Goal: Task Accomplishment & Management: Use online tool/utility

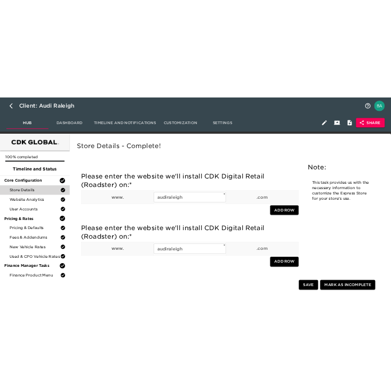
scroll to position [1184, 0]
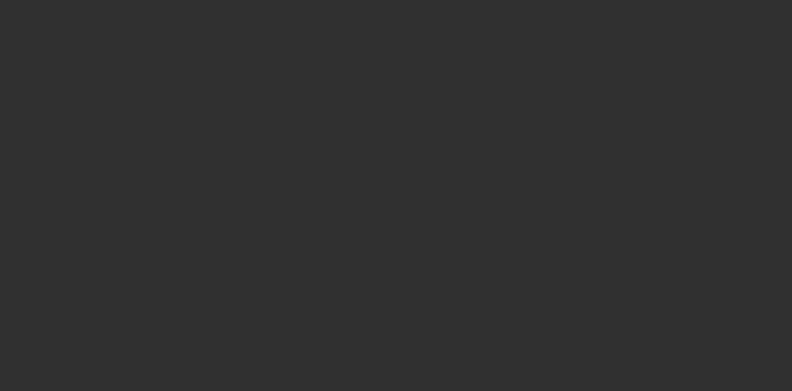
select select "10"
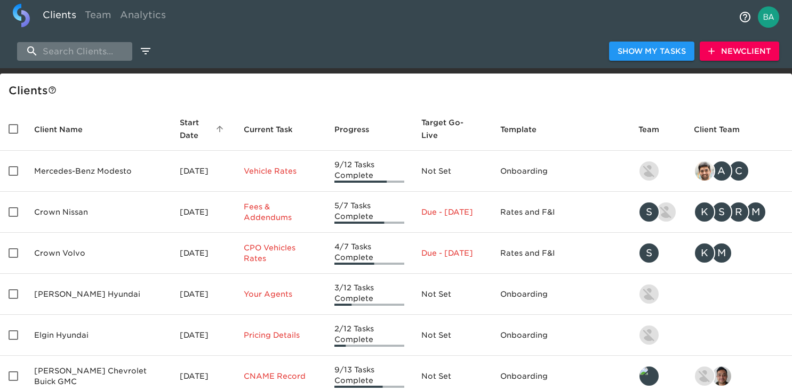
click at [95, 53] on input "search" at bounding box center [74, 51] width 115 height 19
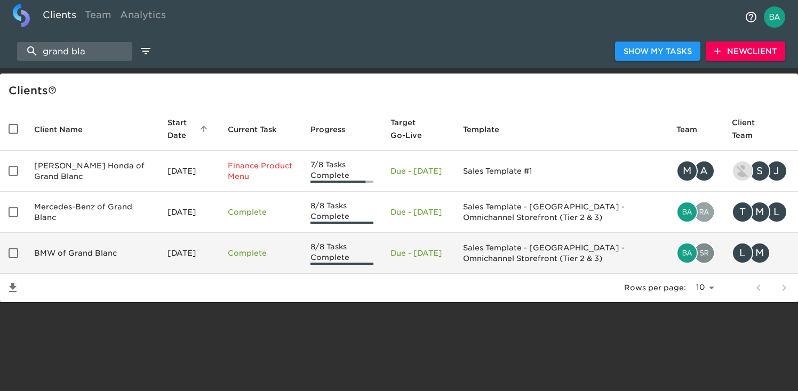
type input "grand bla"
click at [84, 251] on td "BMW of Grand Blanc" at bounding box center [92, 253] width 133 height 41
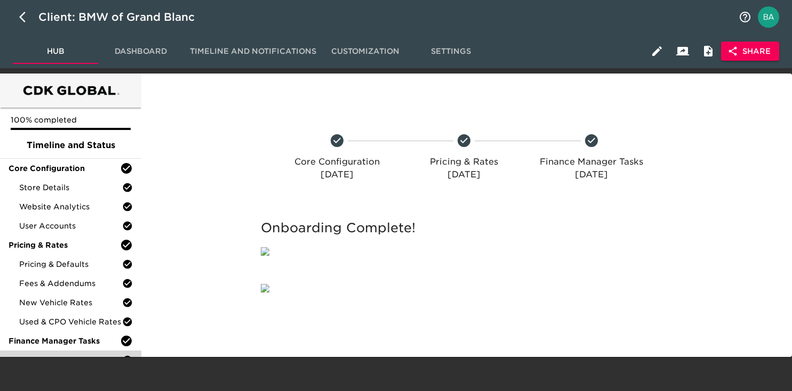
click at [76, 366] on div "Finance Product Menu" at bounding box center [70, 360] width 141 height 19
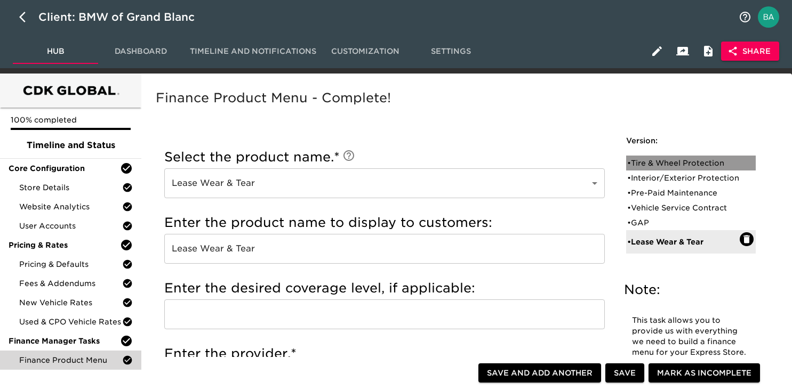
click at [669, 163] on div "• Tire & Wheel Protection" at bounding box center [683, 163] width 113 height 11
type input "Tire & Wheel Protection"
type input "Tire and Wheel Protection"
type input "BMW Protect"
radio input "true"
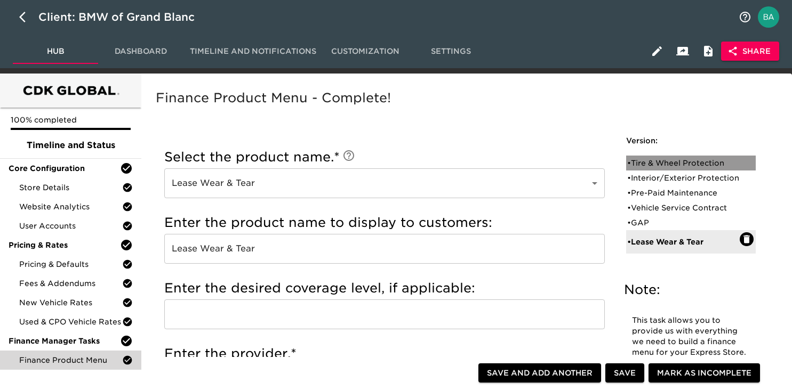
radio input "false"
checkbox input "false"
radio input "true"
type input "+$1500"
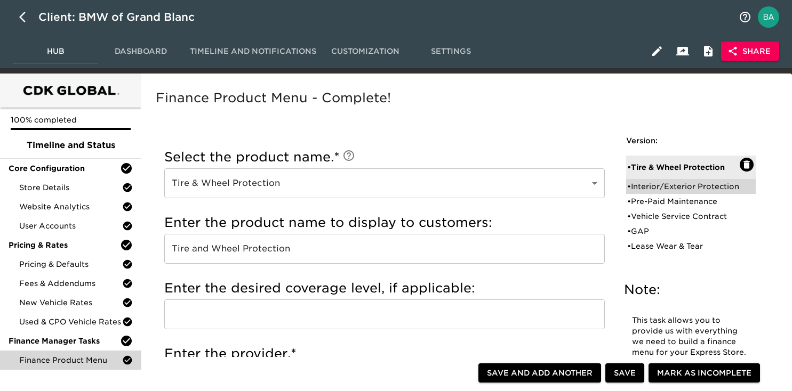
click at [684, 183] on div "• Interior/Exterior Protection" at bounding box center [683, 186] width 113 height 11
type input "Interior/Exterior Protection"
type input "Ceramic Coating"
type input "IAS"
checkbox input "true"
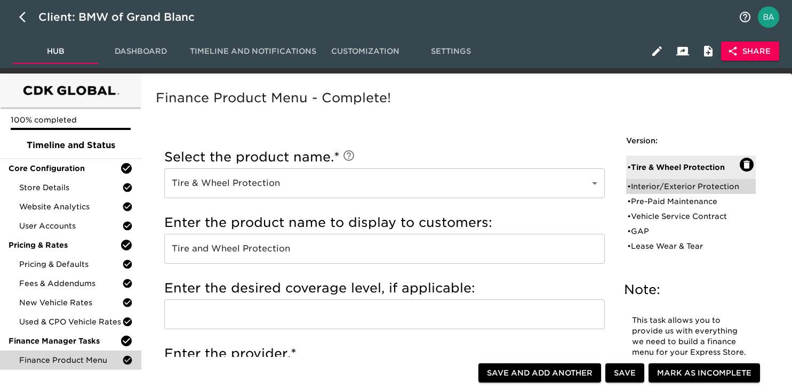
radio input "true"
radio input "false"
type input "$1399"
radio input "false"
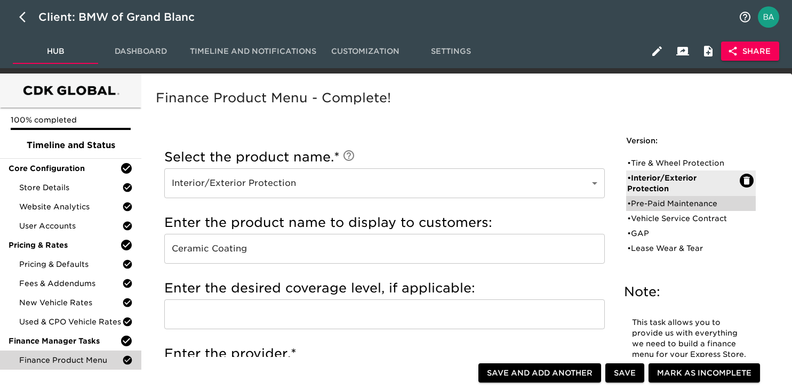
click at [646, 205] on div "• Pre-Paid Maintenance" at bounding box center [683, 203] width 113 height 11
type input "Pre-Paid Maintenance"
type input "BMW"
checkbox input "false"
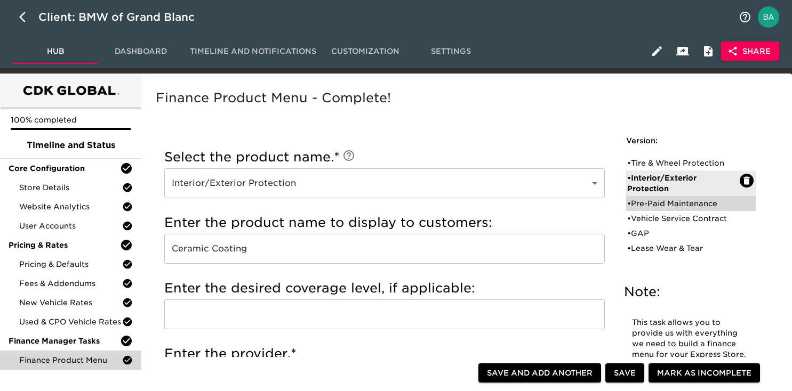
radio input "true"
radio input "false"
radio input "true"
type input "50888"
radio input "true"
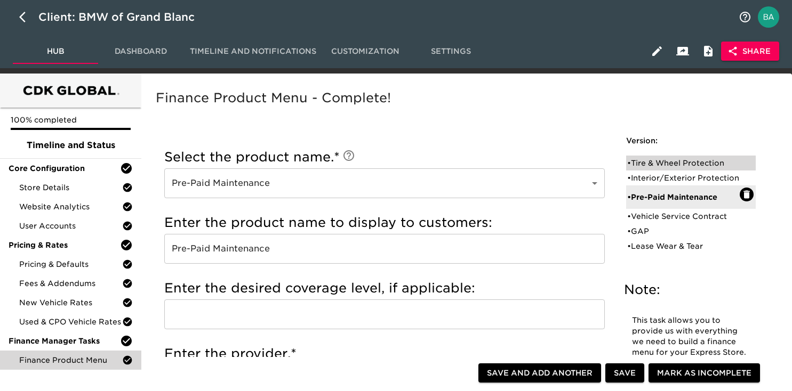
click at [645, 159] on div "• Tire & Wheel Protection" at bounding box center [683, 163] width 113 height 11
type input "Tire & Wheel Protection"
type input "Tire and Wheel Protection"
type input "BMW Protect"
radio input "true"
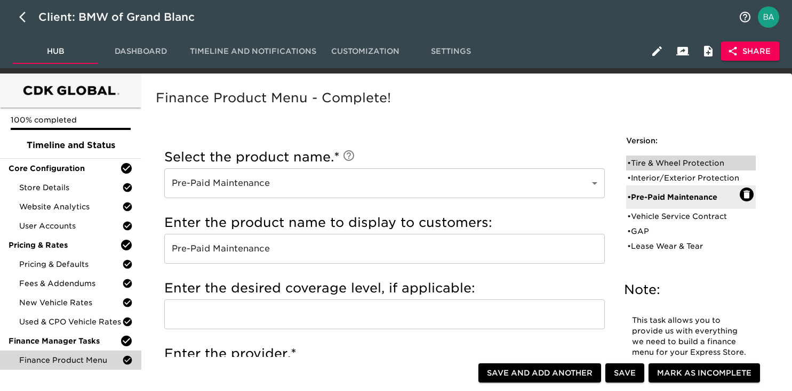
radio input "false"
type input "+$1500"
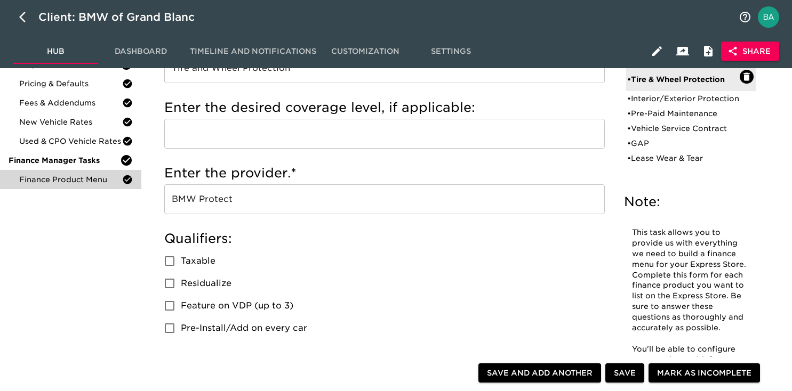
scroll to position [205, 0]
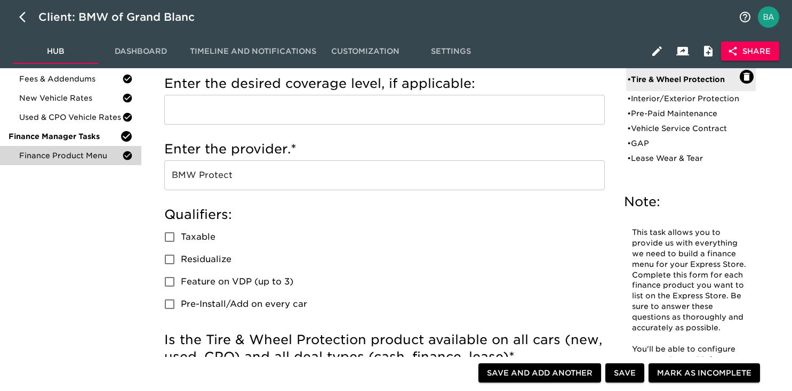
click at [209, 175] on input "BMW Protect" at bounding box center [384, 176] width 441 height 30
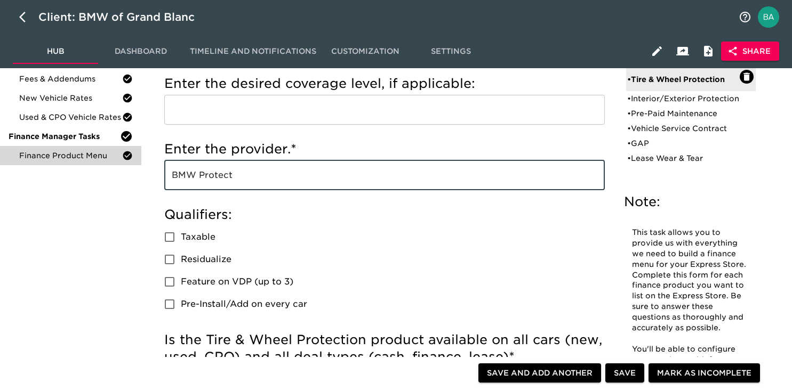
click at [209, 175] on input "BMW Protect" at bounding box center [384, 176] width 441 height 30
click at [104, 19] on div "Client: BMW of Grand Blanc" at bounding box center [123, 17] width 171 height 17
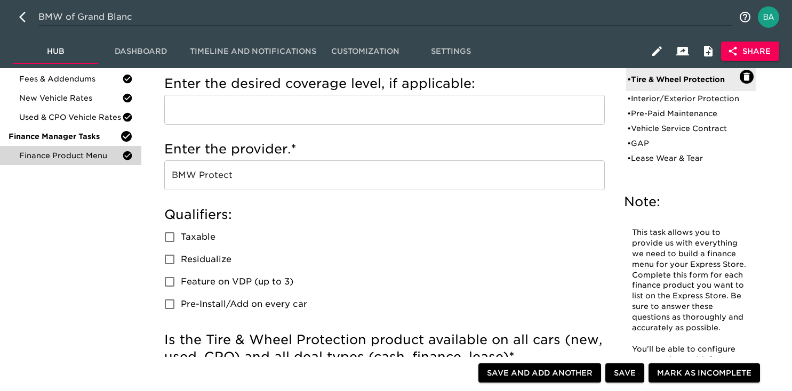
click at [104, 19] on input "BMW of Grand Blanc" at bounding box center [385, 17] width 694 height 17
click at [104, 21] on input "BMW of Grand Blanc" at bounding box center [385, 17] width 694 height 17
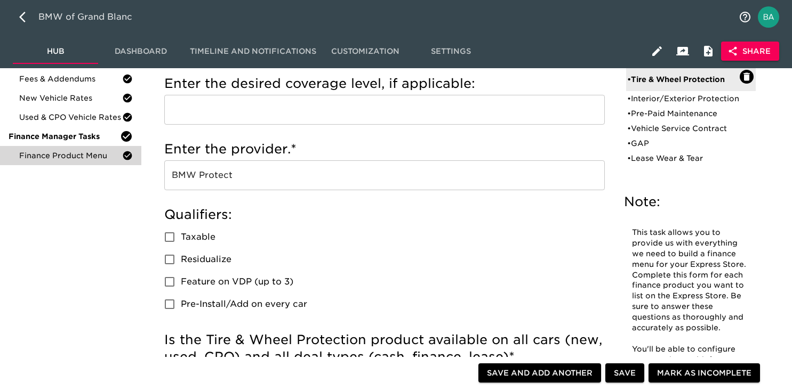
click at [104, 21] on input "BMW of Grand Blanc" at bounding box center [385, 17] width 694 height 17
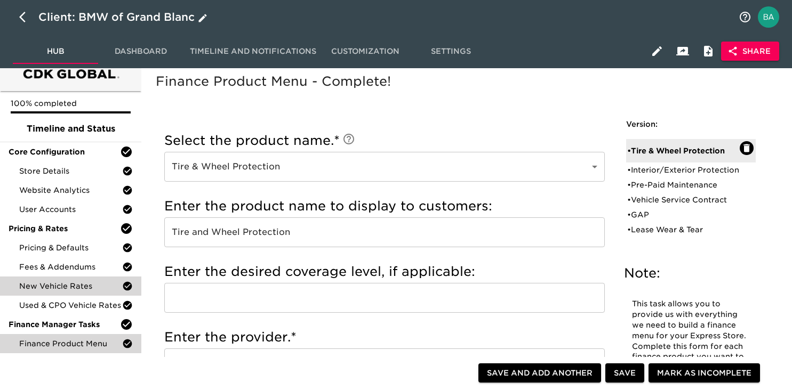
scroll to position [0, 0]
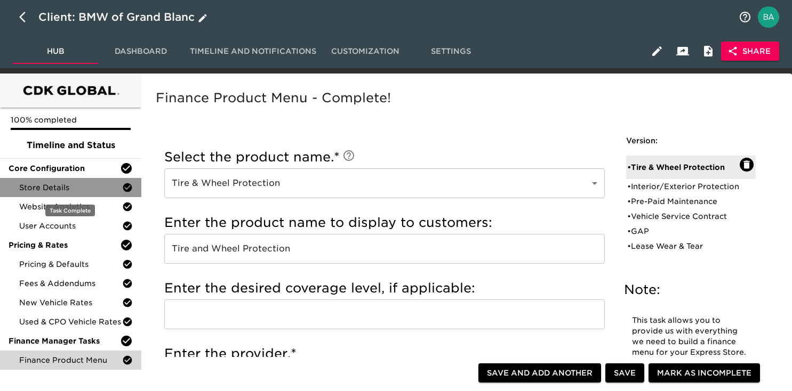
click at [40, 183] on span "Store Details" at bounding box center [70, 187] width 103 height 11
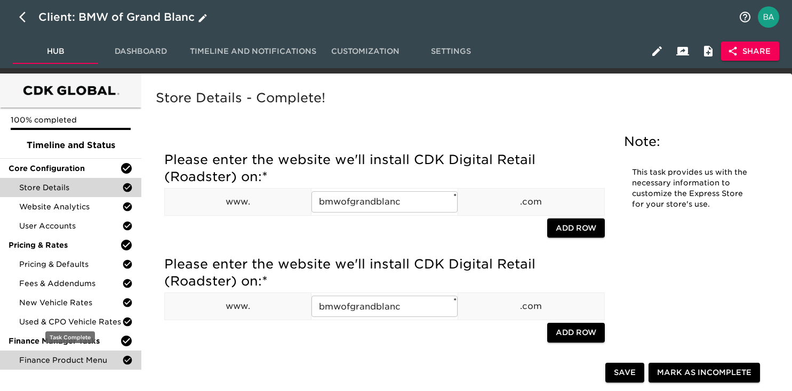
click at [68, 363] on span "Finance Product Menu" at bounding box center [70, 360] width 103 height 11
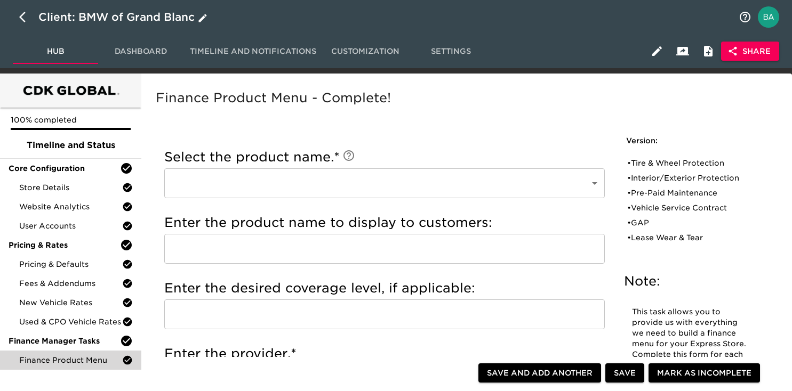
click at [21, 16] on icon "button" at bounding box center [22, 17] width 6 height 11
select select "10"
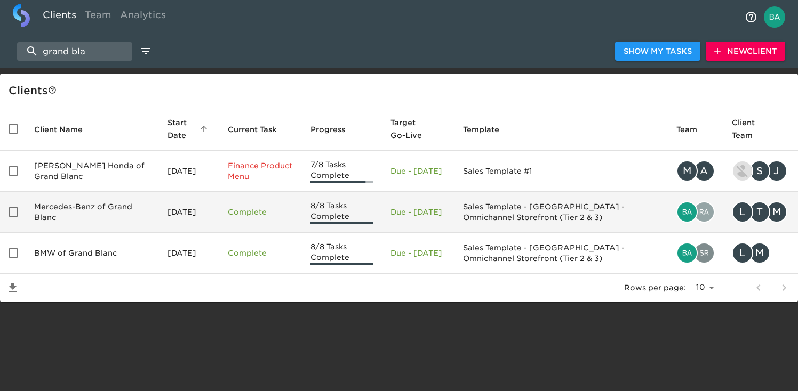
click at [84, 220] on td "Mercedes-Benz of Grand Blanc" at bounding box center [92, 212] width 133 height 41
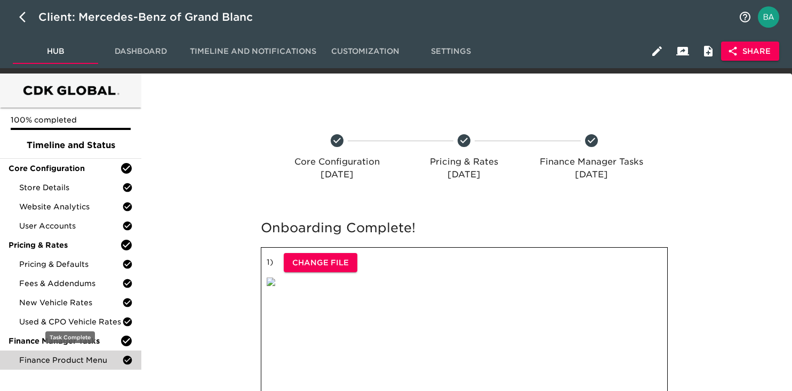
click at [64, 358] on span "Finance Product Menu" at bounding box center [70, 360] width 103 height 11
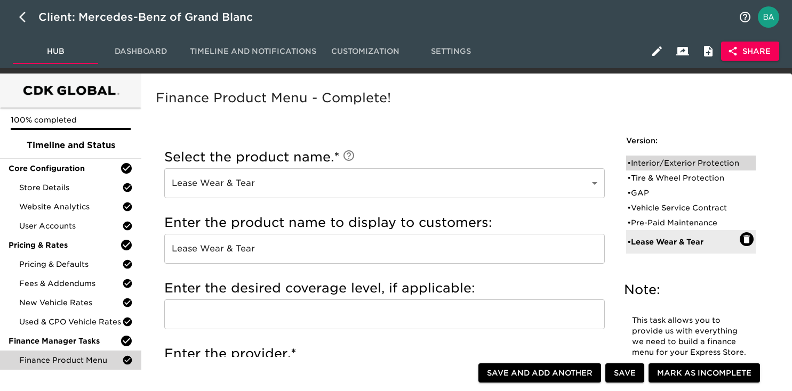
click at [651, 169] on div "• Interior/Exterior Protection" at bounding box center [683, 163] width 113 height 11
type input "Interior/Exterior Protection"
type input "Ceramic Coating"
type input "IAS"
checkbox input "true"
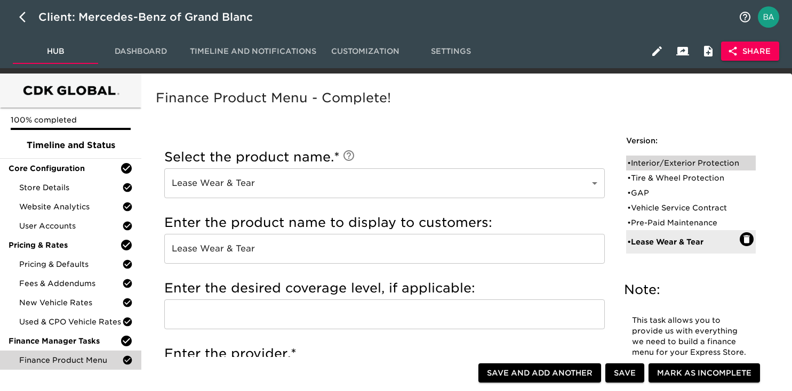
radio input "true"
radio input "false"
checkbox input "false"
radio input "true"
radio input "false"
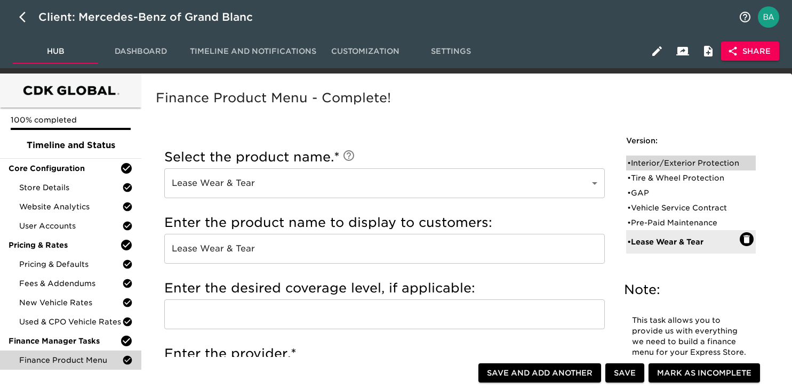
type input "1399"
radio input "false"
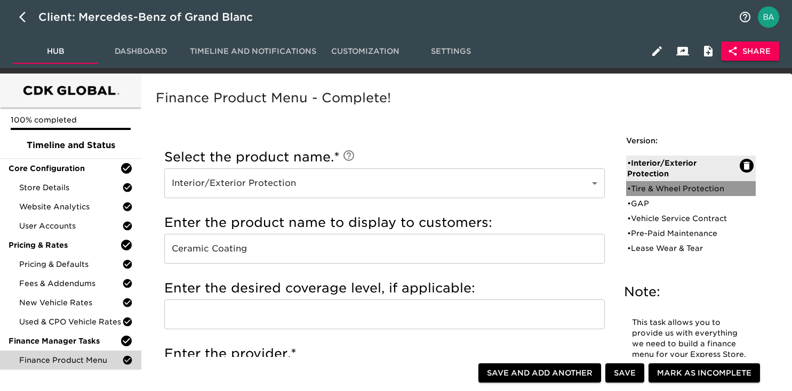
click at [647, 189] on div "• Tire & Wheel Protection" at bounding box center [683, 188] width 113 height 11
type input "Tire & Wheel Protection"
type input "Mercedes Benz First Class Protection"
checkbox input "false"
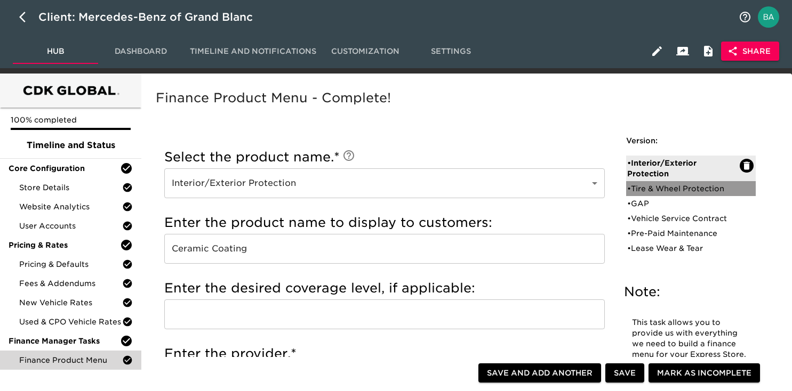
radio input "true"
radio input "false"
radio input "true"
type input "39180"
radio input "true"
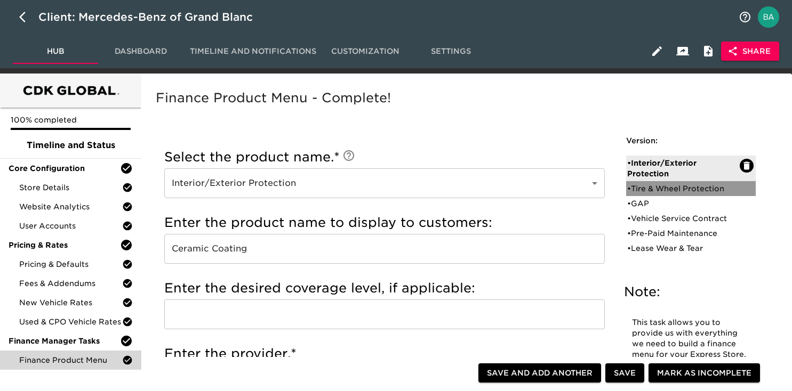
type input "+$1500"
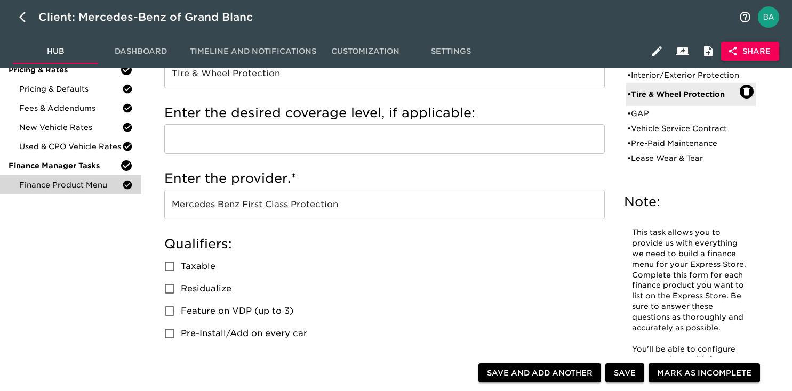
scroll to position [160, 0]
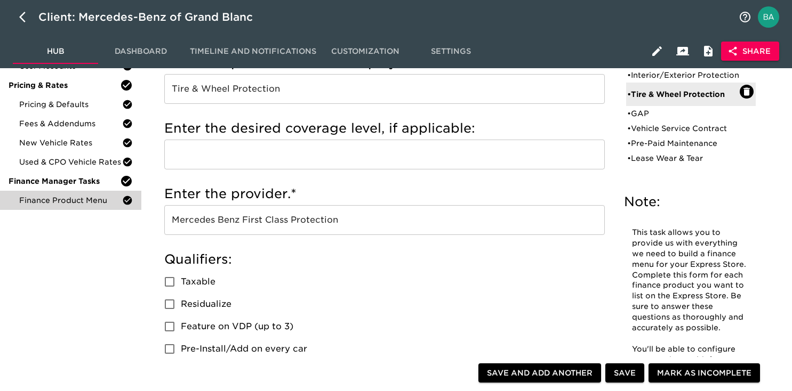
click at [255, 221] on input "Mercedes Benz First Class Protection" at bounding box center [384, 220] width 441 height 30
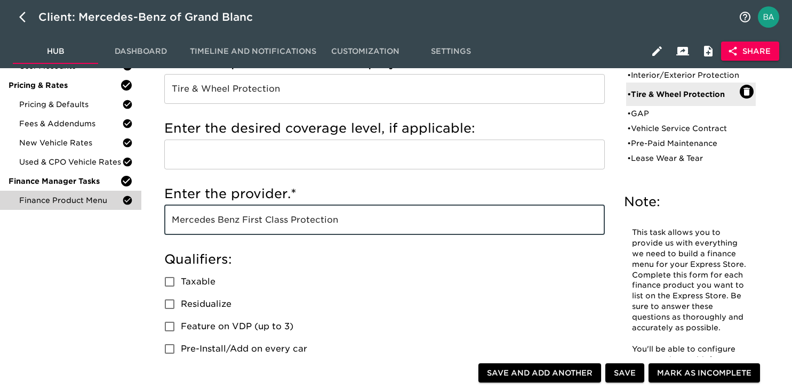
click at [255, 221] on input "Mercedes Benz First Class Protection" at bounding box center [384, 220] width 441 height 30
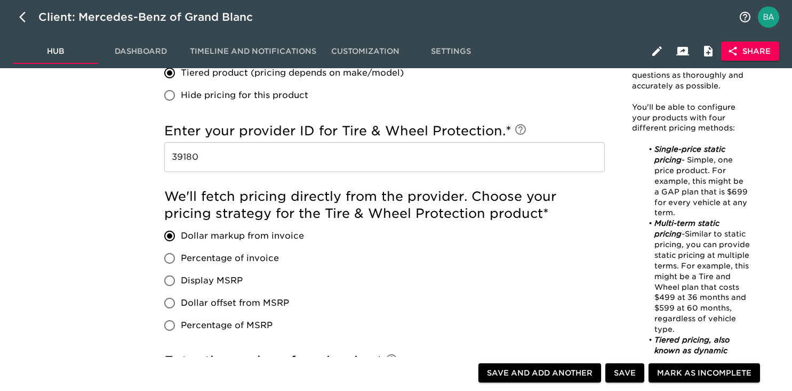
scroll to position [622, 0]
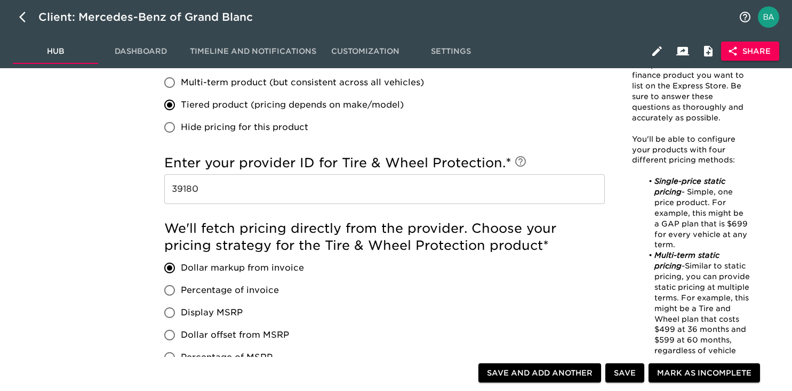
click at [189, 191] on input "39180" at bounding box center [384, 189] width 441 height 30
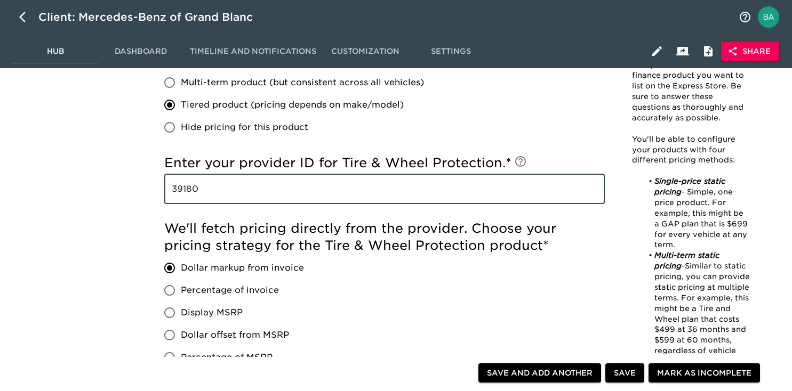
click at [189, 191] on input "39180" at bounding box center [384, 189] width 441 height 30
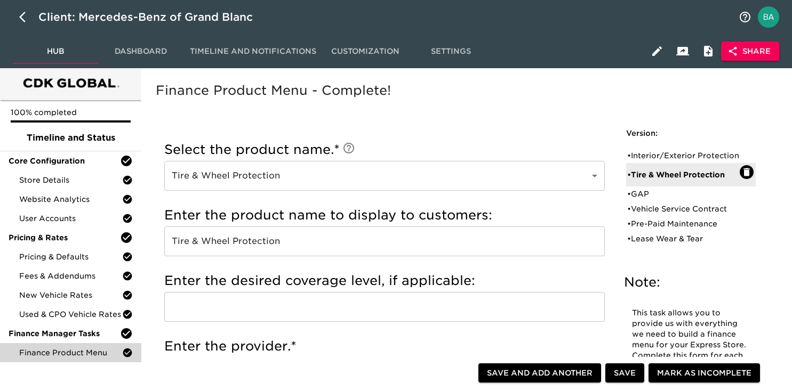
scroll to position [0, 0]
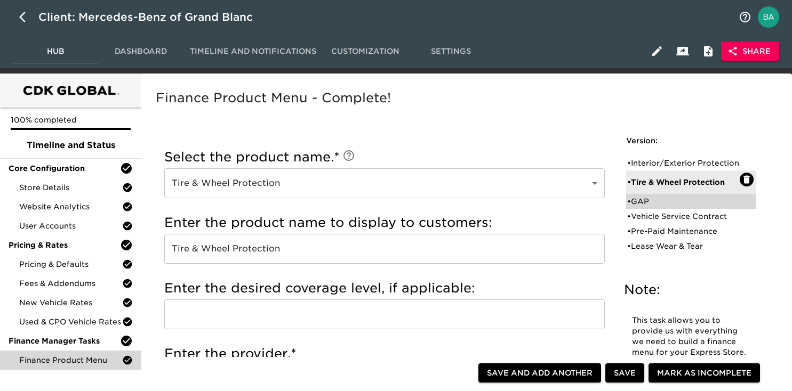
click at [638, 207] on div "• GAP" at bounding box center [683, 201] width 113 height 11
type input "GAP"
type input "GAP Wise"
radio input "false"
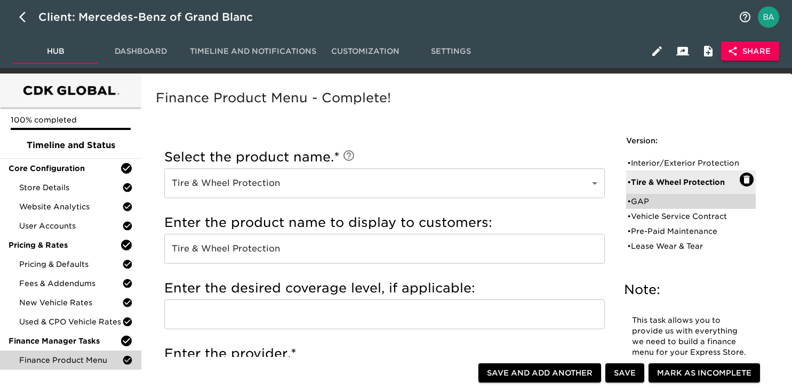
radio input "true"
checkbox input "true"
radio input "true"
radio input "false"
type input "994"
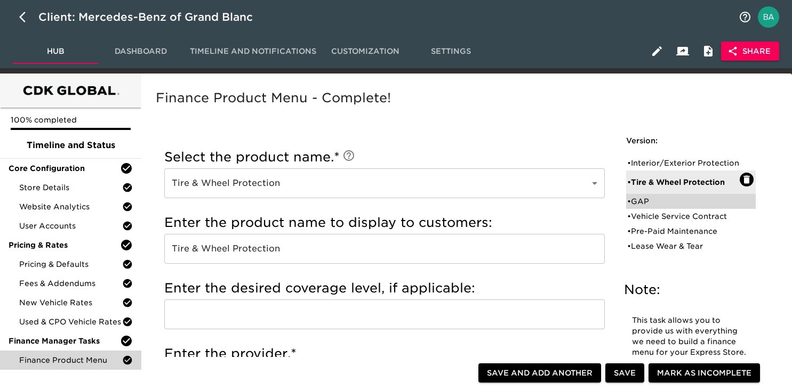
radio input "false"
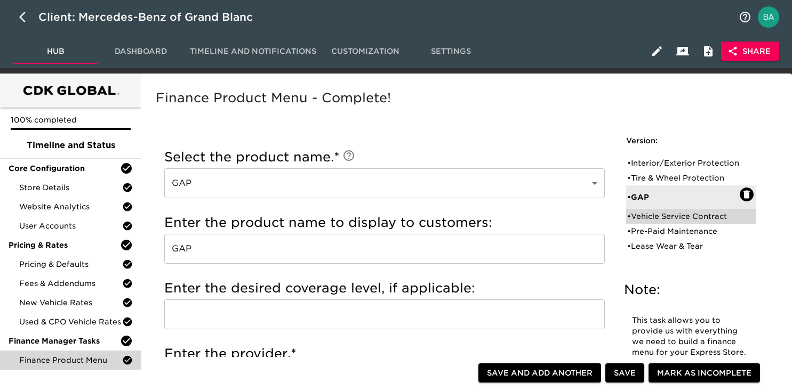
click at [639, 222] on div "• Vehicle Service Contract" at bounding box center [683, 216] width 113 height 11
type input "Vehicle Service Contract"
type input "Mercedes Benz"
radio input "true"
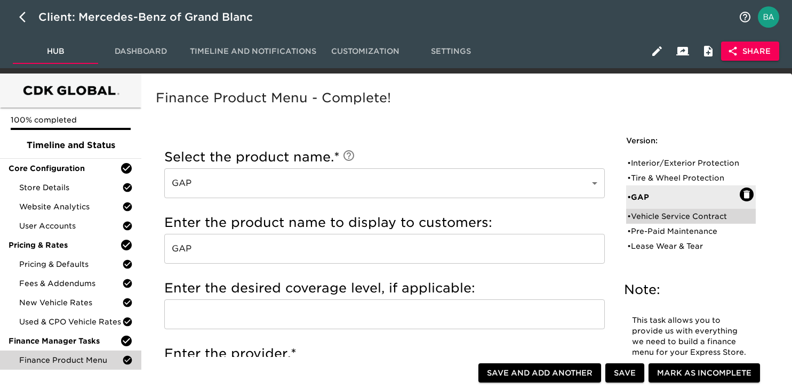
checkbox input "true"
radio input "false"
radio input "true"
type input "39180"
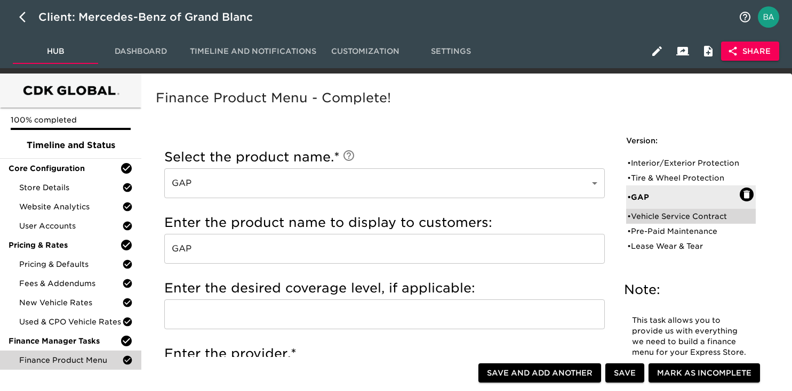
radio input "true"
type input "+$2000"
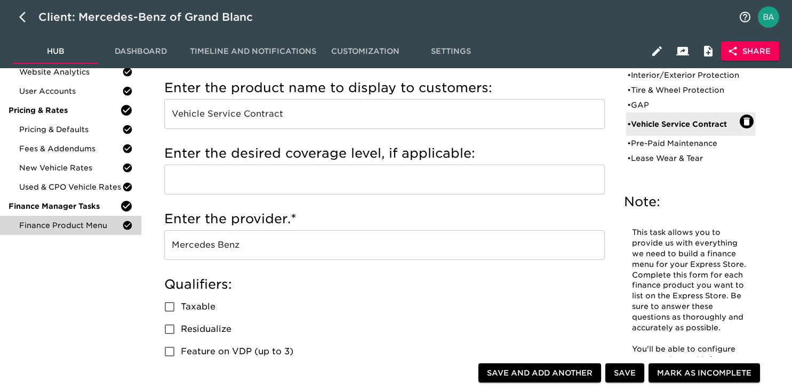
scroll to position [137, 0]
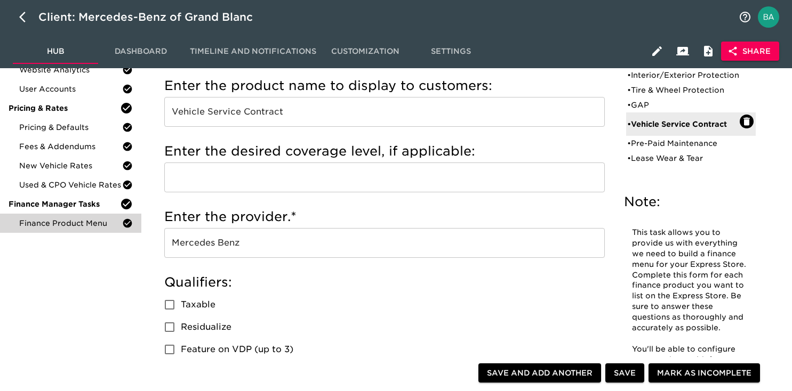
click at [210, 244] on input "Mercedes Benz" at bounding box center [384, 243] width 441 height 30
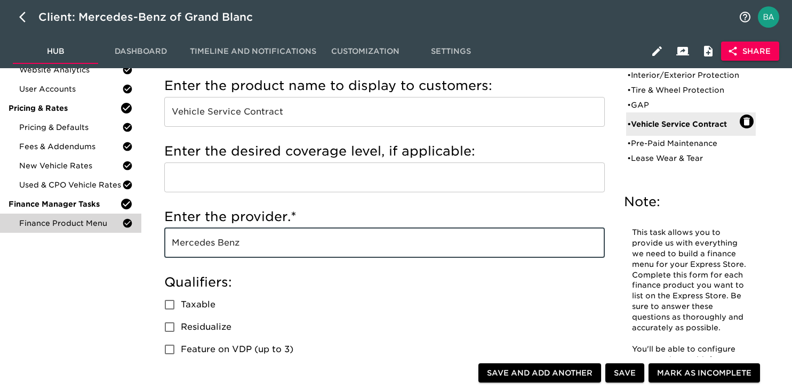
click at [210, 244] on input "Mercedes Benz" at bounding box center [384, 243] width 441 height 30
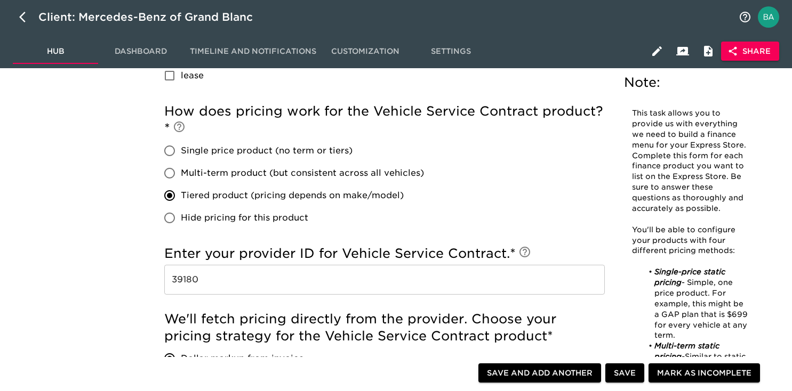
scroll to position [702, 0]
click at [192, 282] on input "39180" at bounding box center [384, 280] width 441 height 30
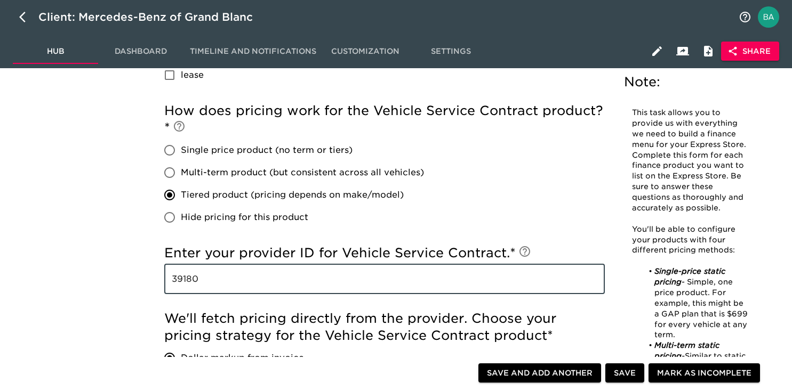
click at [192, 282] on input "39180" at bounding box center [384, 280] width 441 height 30
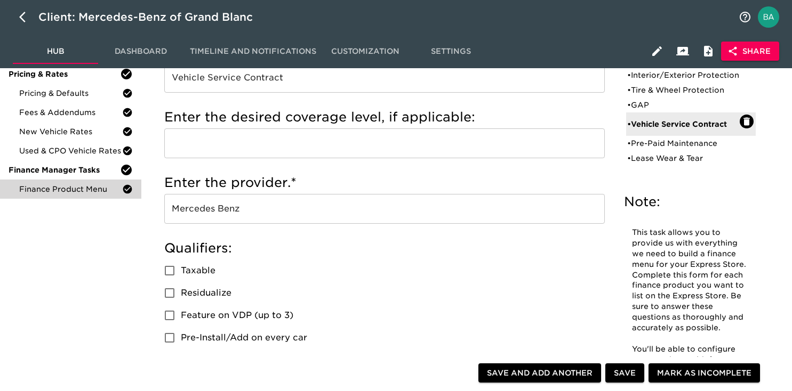
scroll to position [0, 0]
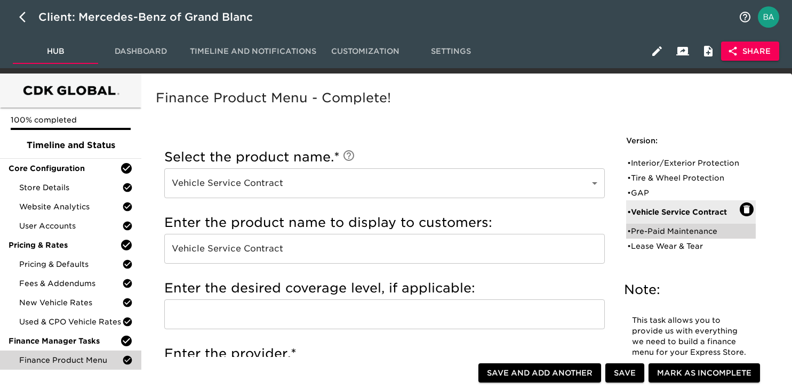
click at [644, 237] on div "• Pre-Paid Maintenance" at bounding box center [683, 231] width 113 height 11
type input "Pre-Paid Maintenance"
type input "Mercedes Benz"
checkbox input "true"
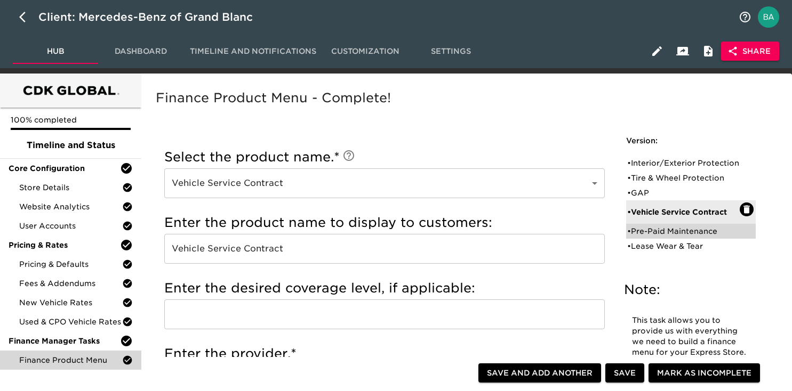
radio input "true"
radio input "false"
checkbox input "true"
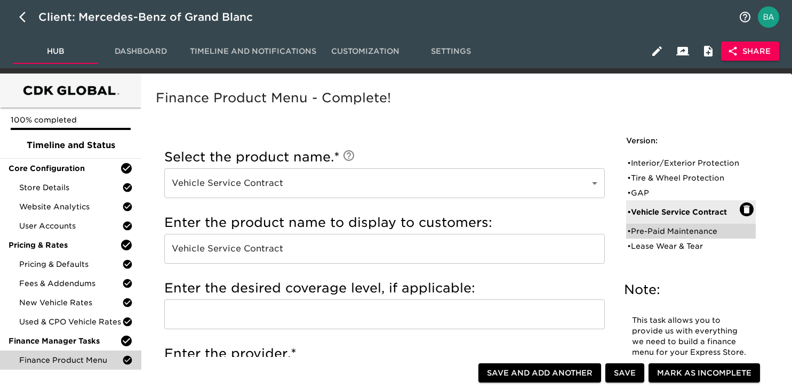
checkbox input "false"
radio input "true"
radio input "false"
radio input "true"
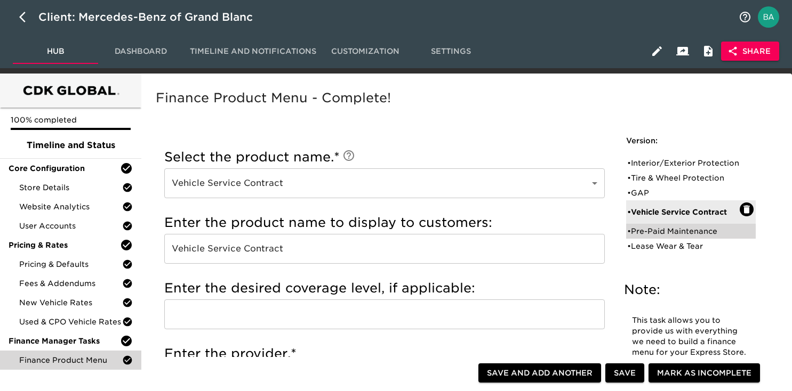
type input "+$500"
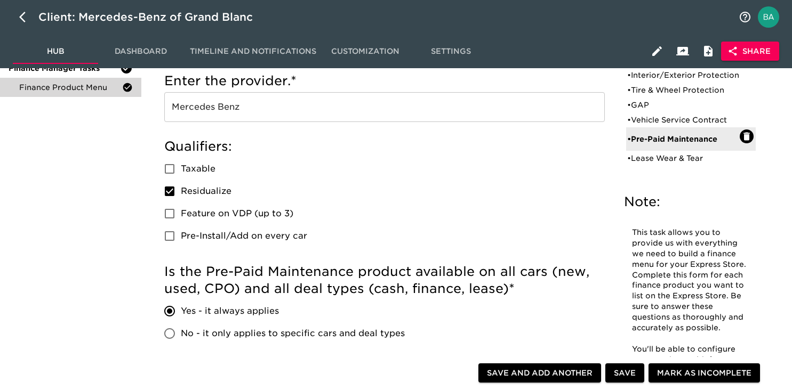
scroll to position [212, 0]
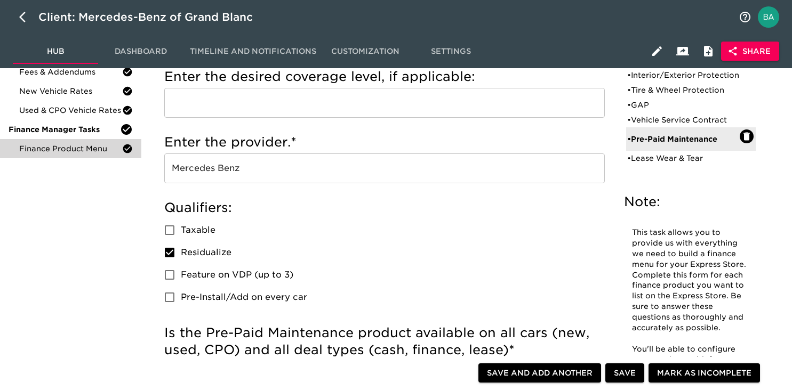
click at [210, 169] on input "Mercedes Benz" at bounding box center [384, 169] width 441 height 30
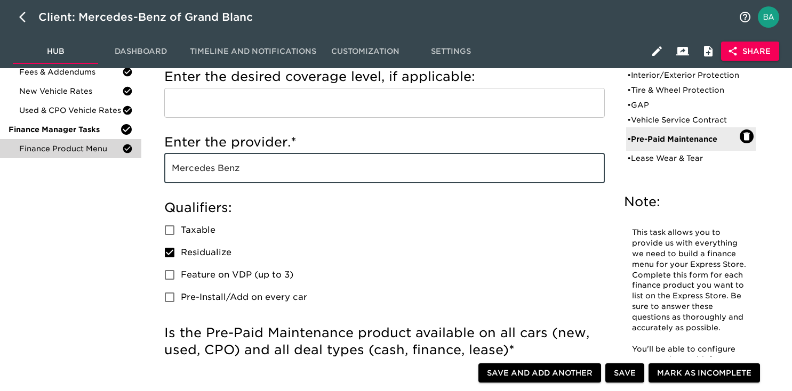
click at [210, 169] on input "Mercedes Benz" at bounding box center [384, 169] width 441 height 30
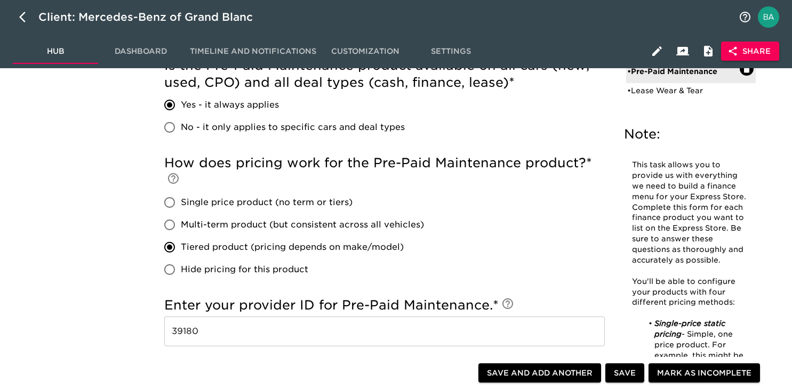
scroll to position [551, 0]
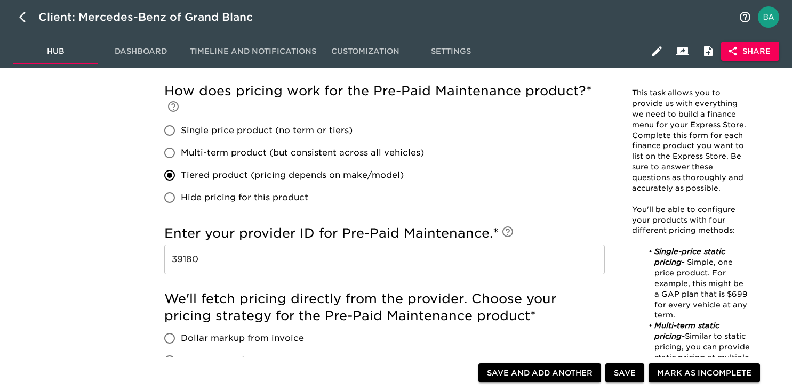
click at [188, 263] on input "39180" at bounding box center [384, 260] width 441 height 30
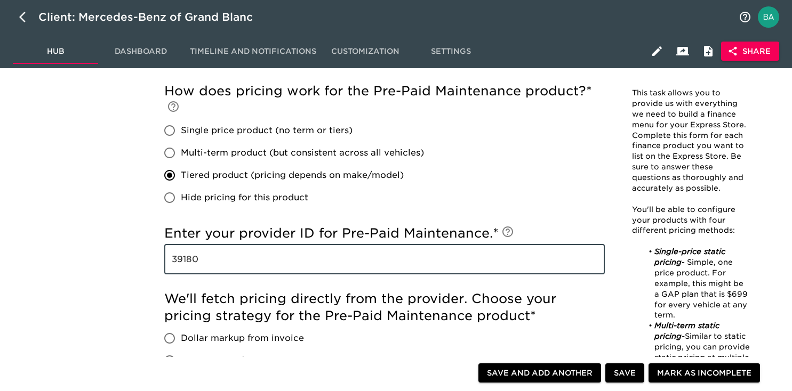
click at [188, 263] on input "39180" at bounding box center [384, 260] width 441 height 30
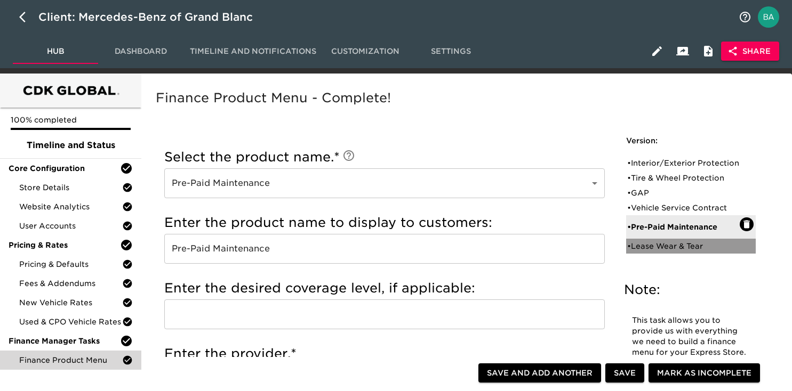
click at [647, 252] on div "• Lease Wear & Tear" at bounding box center [683, 246] width 113 height 11
type input "Lease Wear & Tear"
checkbox input "false"
radio input "false"
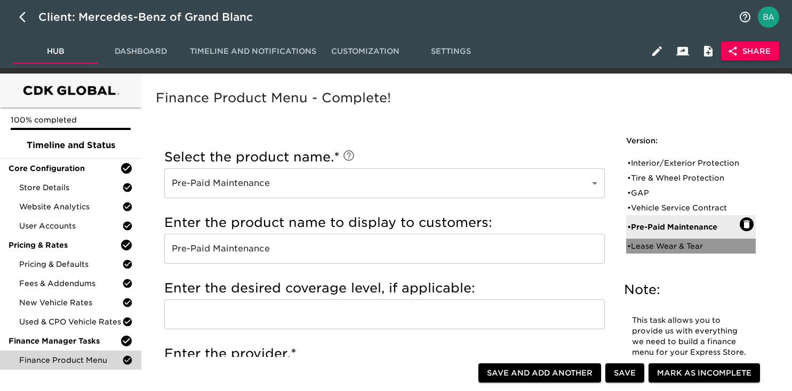
radio input "true"
checkbox input "false"
checkbox input "true"
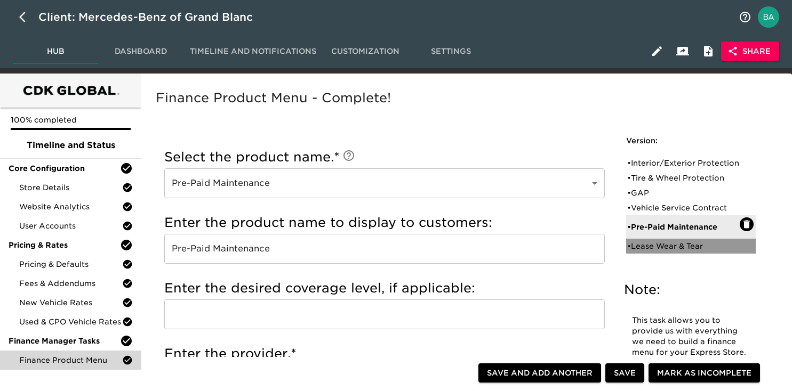
radio input "true"
radio input "false"
type input "+$1000"
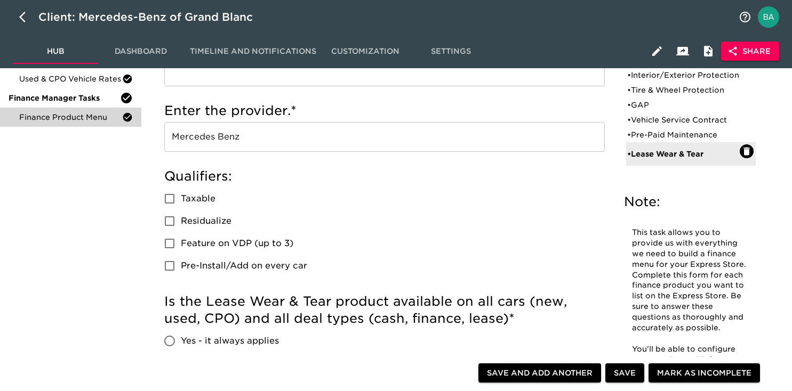
scroll to position [244, 0]
click at [25, 17] on icon "button" at bounding box center [25, 17] width 13 height 13
select select "10"
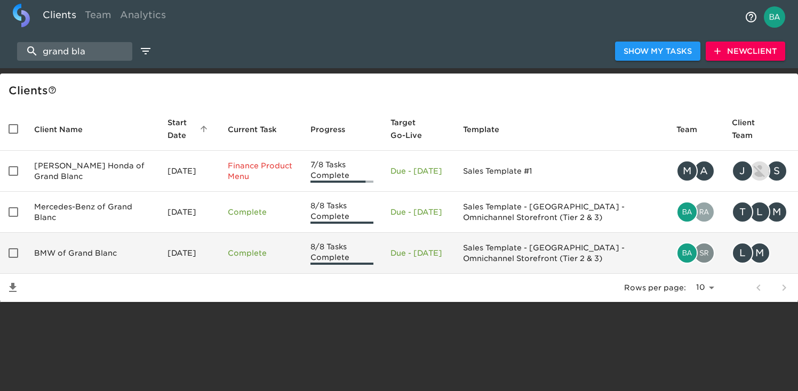
click at [76, 261] on td "BMW of Grand Blanc" at bounding box center [92, 253] width 133 height 41
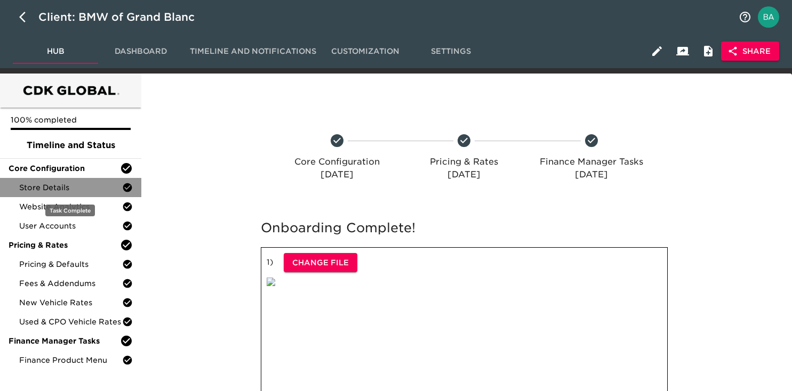
click at [75, 189] on span "Store Details" at bounding box center [70, 187] width 103 height 11
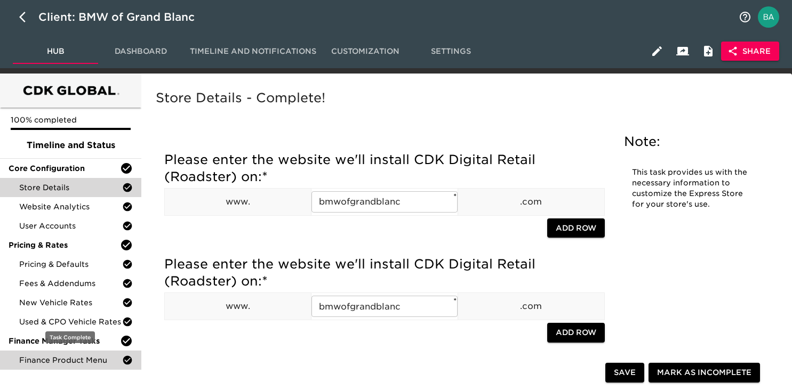
click at [61, 360] on span "Finance Product Menu" at bounding box center [70, 360] width 103 height 11
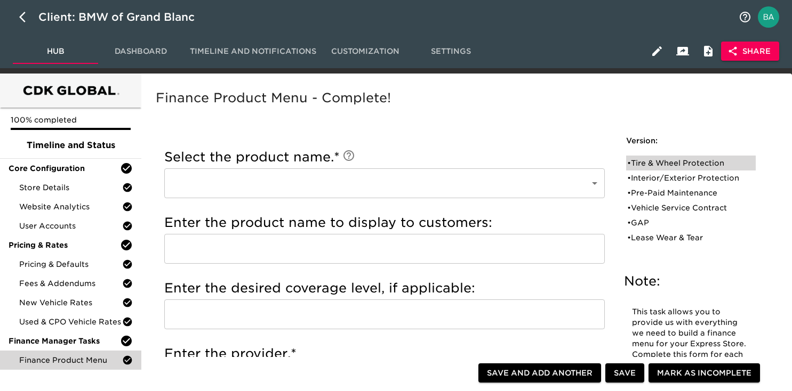
click at [654, 169] on div "• Tire & Wheel Protection" at bounding box center [691, 163] width 130 height 15
type input "Tire & Wheel Protection"
type input "Tire and Wheel Protection"
type input "BMW Protect"
radio input "true"
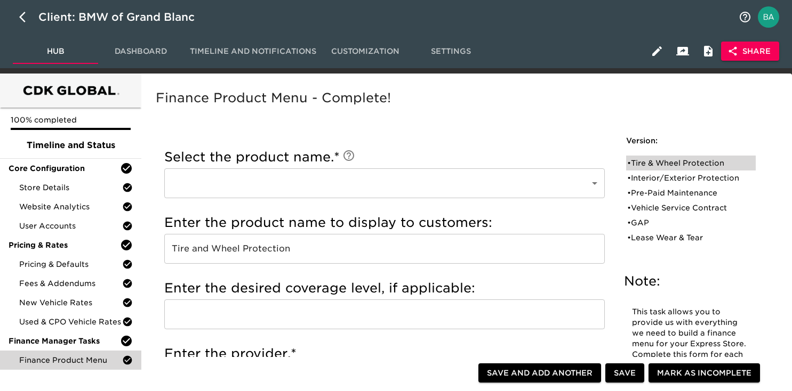
radio input "true"
type input "50888"
radio input "true"
type input "+$1500"
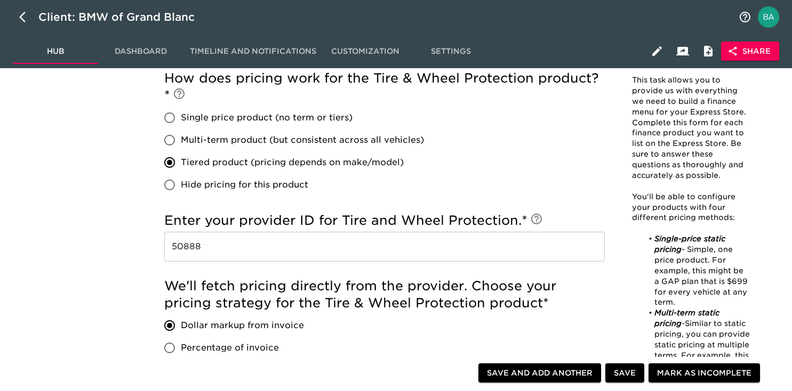
scroll to position [567, 0]
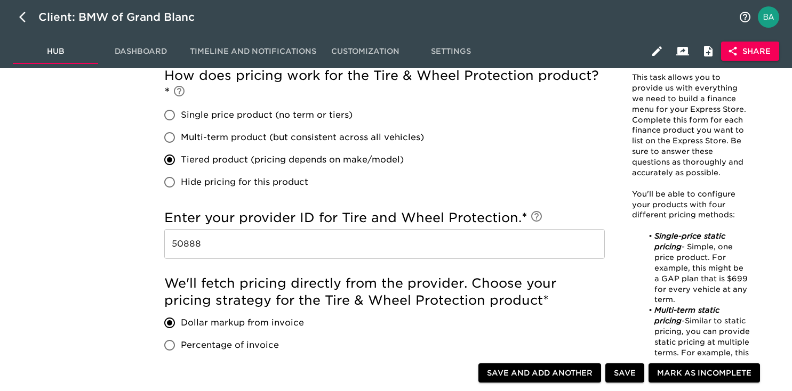
click at [183, 250] on input "50888" at bounding box center [384, 244] width 441 height 30
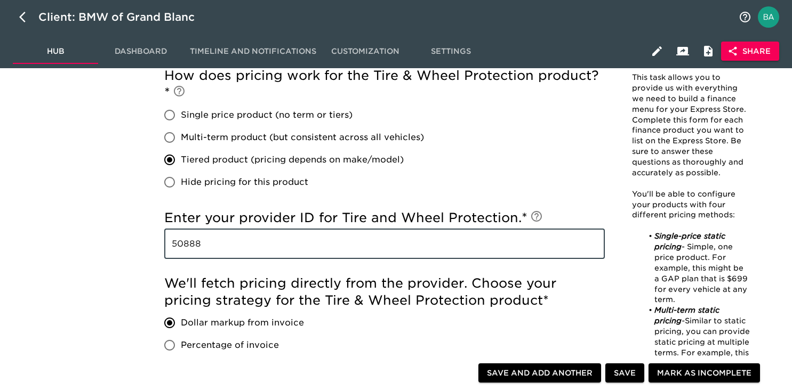
click at [183, 250] on input "50888" at bounding box center [384, 244] width 441 height 30
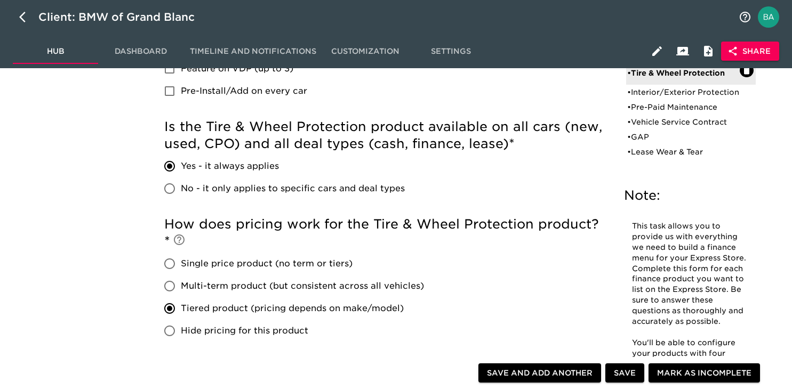
scroll to position [0, 0]
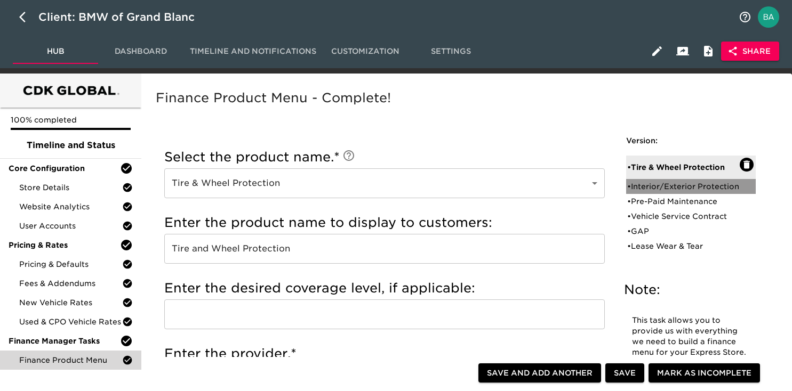
click at [667, 190] on div "• Interior/Exterior Protection" at bounding box center [683, 186] width 113 height 11
type input "Interior/Exterior Protection"
type input "Ceramic Coating"
type input "IAS"
checkbox input "true"
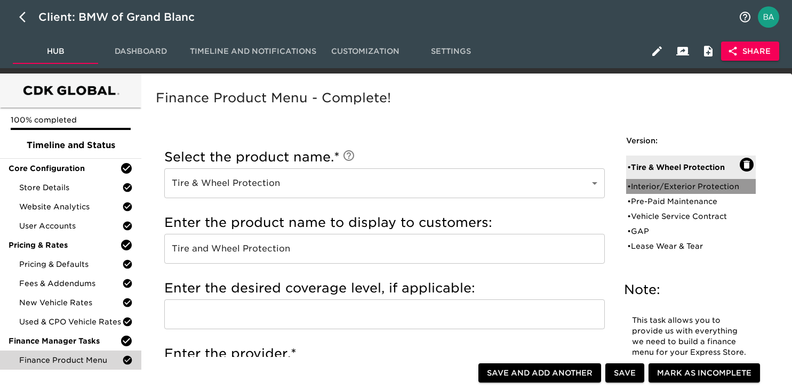
radio input "true"
radio input "false"
type input "$1399"
radio input "false"
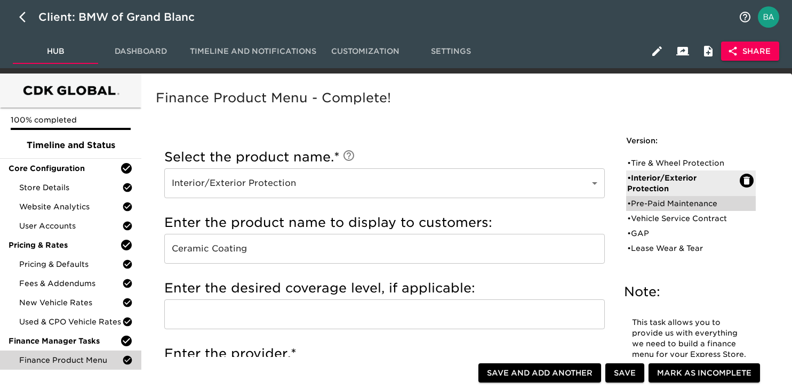
click at [644, 205] on div "• Pre-Paid Maintenance" at bounding box center [683, 203] width 113 height 11
type input "Pre-Paid Maintenance"
type input "BMW"
checkbox input "false"
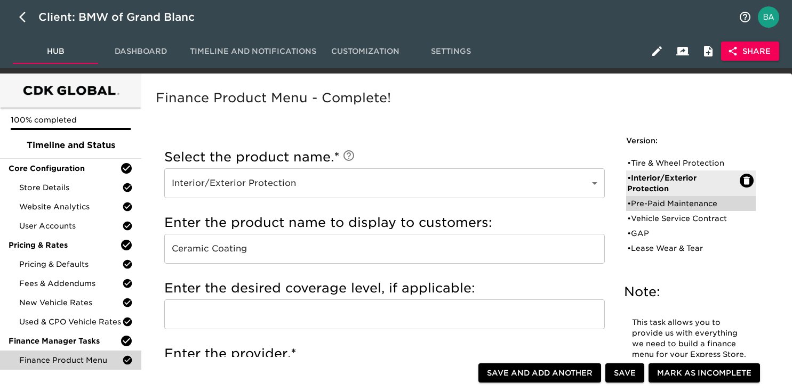
radio input "true"
radio input "false"
radio input "true"
type input "50888"
radio input "true"
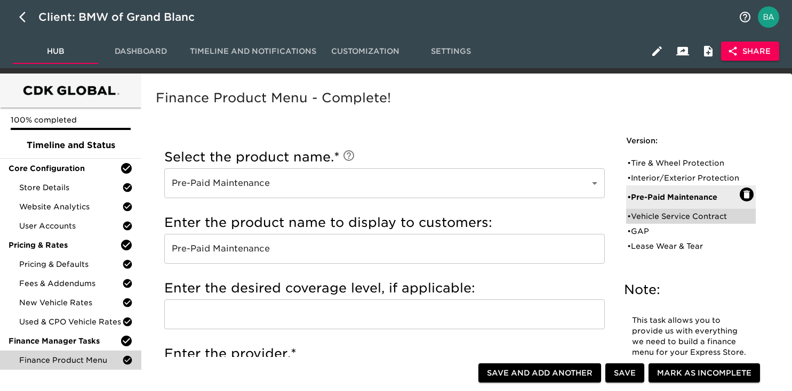
click at [659, 222] on div "• Vehicle Service Contract" at bounding box center [683, 216] width 113 height 11
type input "Vehicle Service Contract"
radio input "true"
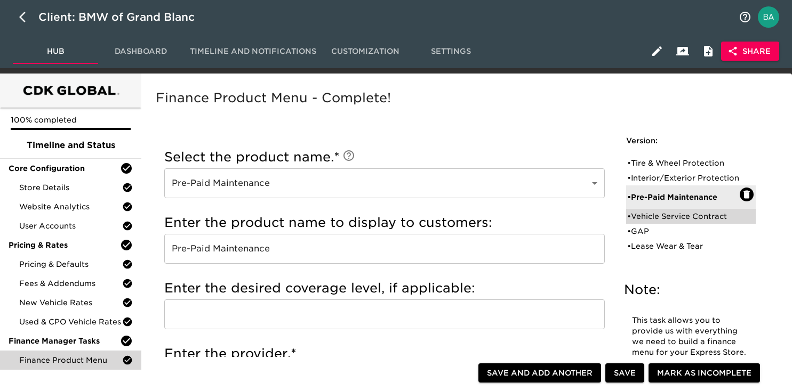
radio input "true"
radio input "false"
type input "+$2000"
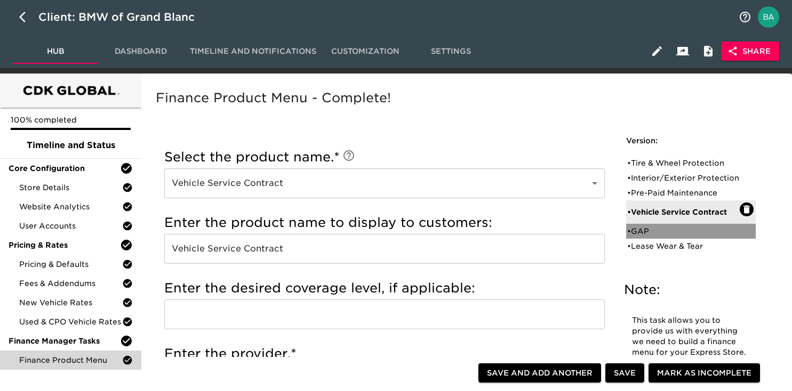
click at [636, 237] on div "• GAP" at bounding box center [683, 231] width 113 height 11
type input "GAP"
type input "GAP Wise"
radio input "false"
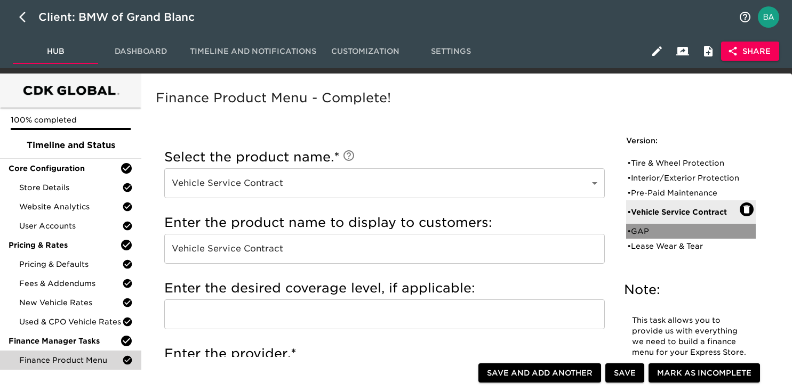
radio input "true"
checkbox input "true"
radio input "true"
radio input "false"
type input "994"
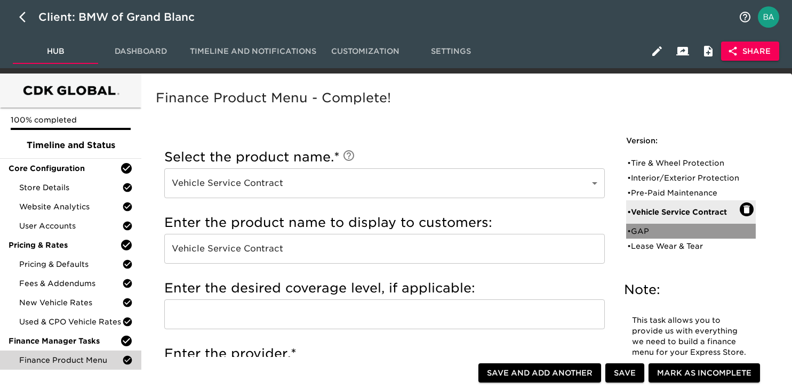
radio input "false"
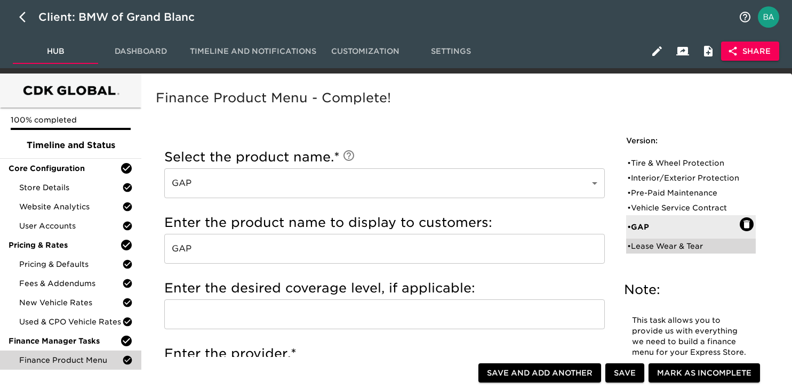
click at [653, 252] on div "• Lease Wear & Tear" at bounding box center [683, 246] width 113 height 11
type input "Lease Wear & Tear"
type input "BMW"
radio input "true"
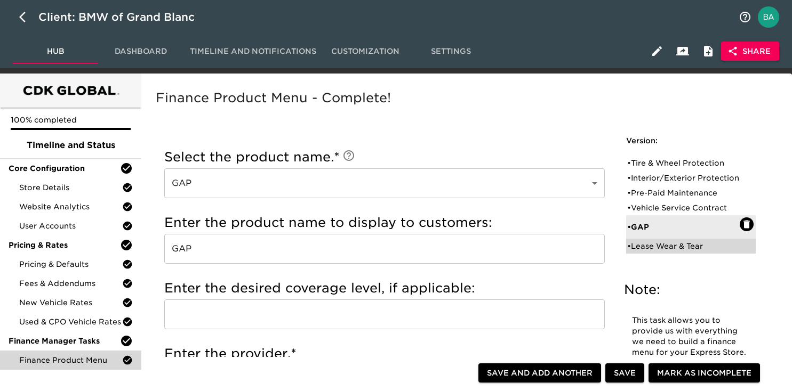
checkbox input "false"
checkbox input "true"
radio input "false"
radio input "true"
type input "50888"
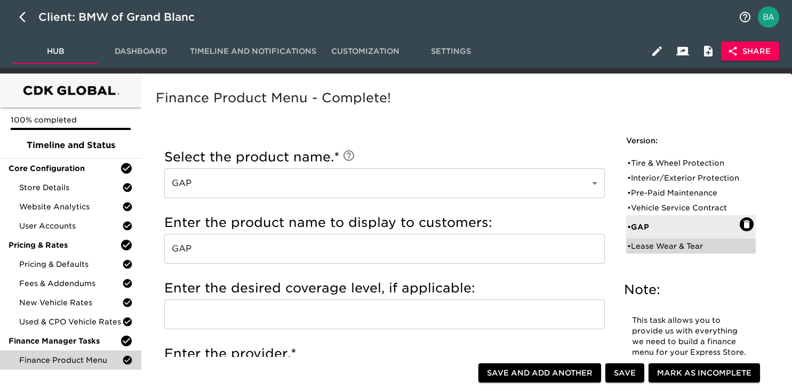
radio input "true"
type input "+$1000"
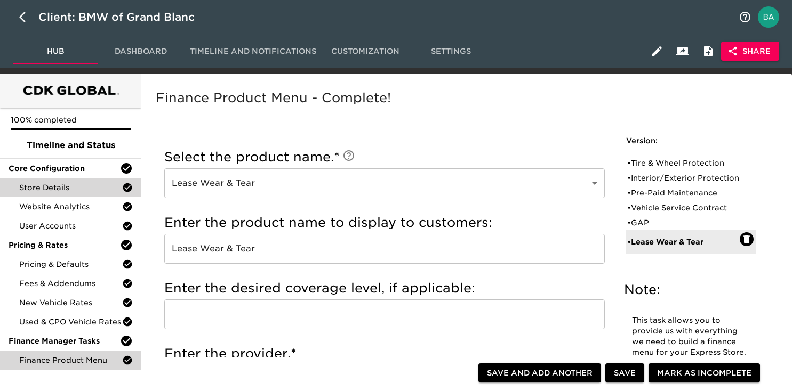
click at [77, 187] on span "Store Details" at bounding box center [70, 187] width 103 height 11
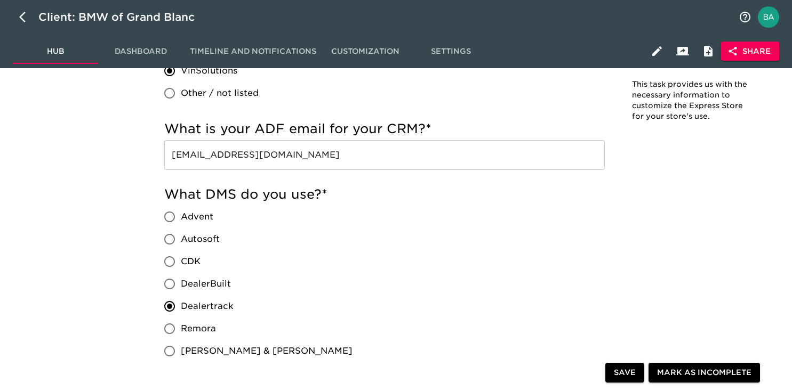
scroll to position [812, 0]
click at [230, 154] on input "leads@rwmotorcars.com" at bounding box center [384, 155] width 441 height 30
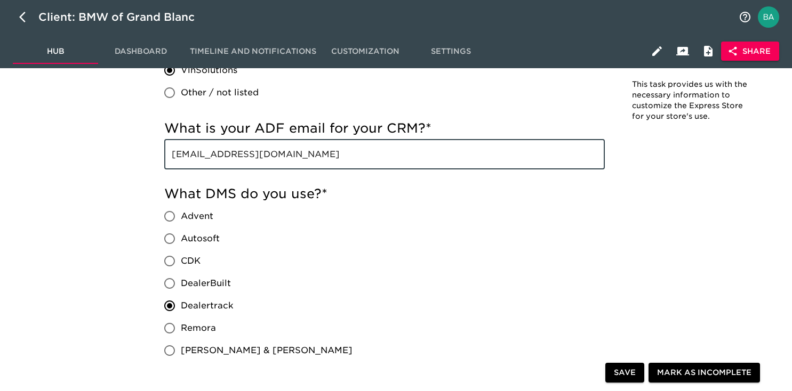
click at [230, 154] on input "leads@rwmotorcars.com" at bounding box center [384, 155] width 441 height 30
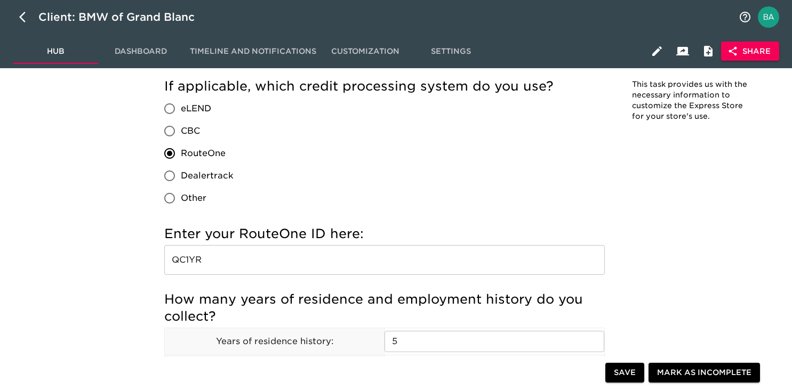
scroll to position [1189, 0]
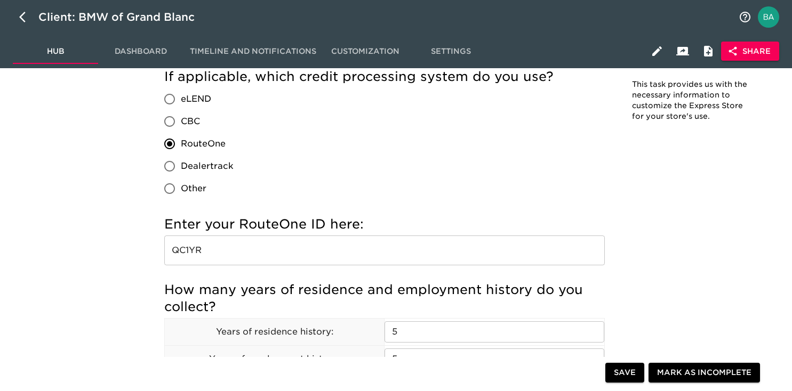
click at [183, 256] on input "QC1YR" at bounding box center [384, 251] width 441 height 30
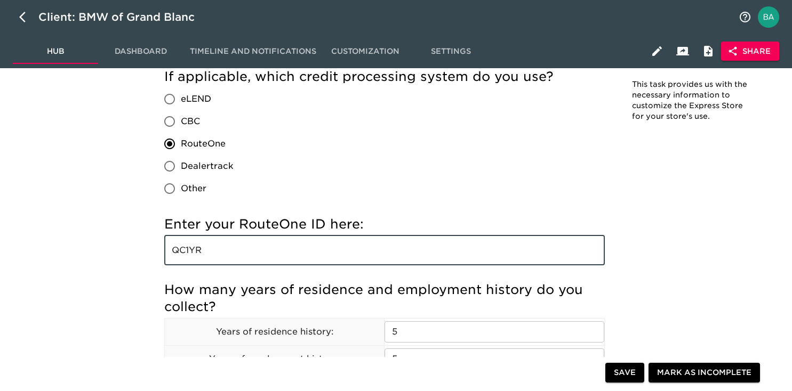
click at [183, 256] on input "QC1YR" at bounding box center [384, 251] width 441 height 30
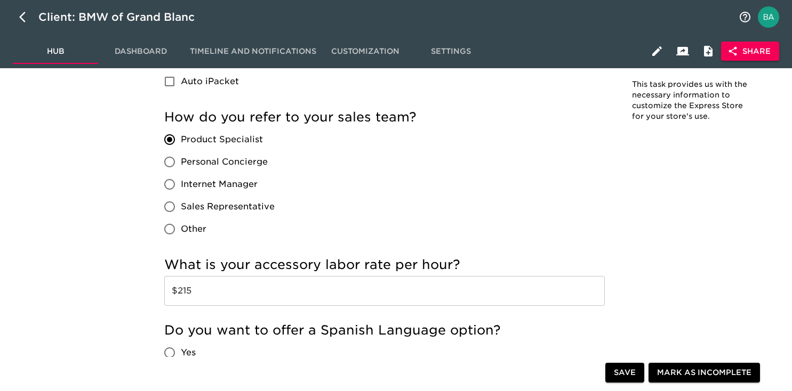
scroll to position [1741, 0]
click at [183, 292] on input "$215" at bounding box center [384, 291] width 441 height 30
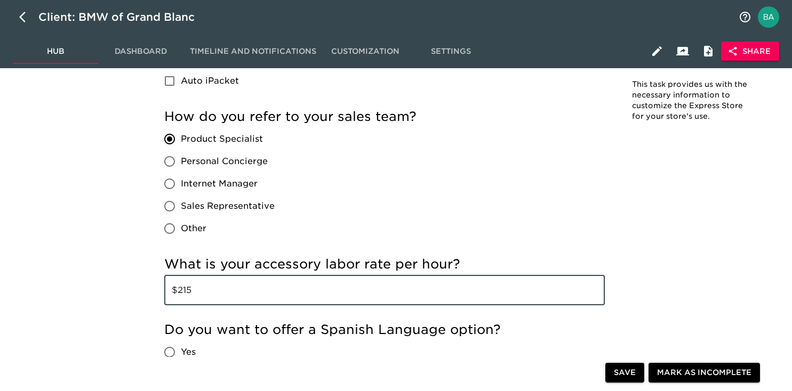
click at [183, 292] on input "$215" at bounding box center [384, 291] width 441 height 30
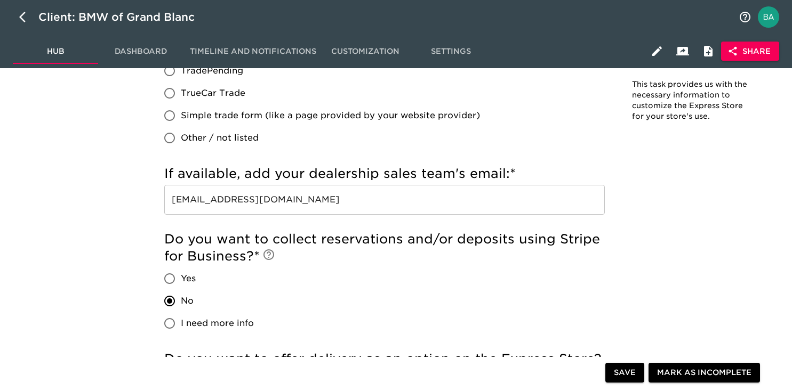
scroll to position [2164, 0]
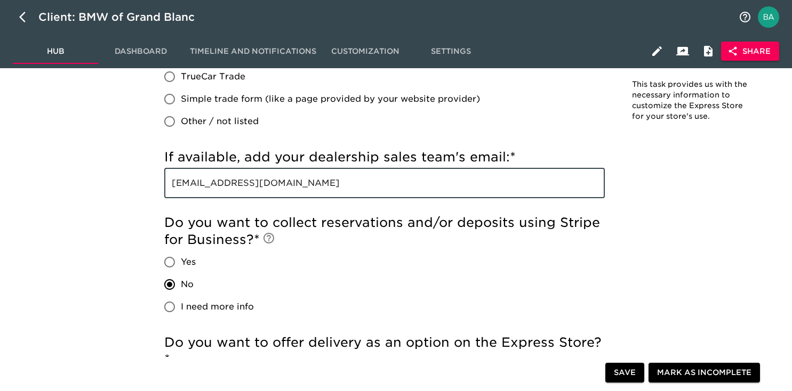
click at [247, 191] on input "leads@rwmotorcars.com" at bounding box center [384, 184] width 441 height 30
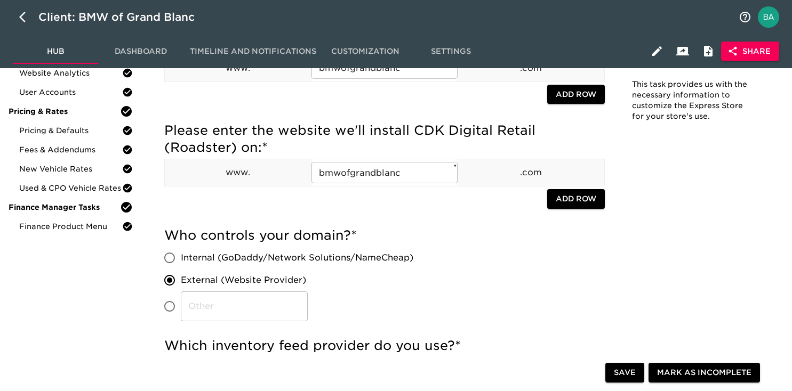
scroll to position [0, 0]
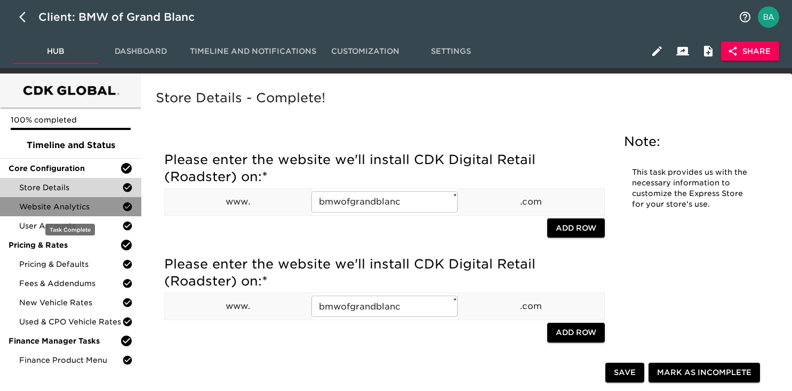
click at [81, 206] on span "Website Analytics" at bounding box center [70, 207] width 103 height 11
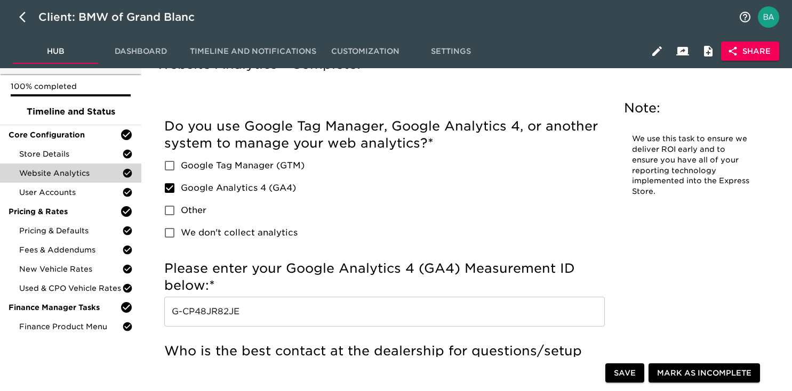
scroll to position [71, 0]
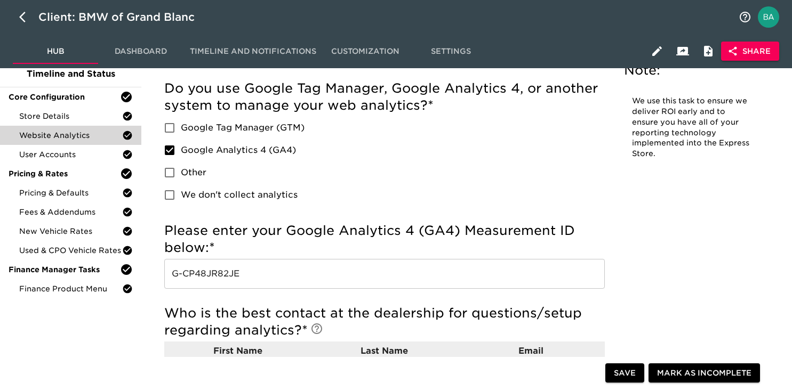
click at [210, 272] on input "G-CP48JR82JE" at bounding box center [384, 274] width 441 height 30
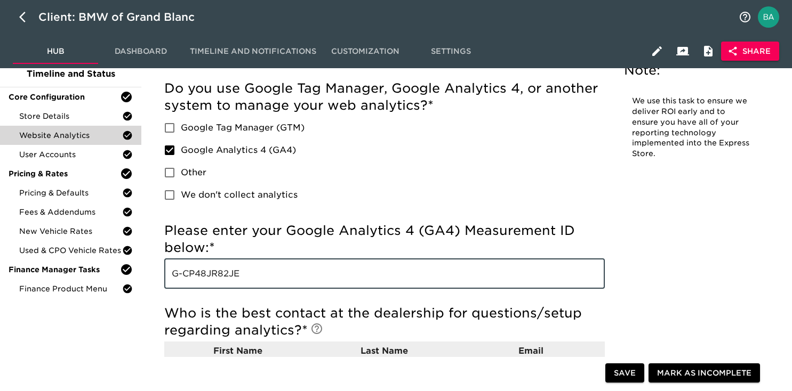
click at [210, 272] on input "G-CP48JR82JE" at bounding box center [384, 274] width 441 height 30
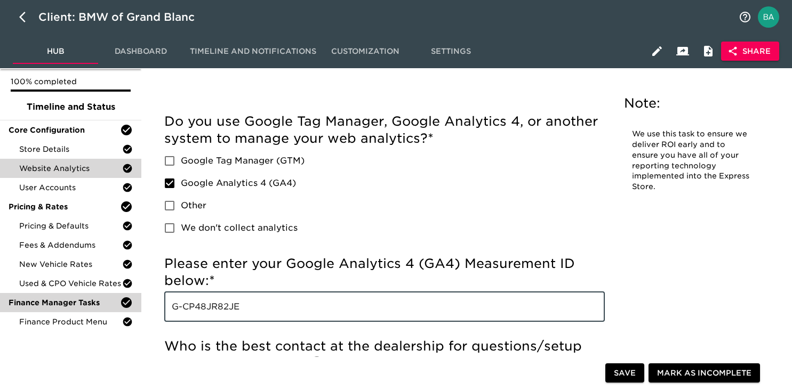
scroll to position [0, 0]
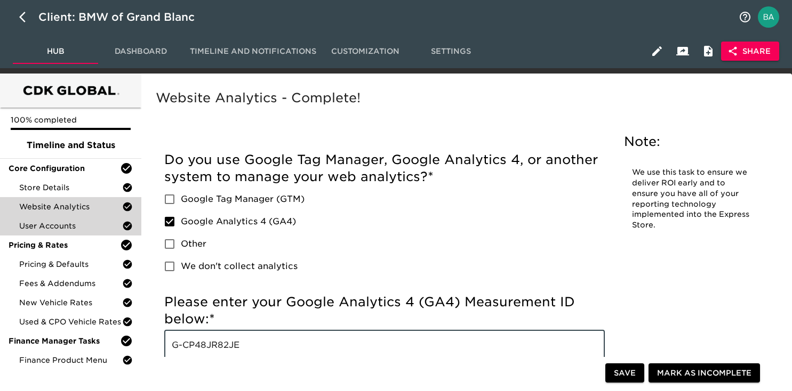
click at [51, 229] on span "User Accounts" at bounding box center [70, 226] width 103 height 11
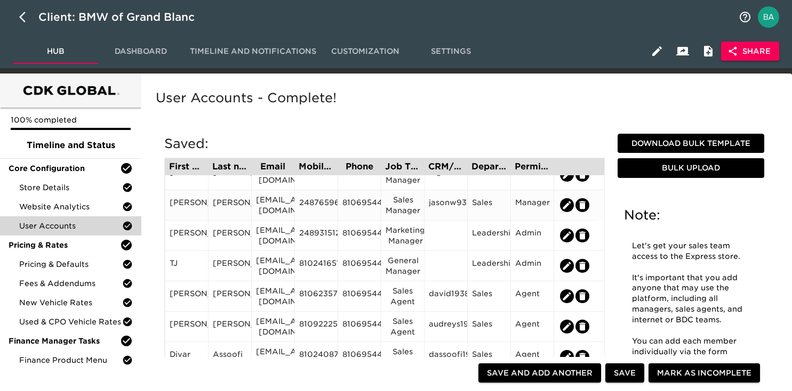
scroll to position [18, 0]
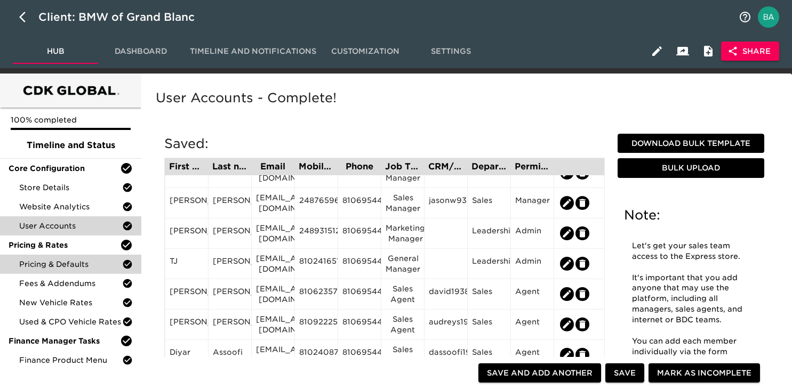
click at [86, 260] on span "Pricing & Defaults" at bounding box center [70, 264] width 103 height 11
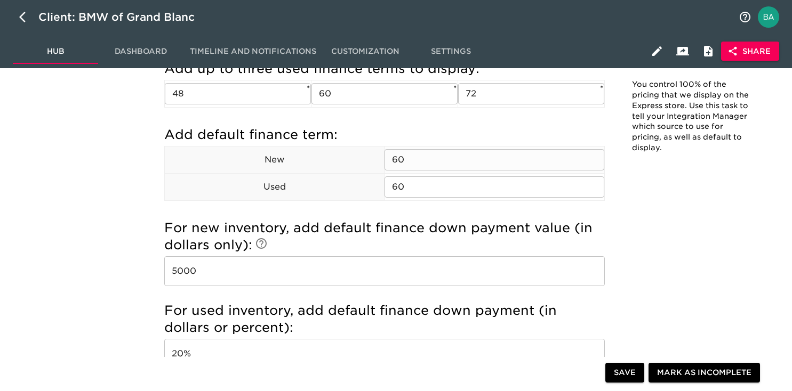
scroll to position [994, 0]
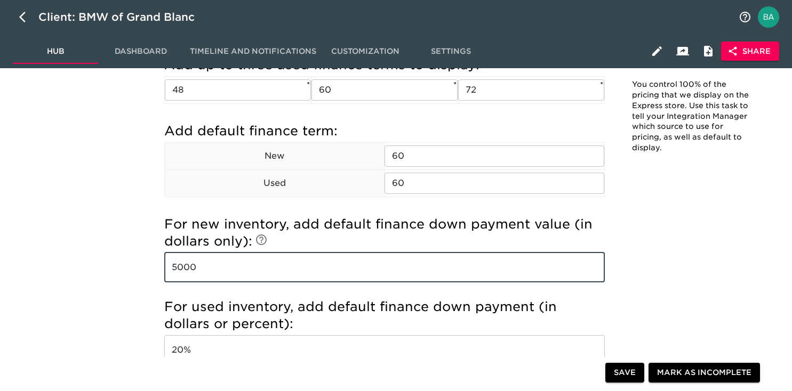
click at [194, 266] on input "5000" at bounding box center [384, 268] width 441 height 30
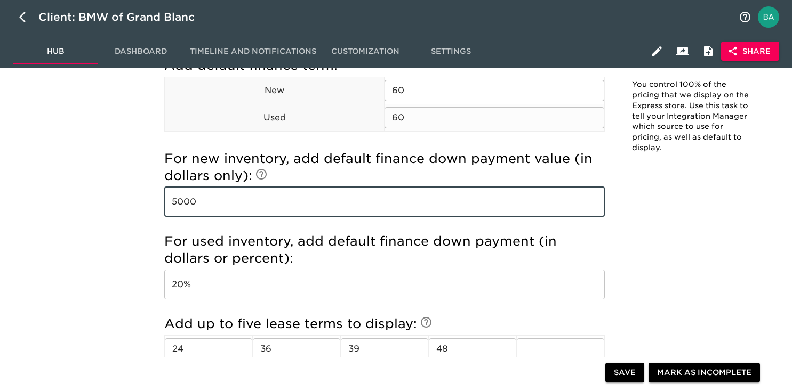
scroll to position [1120, 0]
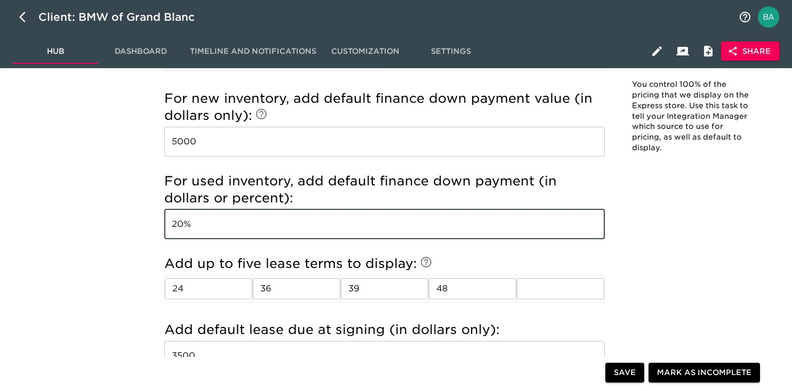
click at [177, 226] on input "20%" at bounding box center [384, 225] width 441 height 30
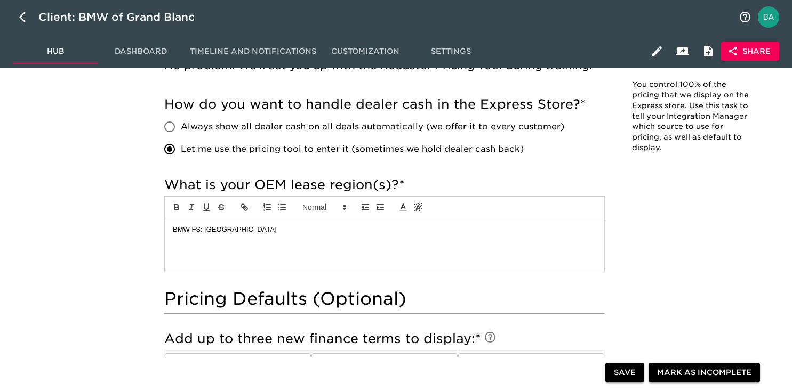
scroll to position [0, 0]
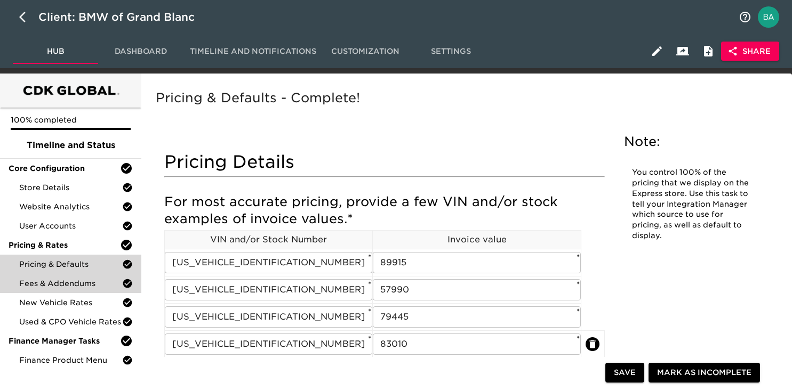
click at [67, 282] on span "Fees & Addendums" at bounding box center [70, 283] width 103 height 11
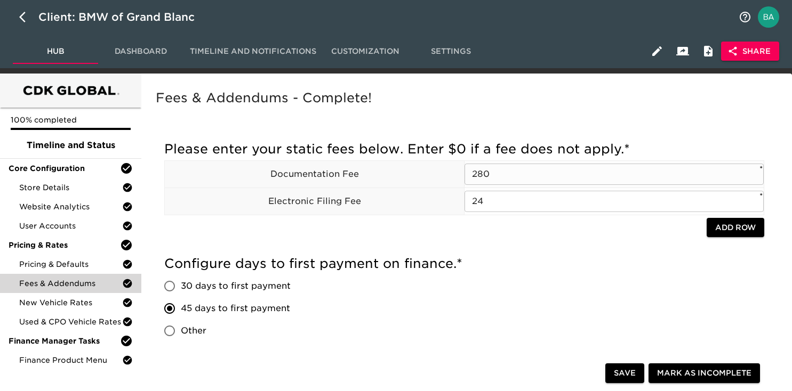
click at [485, 178] on input "280" at bounding box center [613, 174] width 299 height 21
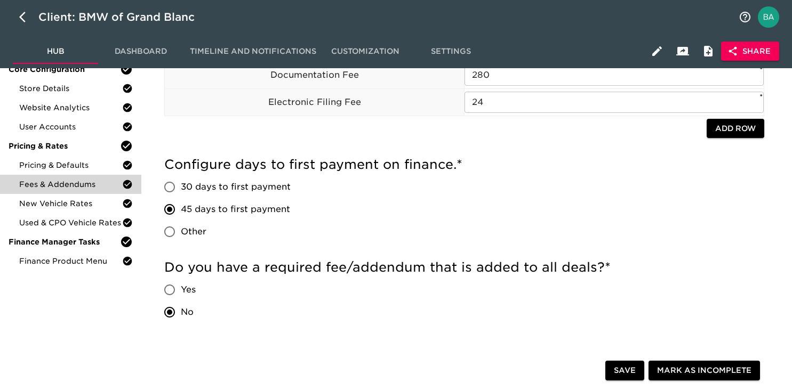
scroll to position [103, 0]
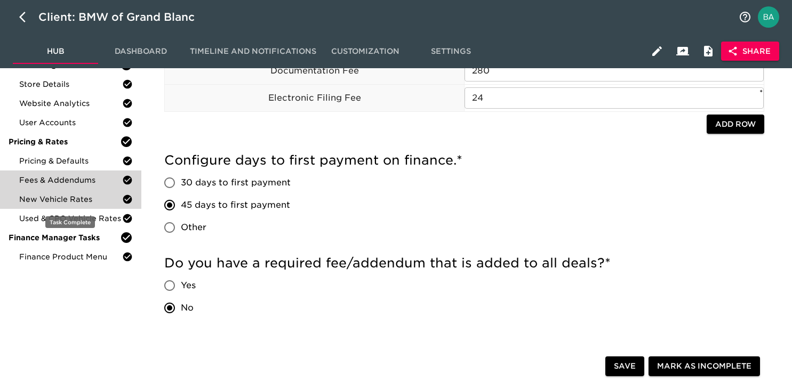
click at [79, 200] on span "New Vehicle Rates" at bounding box center [70, 199] width 103 height 11
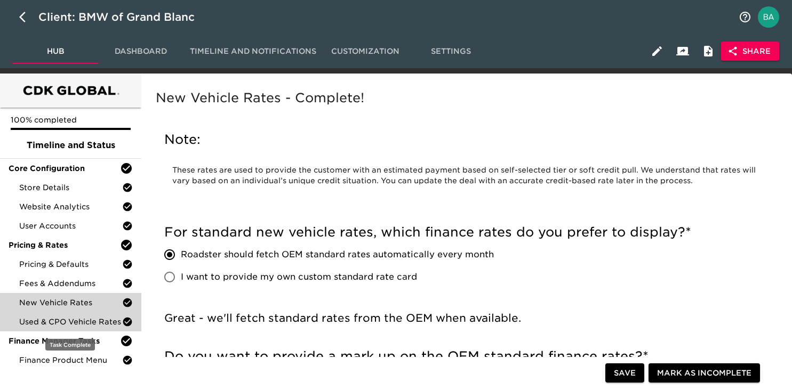
click at [75, 321] on span "Used & CPO Vehicle Rates" at bounding box center [70, 322] width 103 height 11
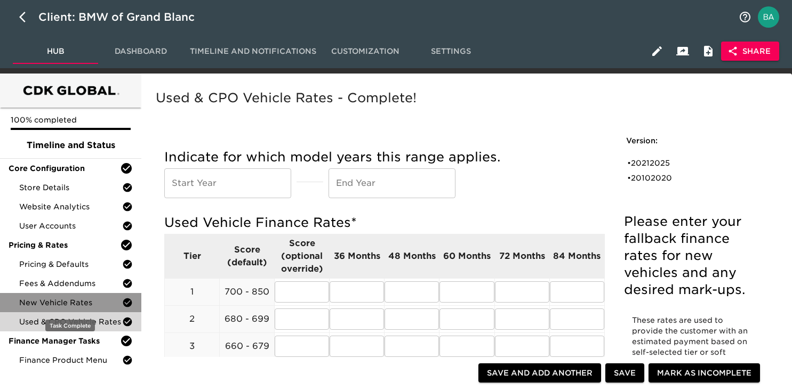
click at [50, 298] on span "New Vehicle Rates" at bounding box center [70, 303] width 103 height 11
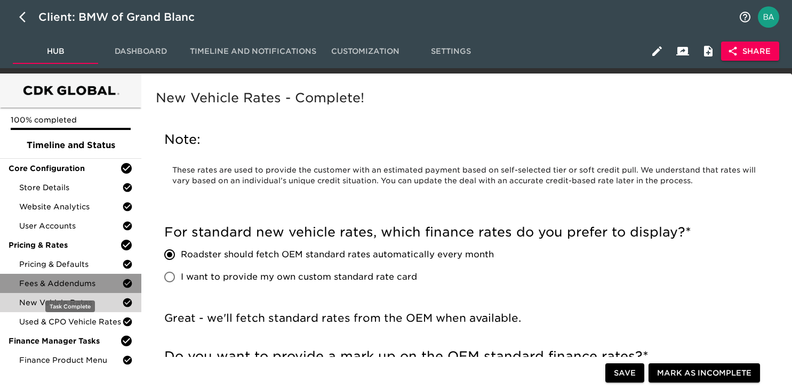
click at [36, 286] on span "Fees & Addendums" at bounding box center [70, 283] width 103 height 11
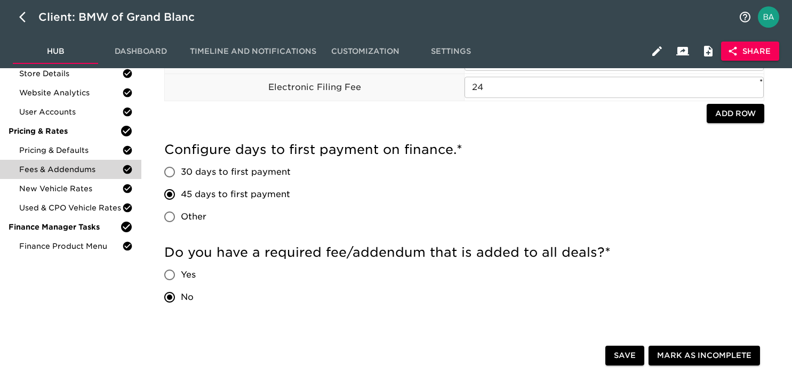
scroll to position [121, 0]
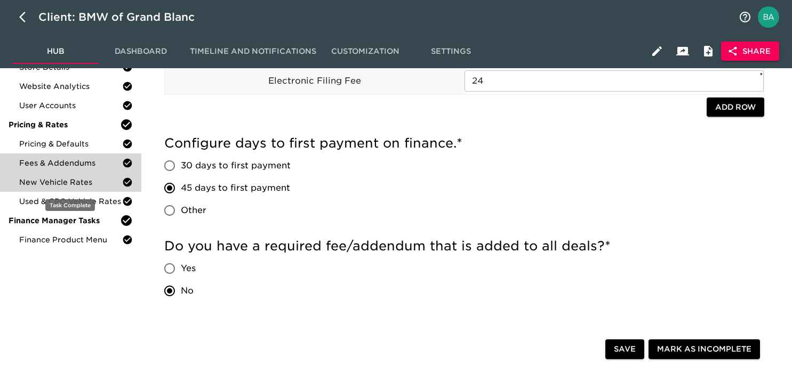
click at [100, 183] on span "New Vehicle Rates" at bounding box center [70, 182] width 103 height 11
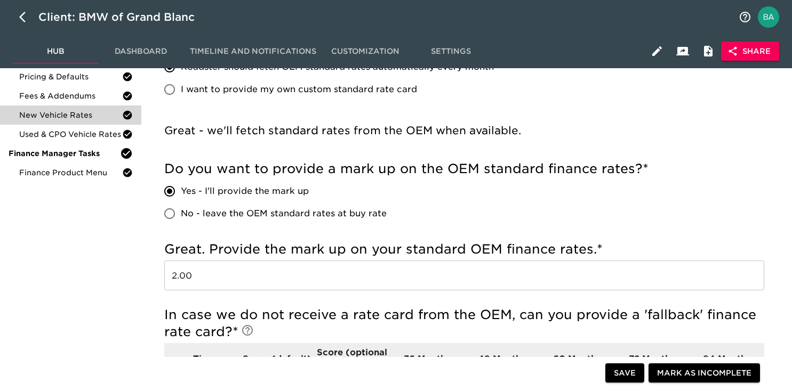
scroll to position [212, 0]
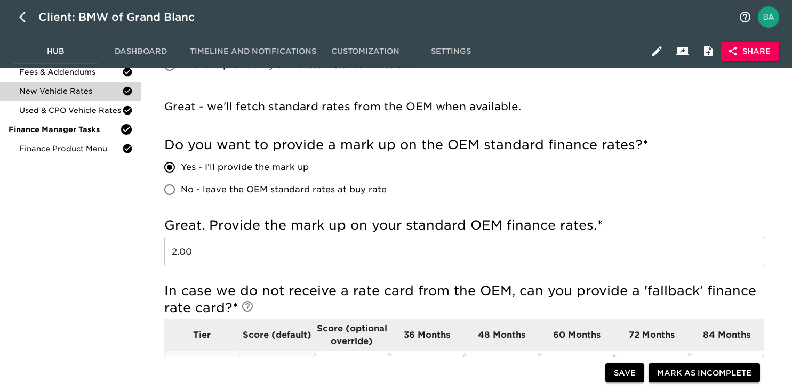
click at [180, 251] on input "2.00" at bounding box center [464, 252] width 600 height 30
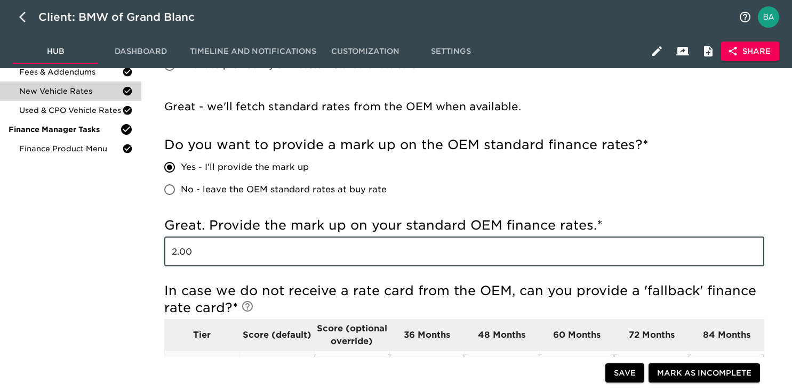
click at [180, 251] on input "2.00" at bounding box center [464, 252] width 600 height 30
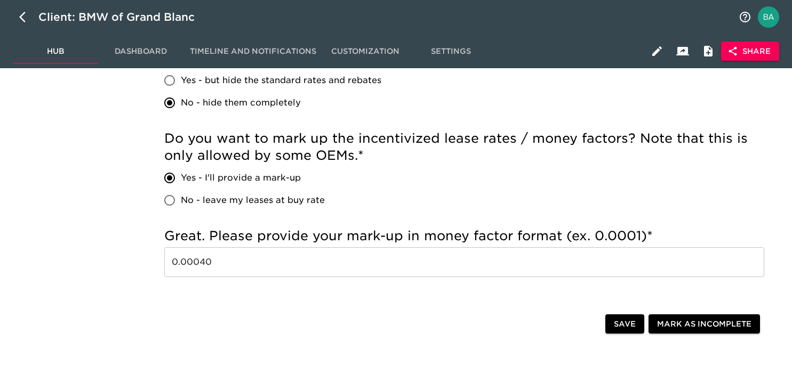
scroll to position [719, 0]
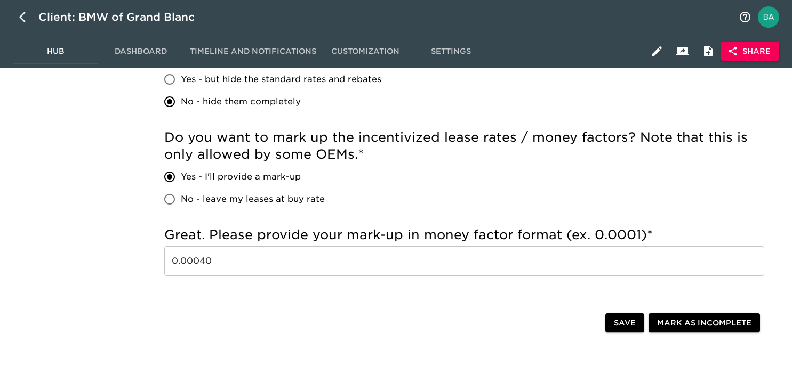
click at [196, 260] on input "0.00040" at bounding box center [464, 261] width 600 height 30
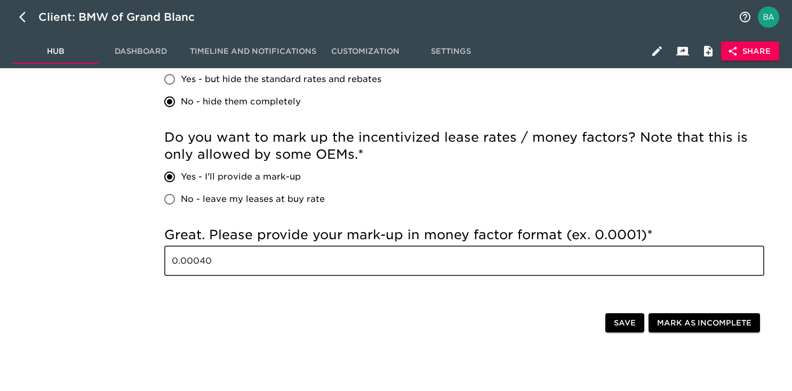
click at [196, 260] on input "0.00040" at bounding box center [464, 261] width 600 height 30
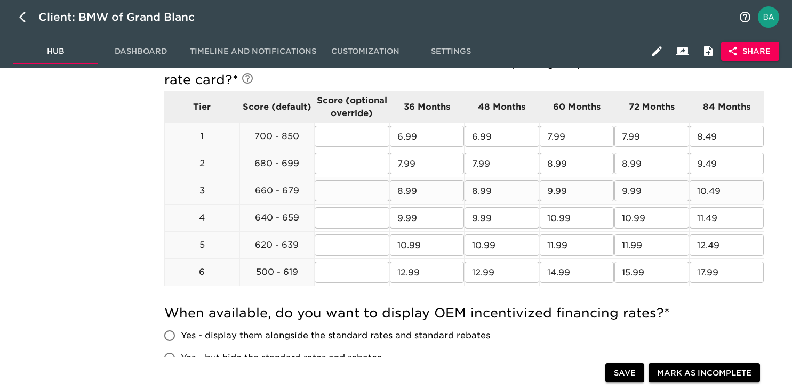
scroll to position [411, 0]
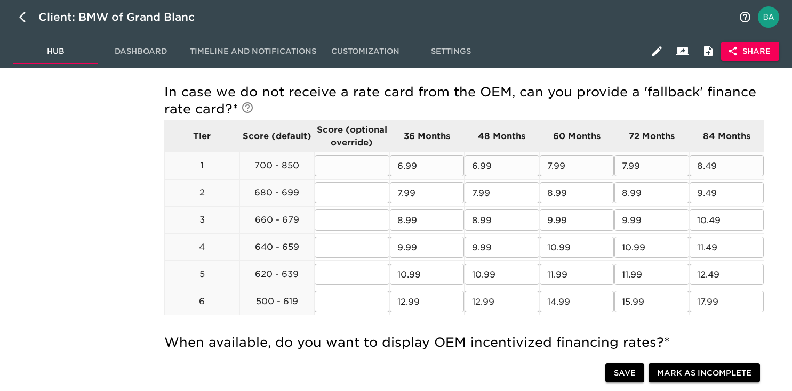
click at [409, 165] on input "6.99" at bounding box center [427, 165] width 75 height 21
click at [404, 167] on input "6.99" at bounding box center [427, 165] width 75 height 21
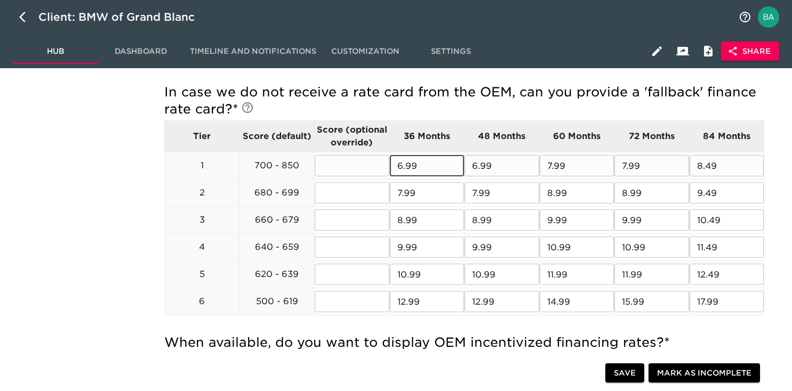
click at [404, 167] on input "6.99" at bounding box center [427, 165] width 75 height 21
click at [707, 166] on input "8.49" at bounding box center [727, 165] width 75 height 21
click at [416, 196] on input "7.99" at bounding box center [427, 192] width 75 height 21
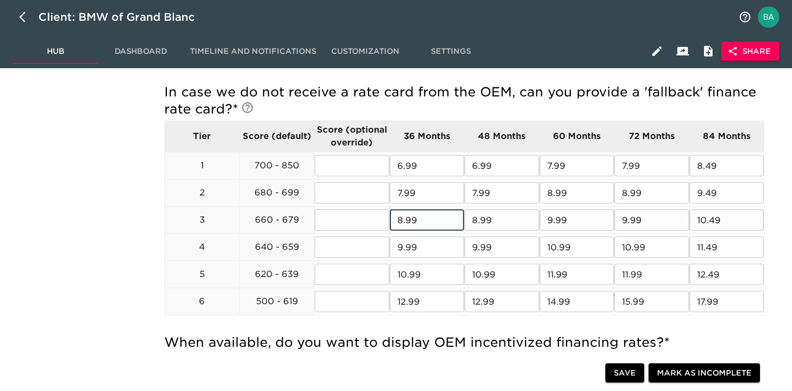
click at [420, 223] on input "8.99" at bounding box center [427, 220] width 75 height 21
click at [406, 246] on input "9.99" at bounding box center [427, 247] width 75 height 21
click at [632, 171] on input "7.99" at bounding box center [651, 165] width 75 height 21
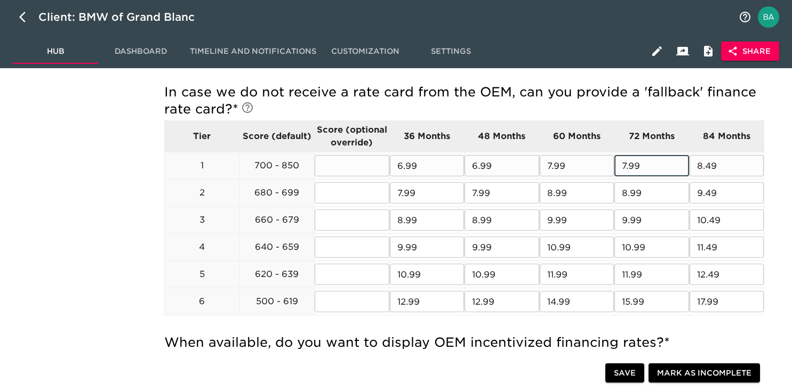
click at [632, 171] on input "7.99" at bounding box center [651, 165] width 75 height 21
click at [409, 273] on input "10.99" at bounding box center [427, 274] width 75 height 21
click at [707, 273] on input "12.49" at bounding box center [727, 274] width 75 height 21
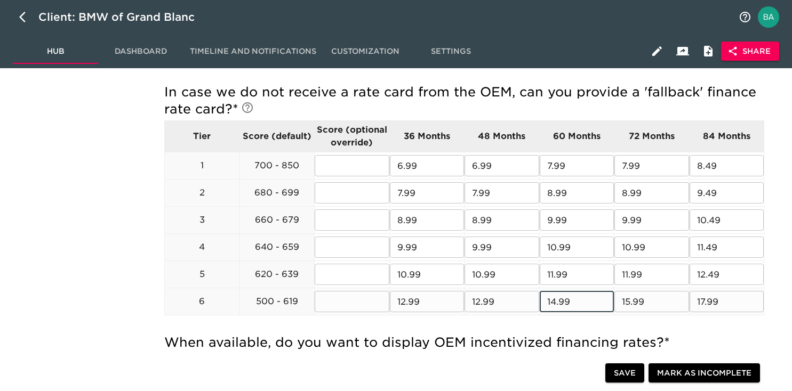
click at [554, 301] on input "14.99" at bounding box center [577, 301] width 75 height 21
click at [627, 300] on input "15.99" at bounding box center [651, 301] width 75 height 21
click at [701, 301] on input "17.99" at bounding box center [727, 301] width 75 height 21
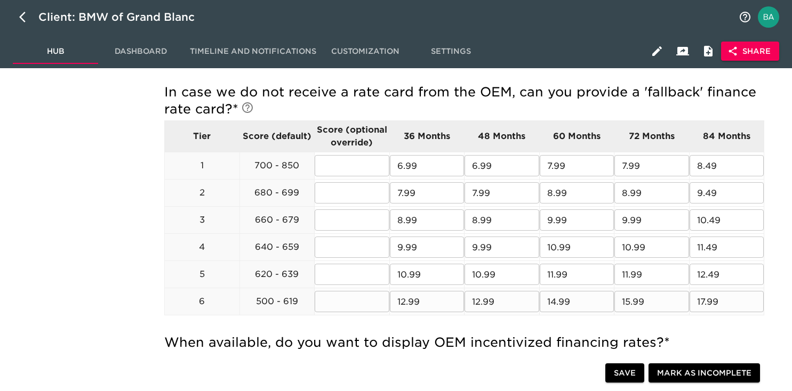
click at [701, 301] on input "17.99" at bounding box center [727, 301] width 75 height 21
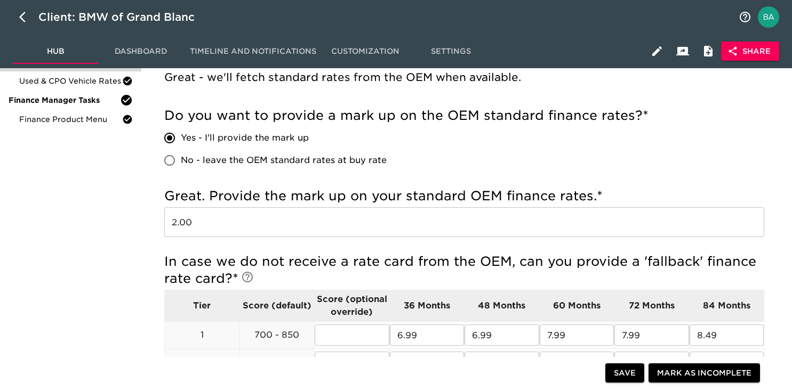
scroll to position [0, 0]
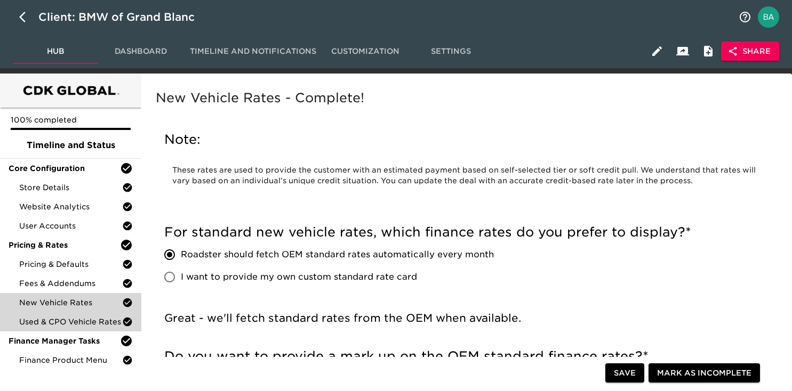
click at [71, 323] on span "Used & CPO Vehicle Rates" at bounding box center [70, 322] width 103 height 11
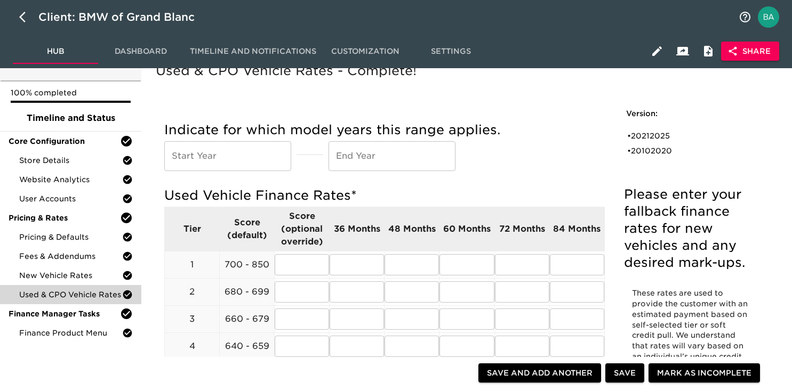
scroll to position [28, 0]
click at [655, 135] on div "• 20212025" at bounding box center [683, 135] width 113 height 11
type input "2021"
type input "2025"
radio input "true"
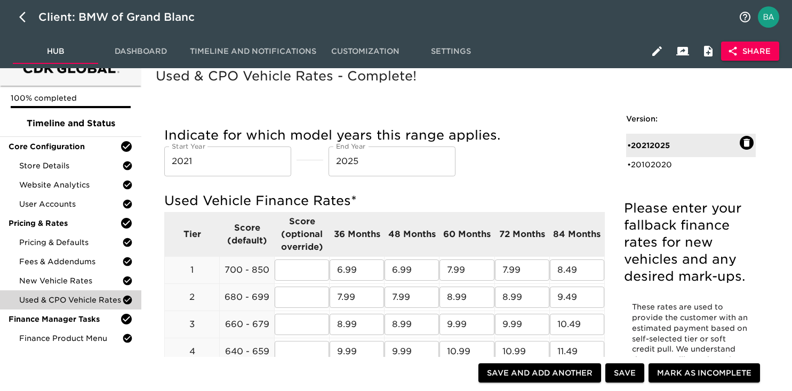
scroll to position [0, 0]
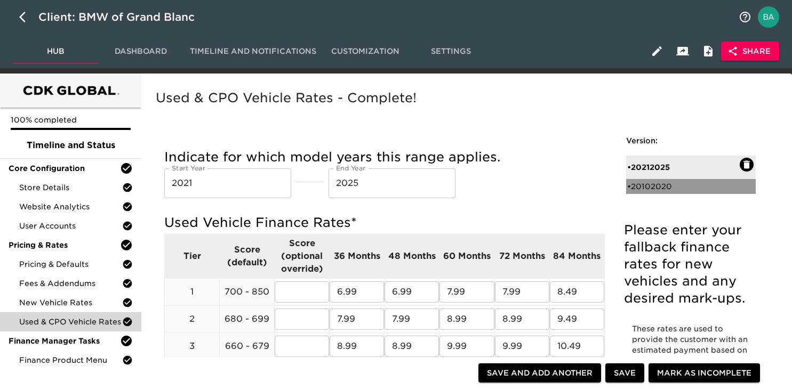
click at [656, 187] on div "• 20102020" at bounding box center [683, 186] width 113 height 11
type input "2010"
type input "2020"
radio input "true"
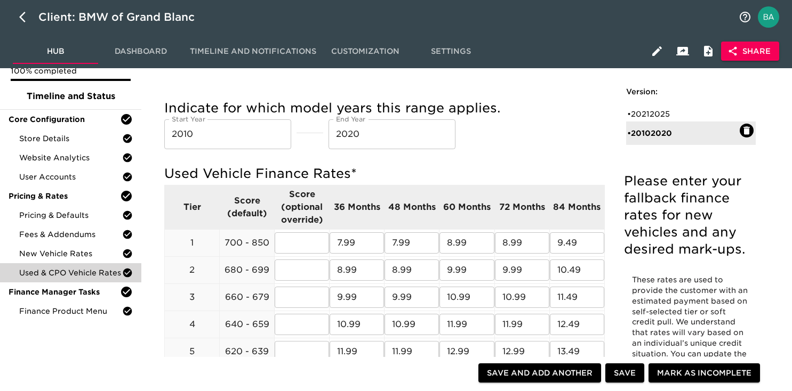
scroll to position [36, 0]
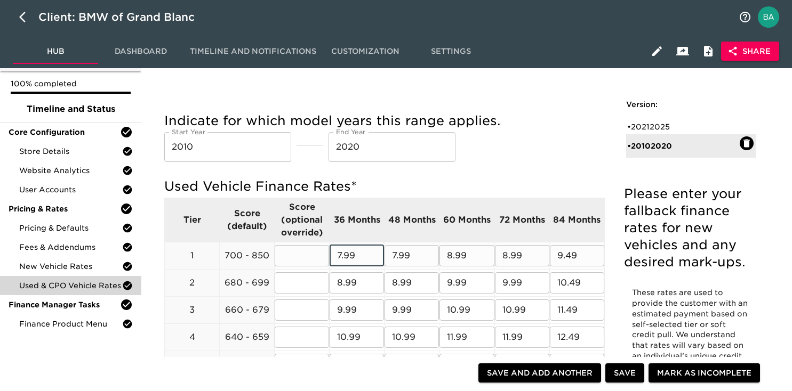
click at [354, 254] on input "7.99" at bounding box center [357, 255] width 54 height 21
click at [661, 123] on div "• 20212025" at bounding box center [683, 127] width 113 height 11
type input "2021"
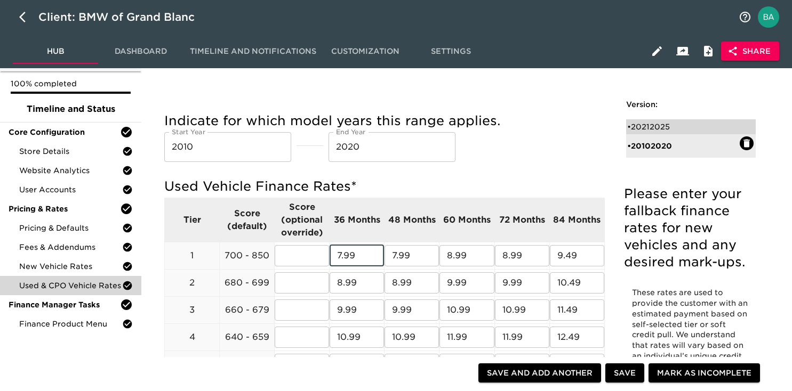
type input "2025"
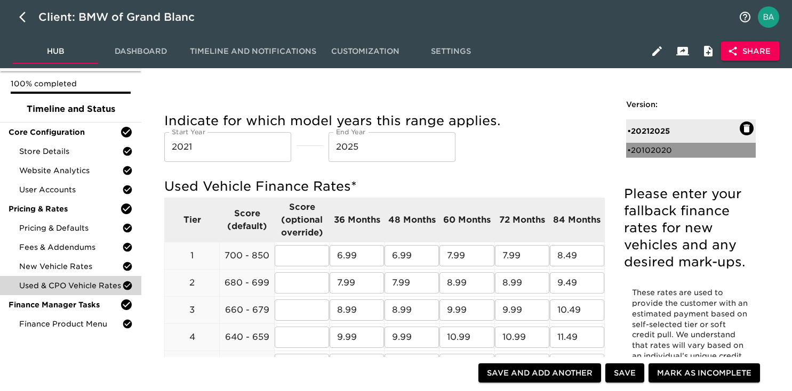
click at [655, 149] on div "• 20102020" at bounding box center [683, 150] width 113 height 11
type input "2010"
type input "2020"
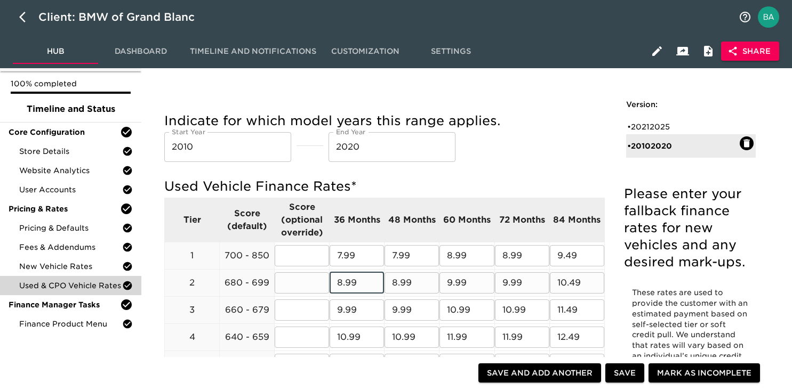
click at [357, 287] on input "8.99" at bounding box center [357, 283] width 54 height 21
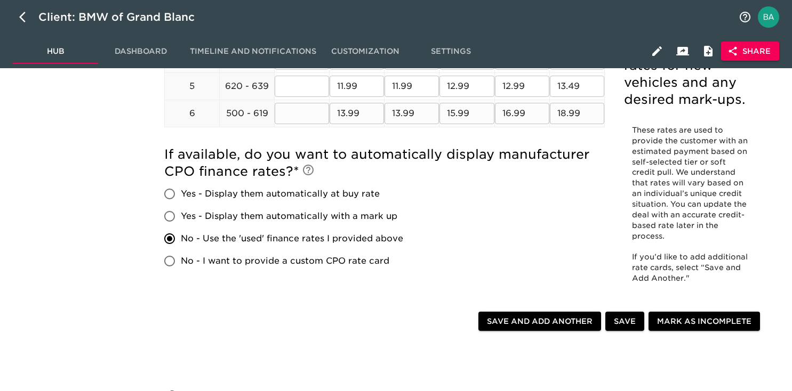
scroll to position [317, 0]
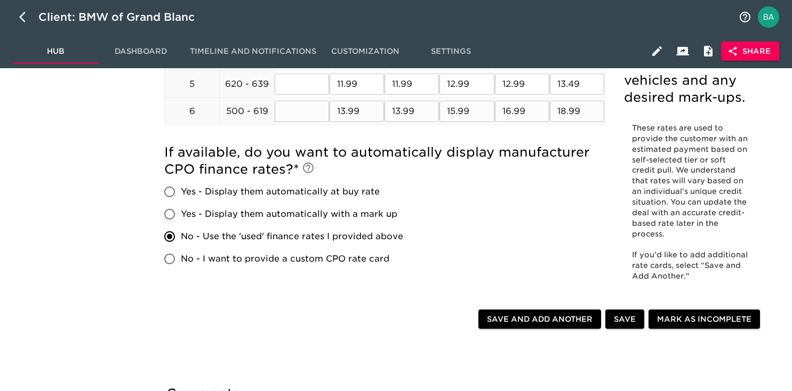
click at [352, 114] on input "13.99" at bounding box center [357, 111] width 54 height 21
click at [514, 110] on input "16.99" at bounding box center [522, 111] width 54 height 21
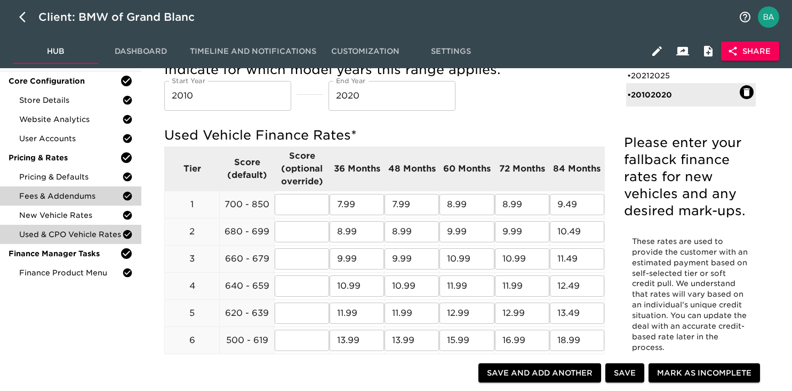
scroll to position [88, 0]
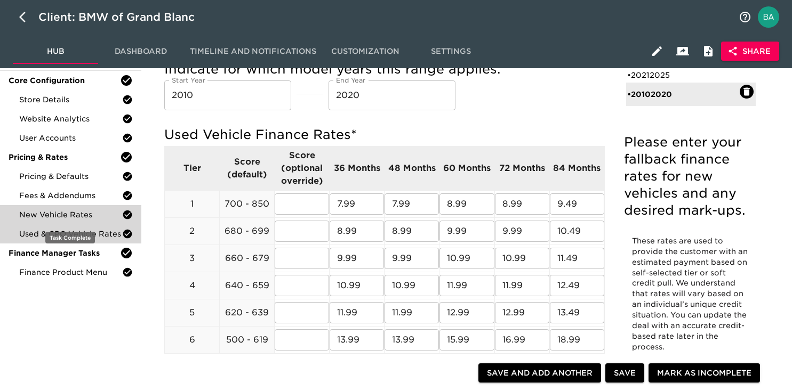
click at [67, 214] on span "New Vehicle Rates" at bounding box center [70, 215] width 103 height 11
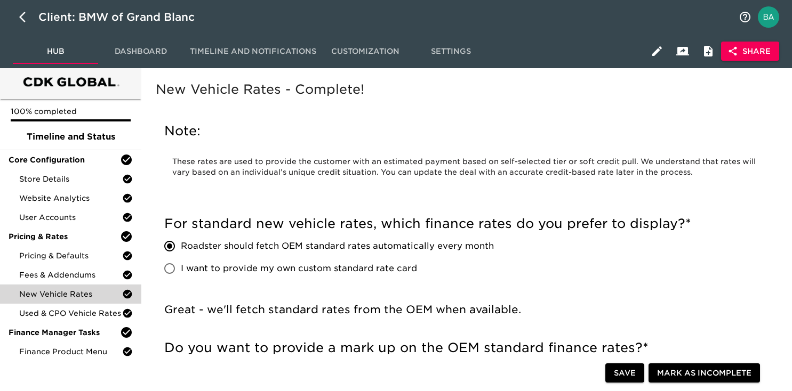
scroll to position [8, 0]
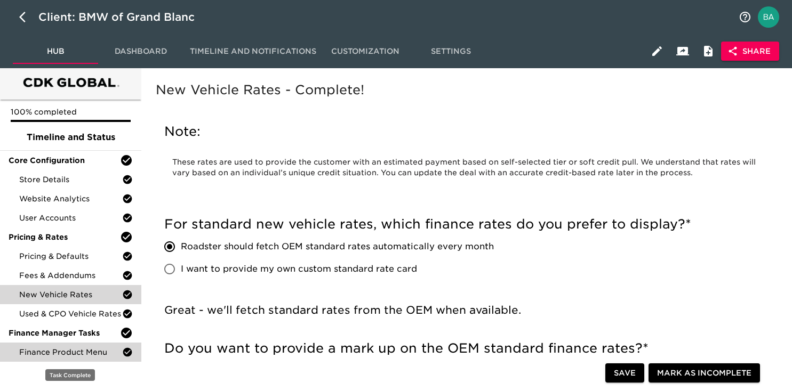
click at [55, 343] on div "Finance Product Menu" at bounding box center [70, 352] width 141 height 19
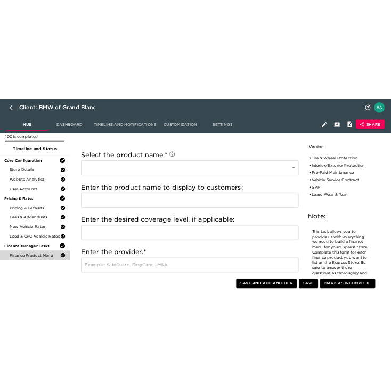
scroll to position [70, 0]
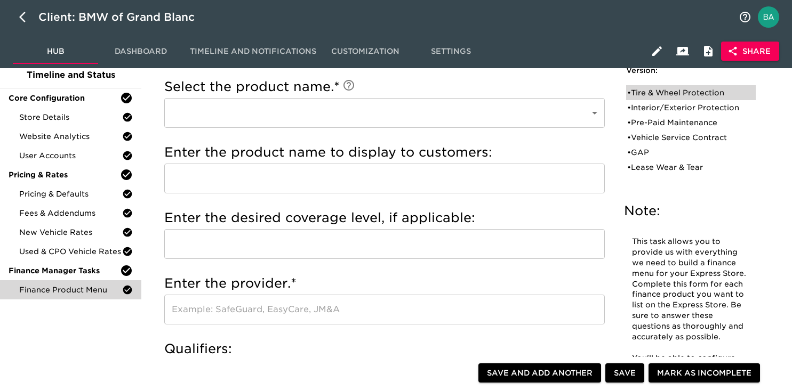
click at [650, 91] on div "• Tire & Wheel Protection" at bounding box center [683, 92] width 113 height 11
type input "Tire & Wheel Protection"
type input "Tire and Wheel Protection"
type input "BMW Protect"
radio input "true"
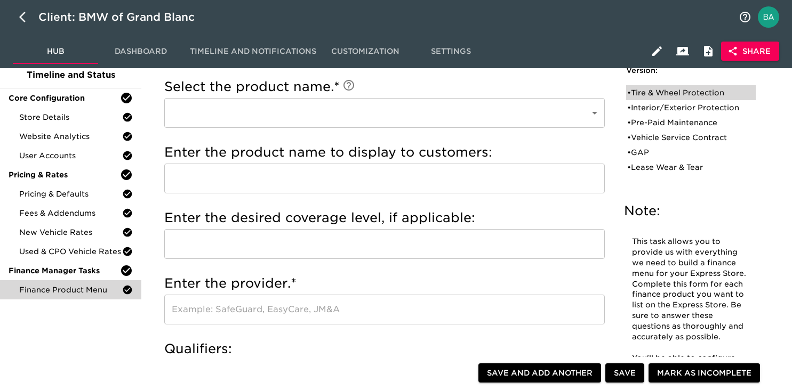
radio input "true"
type input "50888"
radio input "true"
type input "+$1500"
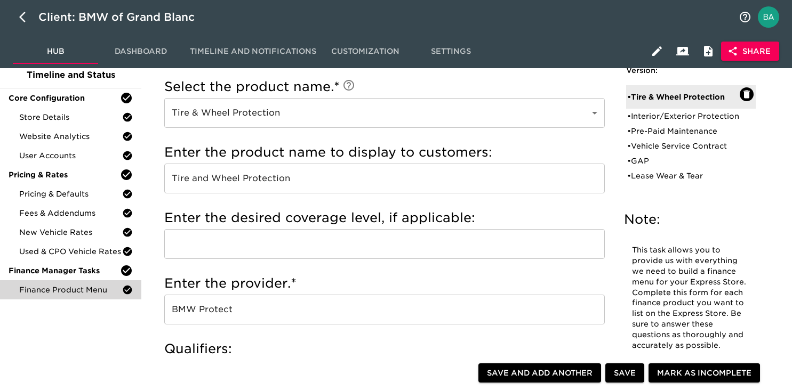
click at [195, 182] on input "Tire and Wheel Protection" at bounding box center [384, 179] width 441 height 30
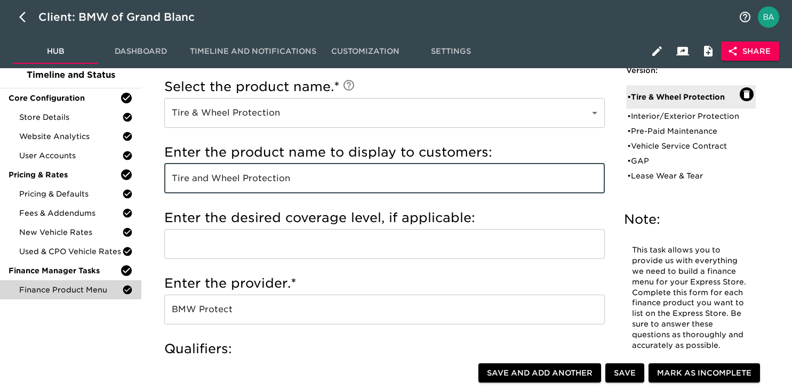
click at [195, 182] on input "Tire and Wheel Protection" at bounding box center [384, 179] width 441 height 30
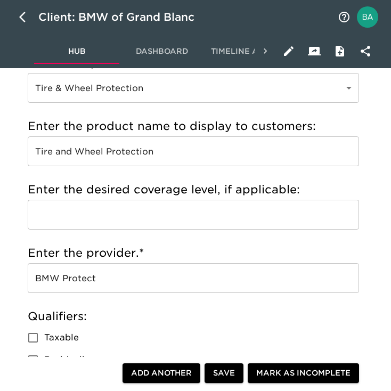
scroll to position [389, 0]
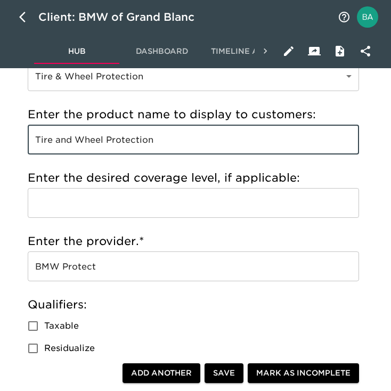
click at [51, 266] on input "BMW Protect" at bounding box center [194, 267] width 332 height 30
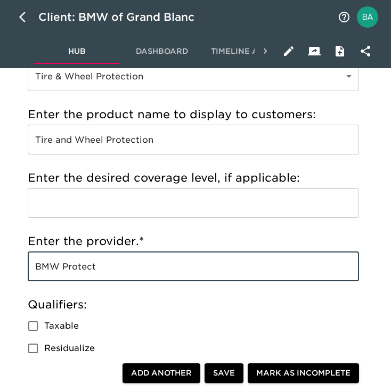
click at [51, 266] on input "BMW Protect" at bounding box center [194, 267] width 332 height 30
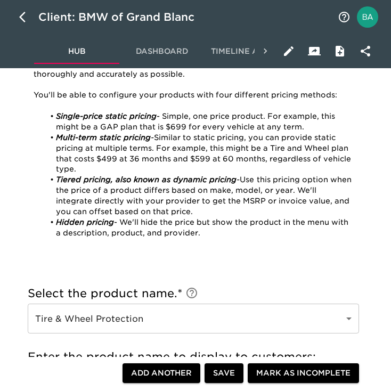
scroll to position [0, 0]
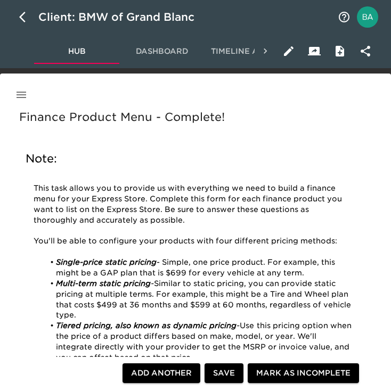
click at [20, 95] on icon "button" at bounding box center [21, 95] width 13 height 13
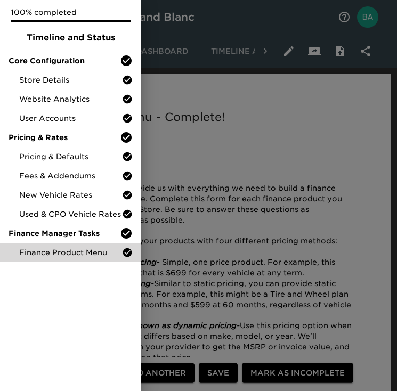
click at [251, 181] on div at bounding box center [198, 195] width 397 height 391
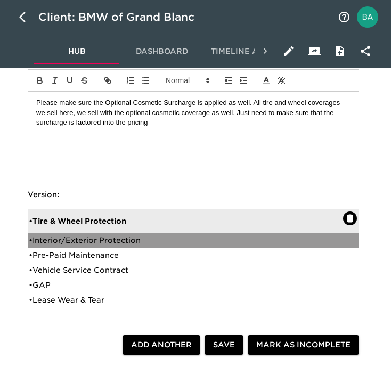
click at [118, 237] on div "• Interior/Exterior Protection" at bounding box center [186, 240] width 315 height 11
type input "Interior/Exterior Protection"
type input "Ceramic Coating"
type input "IAS"
checkbox input "true"
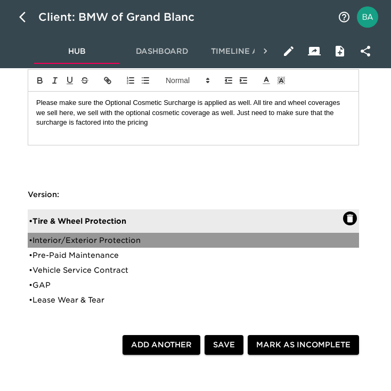
radio input "true"
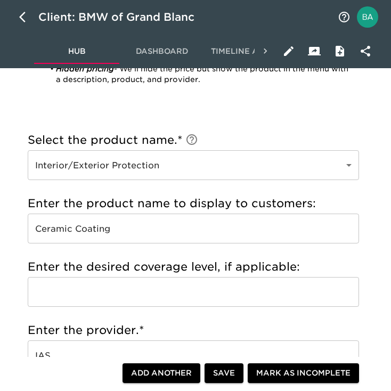
scroll to position [316, 0]
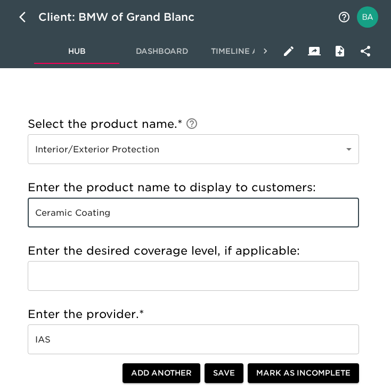
click at [84, 216] on input "Ceramic Coating" at bounding box center [194, 213] width 332 height 30
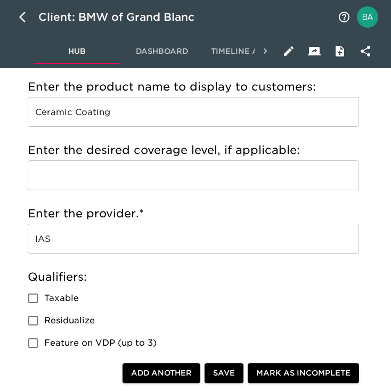
scroll to position [419, 0]
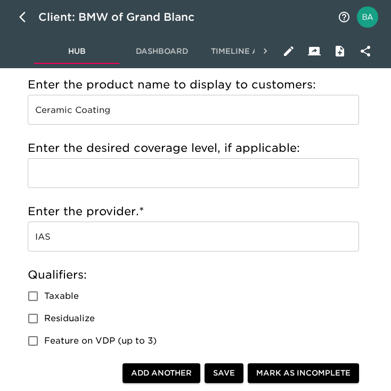
click at [46, 235] on input "IAS" at bounding box center [194, 237] width 332 height 30
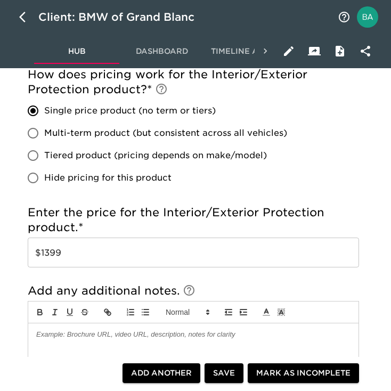
scroll to position [853, 0]
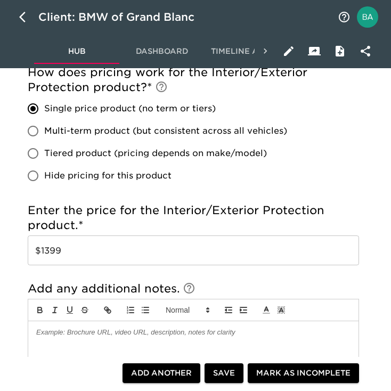
click at [57, 252] on input "$1399" at bounding box center [194, 251] width 332 height 30
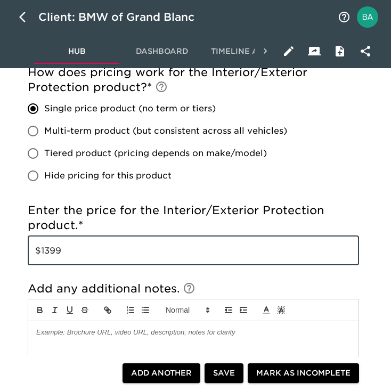
click at [57, 252] on input "$1399" at bounding box center [194, 251] width 332 height 30
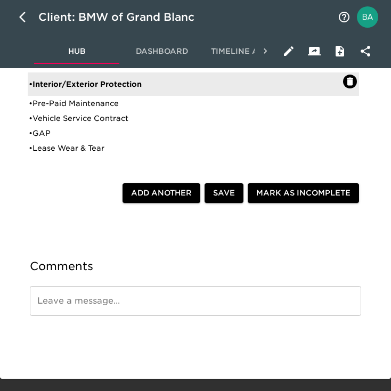
scroll to position [1226, 0]
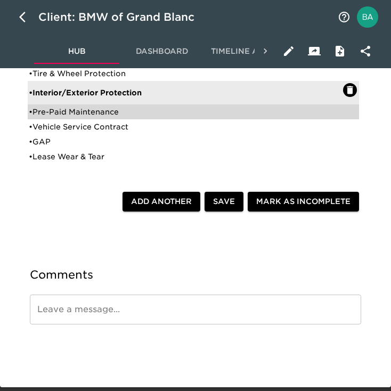
click at [63, 112] on div "• Pre-Paid Maintenance" at bounding box center [186, 112] width 315 height 11
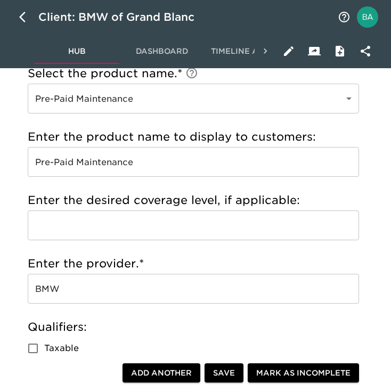
scroll to position [355, 0]
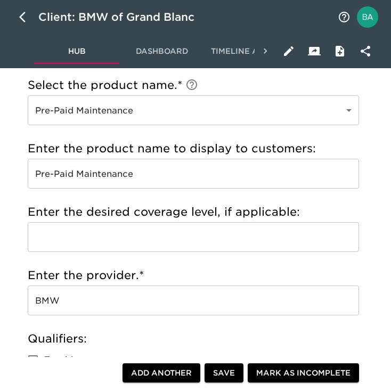
click at [80, 177] on input "Pre-Paid Maintenance" at bounding box center [194, 174] width 332 height 30
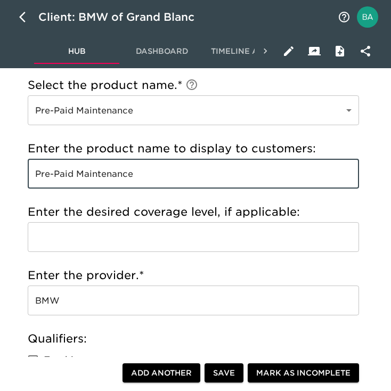
click at [80, 177] on input "Pre-Paid Maintenance" at bounding box center [194, 174] width 332 height 30
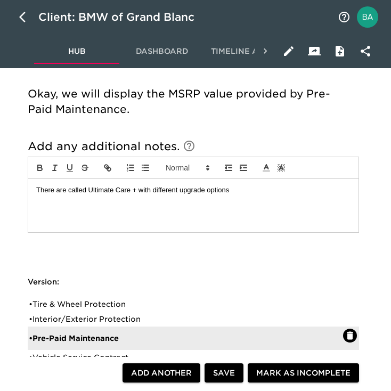
scroll to position [1268, 0]
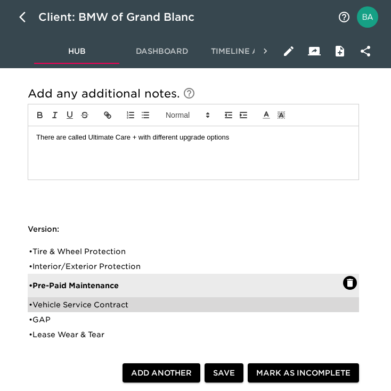
click at [92, 306] on div "• Vehicle Service Contract" at bounding box center [186, 305] width 315 height 11
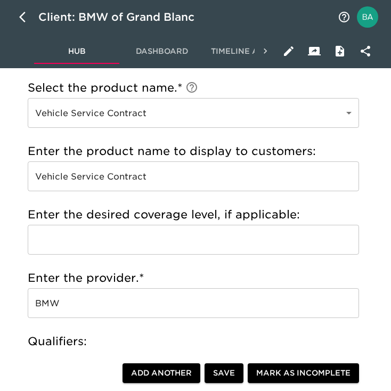
scroll to position [351, 0]
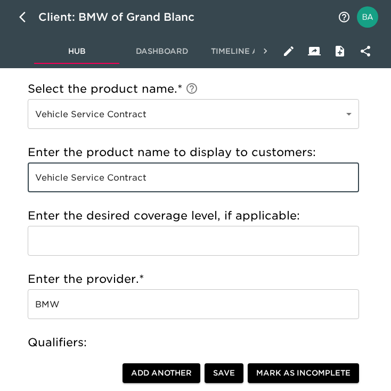
click at [109, 179] on input "Vehicle Service Contract" at bounding box center [194, 178] width 332 height 30
click at [45, 309] on input "BMW" at bounding box center [194, 305] width 332 height 30
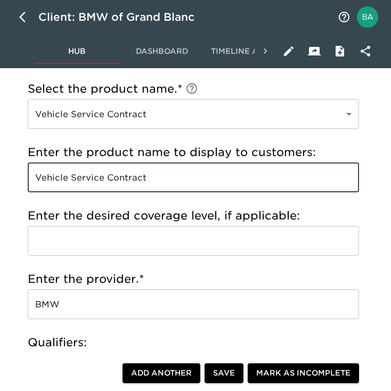
click at [45, 309] on input "BMW" at bounding box center [194, 305] width 332 height 30
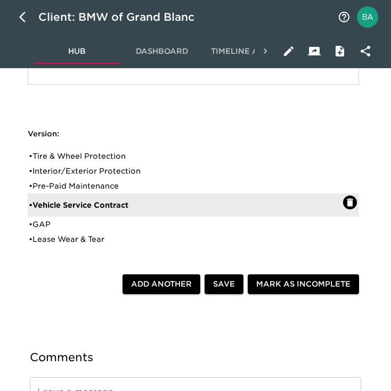
scroll to position [1480, 0]
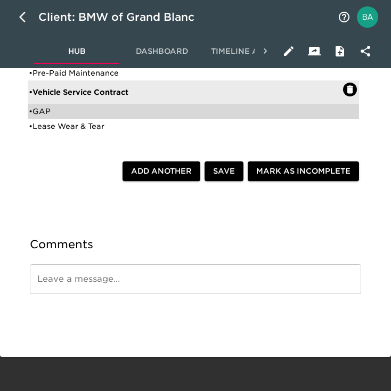
click at [46, 114] on div "• GAP" at bounding box center [186, 111] width 315 height 11
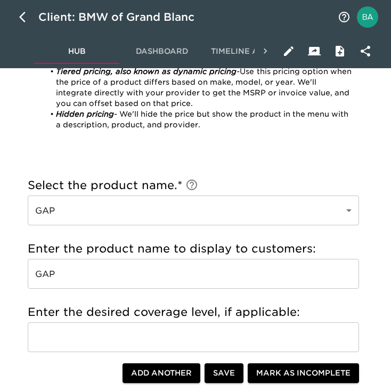
scroll to position [252, 0]
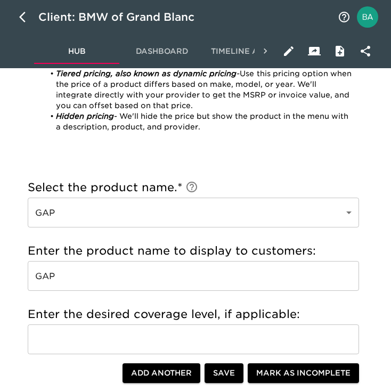
click at [38, 272] on input "GAP" at bounding box center [194, 276] width 332 height 30
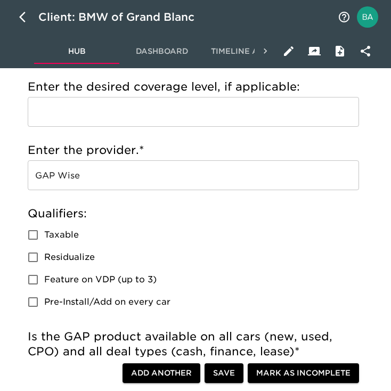
scroll to position [507, 0]
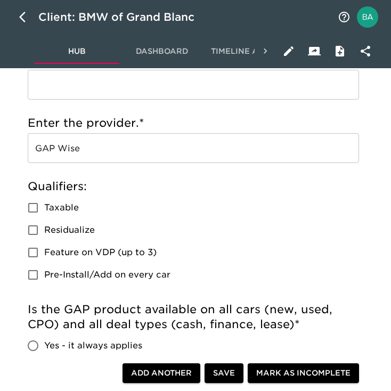
click at [58, 148] on input "GAP Wise" at bounding box center [194, 148] width 332 height 30
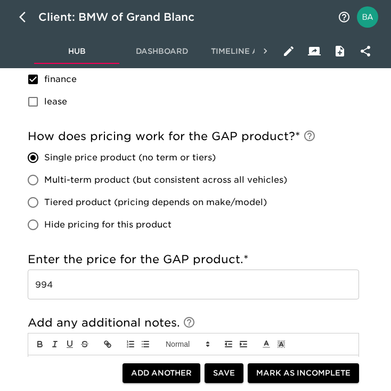
scroll to position [946, 0]
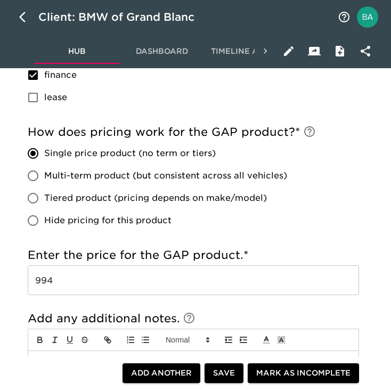
click at [45, 278] on input "994" at bounding box center [194, 281] width 332 height 30
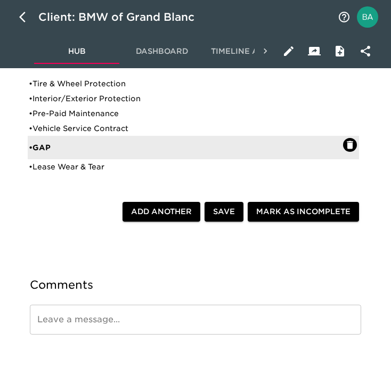
scroll to position [1331, 0]
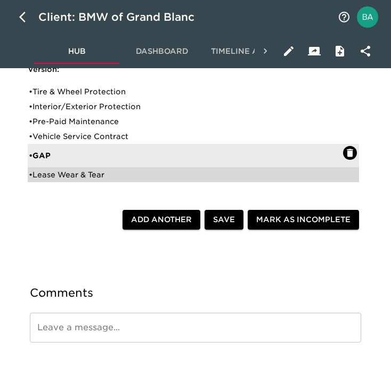
click at [58, 172] on div "• Lease Wear & Tear" at bounding box center [186, 175] width 315 height 11
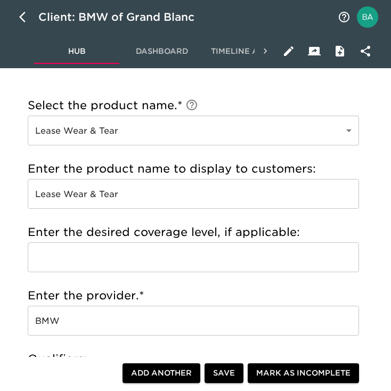
scroll to position [347, 0]
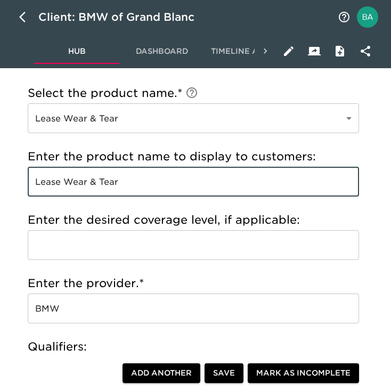
click at [92, 181] on input "Lease Wear & Tear" at bounding box center [194, 182] width 332 height 30
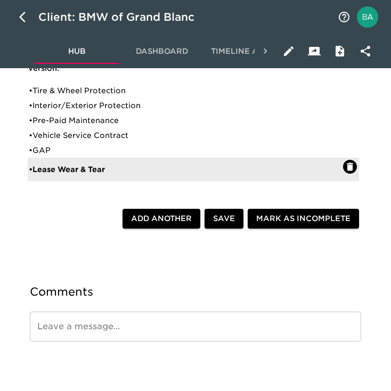
scroll to position [1605, 0]
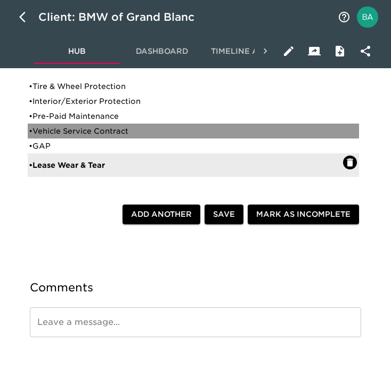
click at [61, 131] on div "• Vehicle Service Contract" at bounding box center [186, 131] width 315 height 11
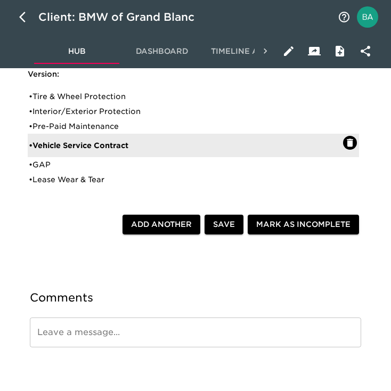
scroll to position [1480, 0]
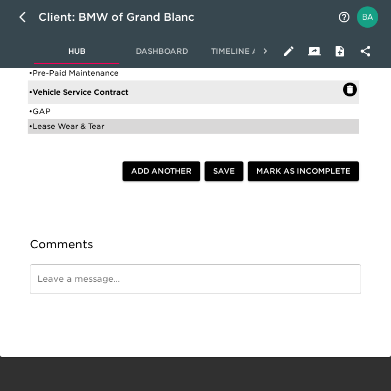
click at [61, 124] on div "• Lease Wear & Tear" at bounding box center [186, 126] width 315 height 11
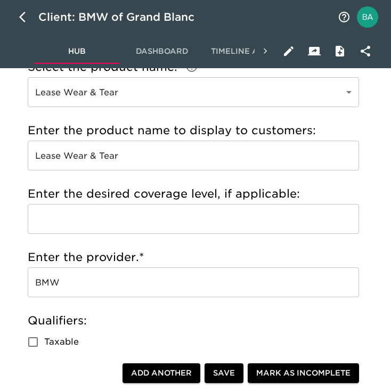
scroll to position [375, 0]
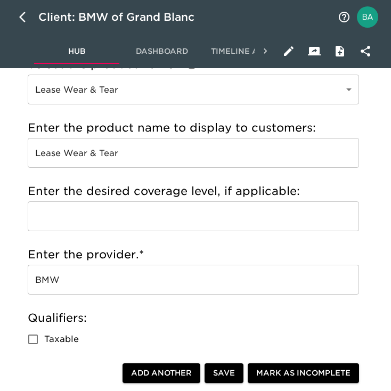
click at [57, 149] on input "Lease Wear & Tear" at bounding box center [194, 153] width 332 height 30
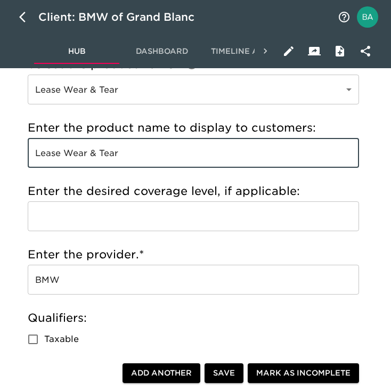
click at [57, 149] on input "Lease Wear & Tear" at bounding box center [194, 153] width 332 height 30
click at [51, 281] on input "BMW" at bounding box center [194, 280] width 332 height 30
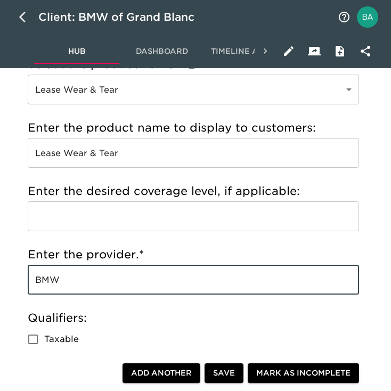
click at [51, 281] on input "BMW" at bounding box center [194, 280] width 332 height 30
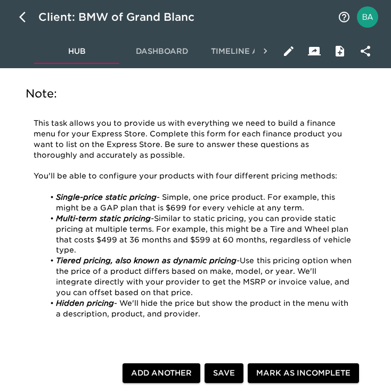
scroll to position [0, 0]
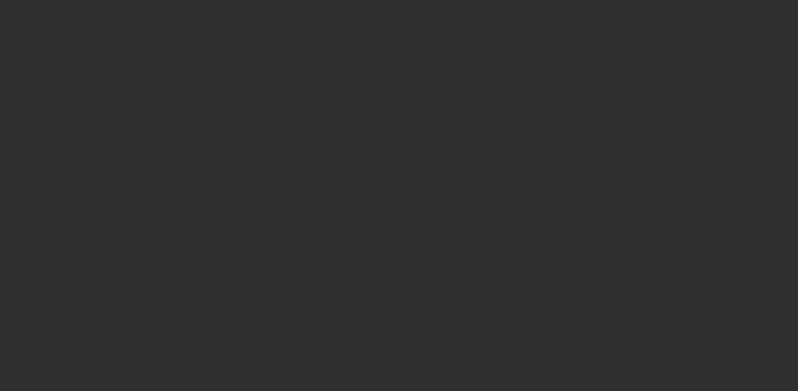
select select "10"
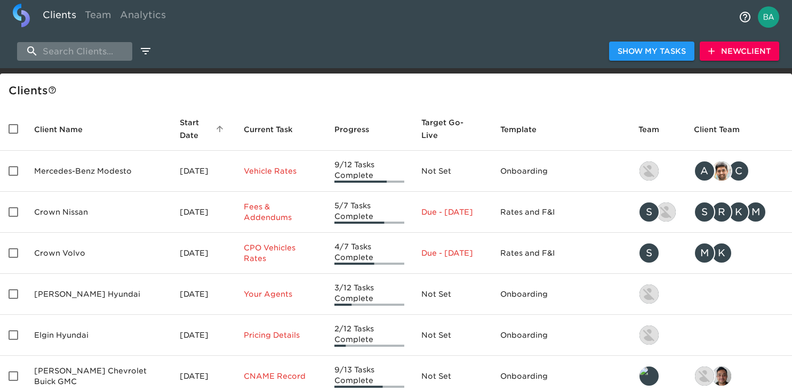
click at [48, 51] on input "search" at bounding box center [74, 51] width 115 height 19
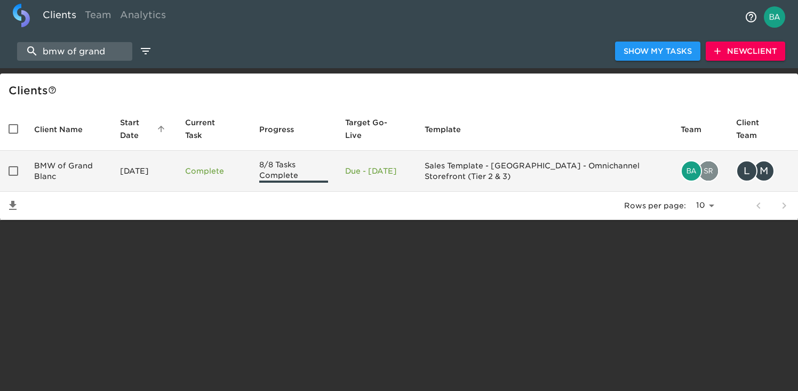
type input "bmw of grand"
click at [61, 177] on td "BMW of Grand Blanc" at bounding box center [69, 171] width 86 height 41
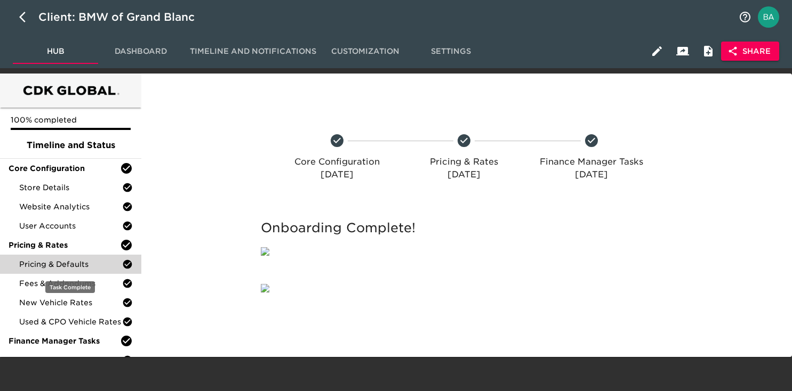
click at [41, 260] on span "Pricing & Defaults" at bounding box center [70, 264] width 103 height 11
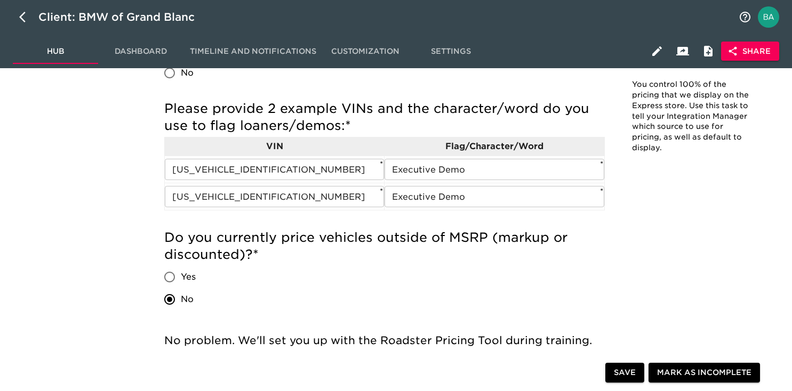
scroll to position [388, 0]
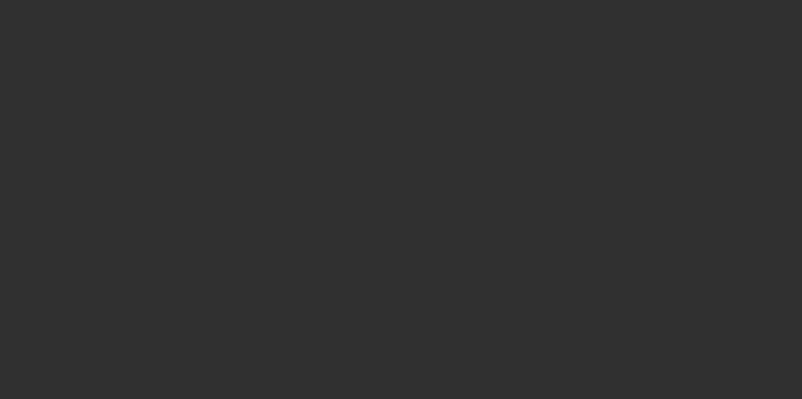
select select "10"
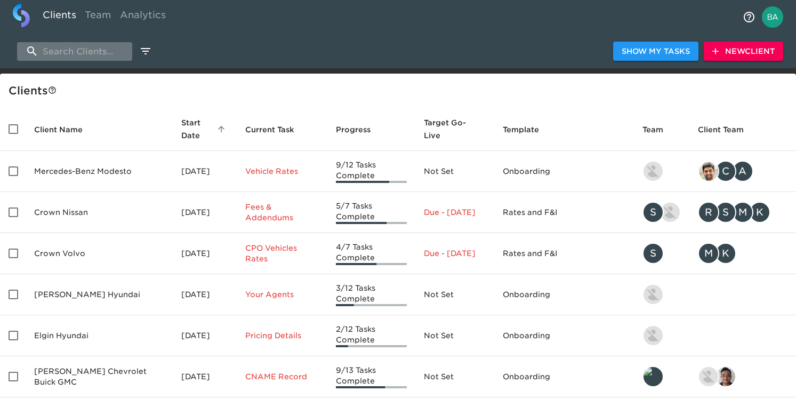
click at [75, 55] on input "search" at bounding box center [74, 51] width 115 height 19
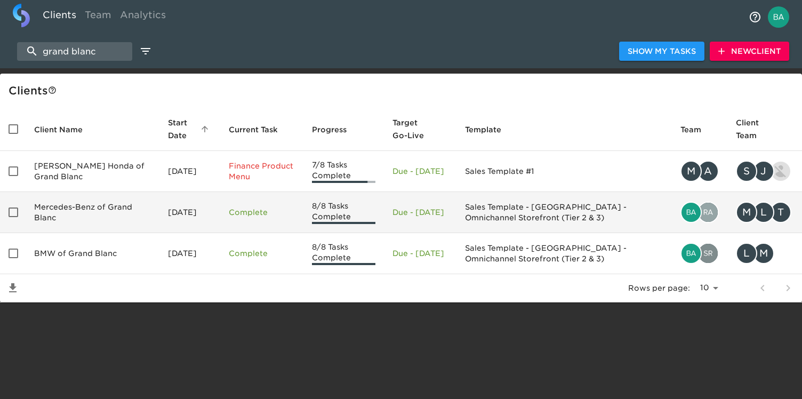
type input "grand blanc"
click at [53, 219] on td "Mercedes-Benz of Grand Blanc" at bounding box center [93, 212] width 134 height 41
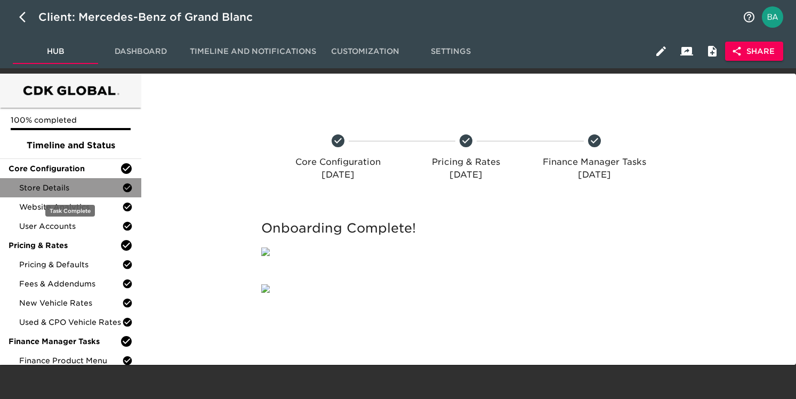
click at [50, 190] on span "Store Details" at bounding box center [70, 187] width 103 height 11
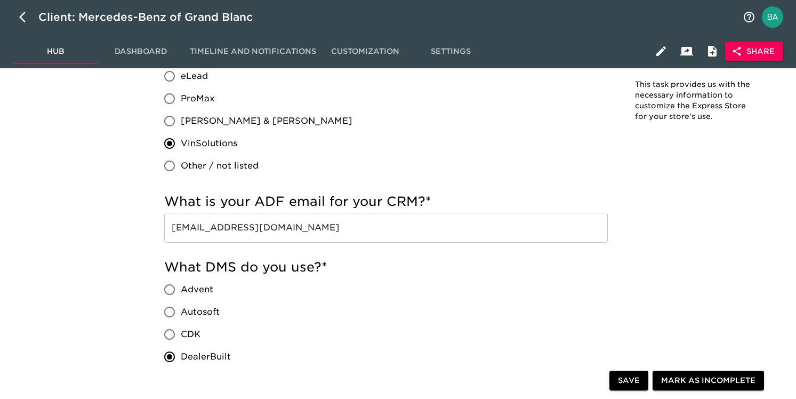
scroll to position [755, 0]
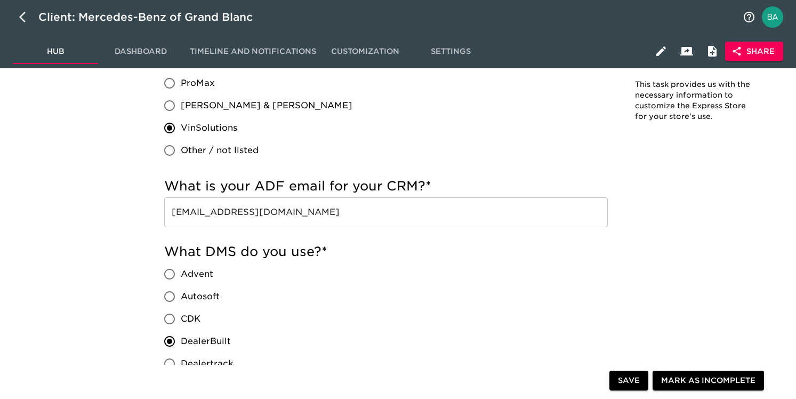
click at [235, 215] on input "[EMAIL_ADDRESS][DOMAIN_NAME]" at bounding box center [386, 212] width 444 height 30
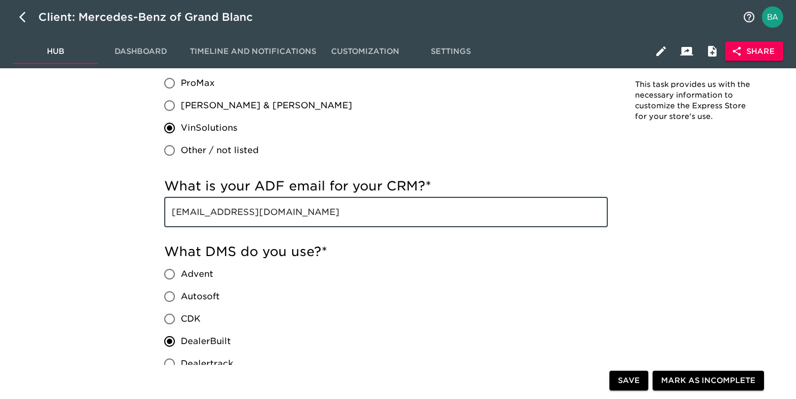
click at [235, 215] on input "[EMAIL_ADDRESS][DOMAIN_NAME]" at bounding box center [386, 212] width 444 height 30
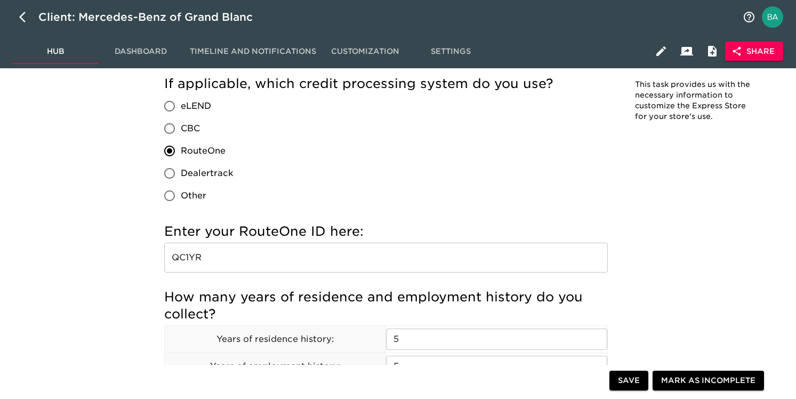
scroll to position [1194, 0]
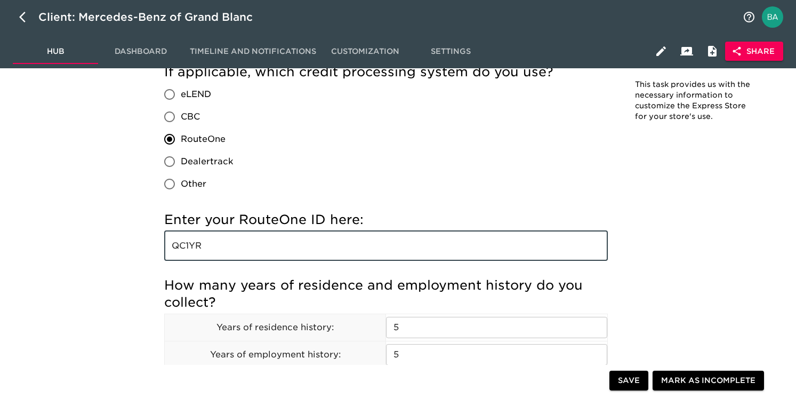
click at [185, 250] on input "QC1YR" at bounding box center [386, 246] width 444 height 30
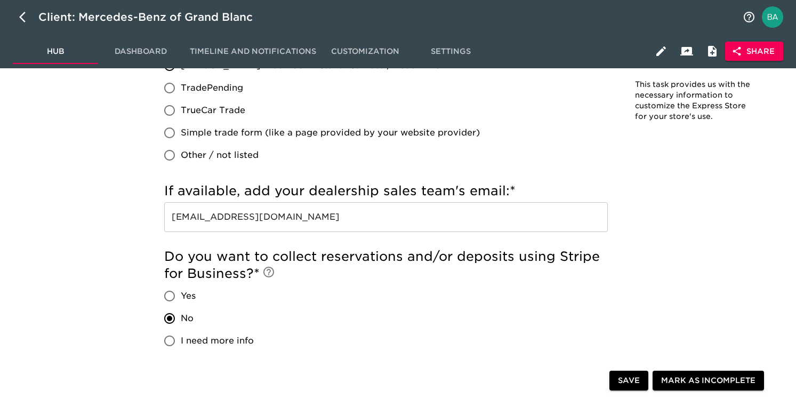
scroll to position [2140, 0]
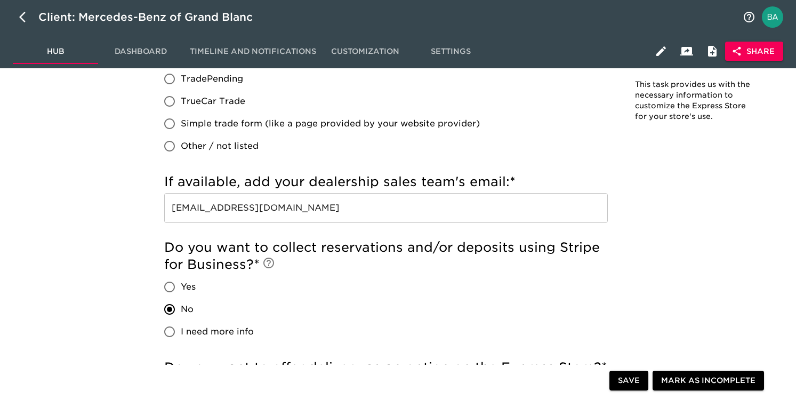
click at [254, 211] on input "[EMAIL_ADDRESS][DOMAIN_NAME]" at bounding box center [386, 208] width 444 height 30
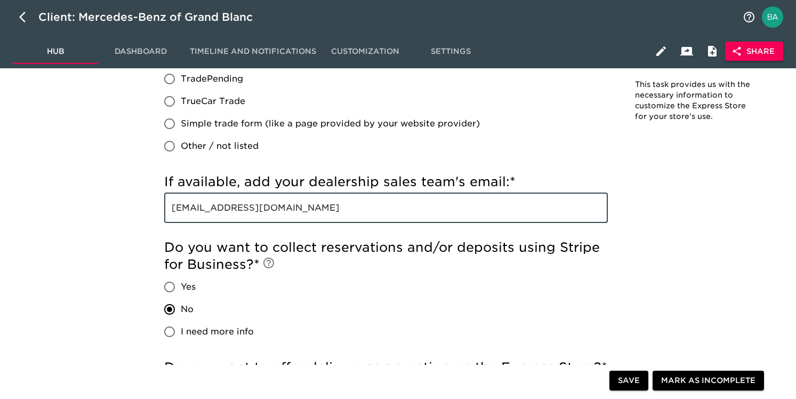
click at [254, 211] on input "[EMAIL_ADDRESS][DOMAIN_NAME]" at bounding box center [386, 208] width 444 height 30
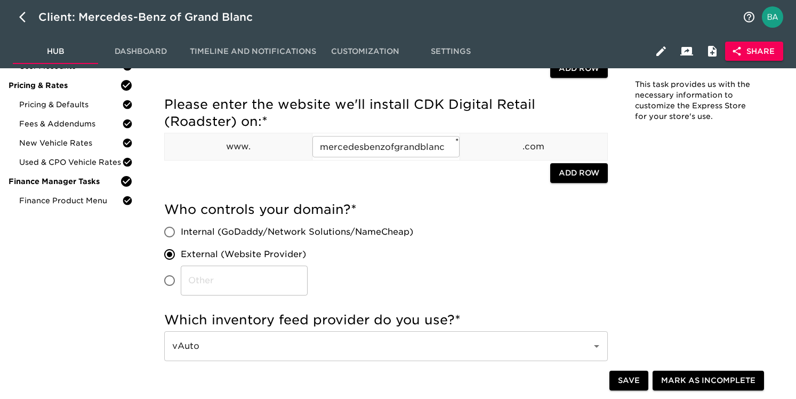
scroll to position [0, 0]
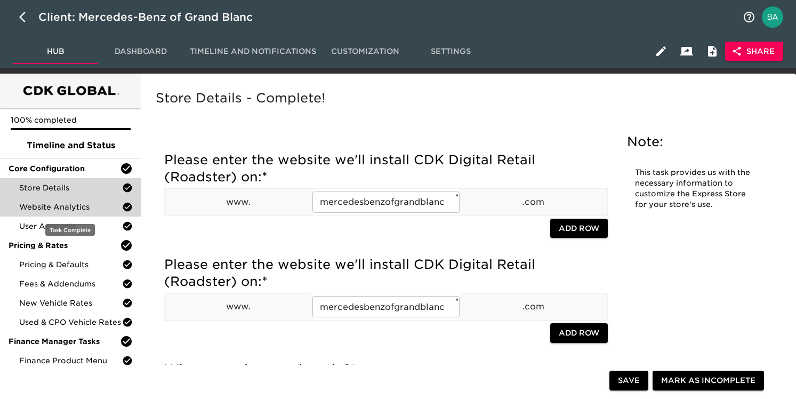
click at [53, 204] on span "Website Analytics" at bounding box center [70, 207] width 103 height 11
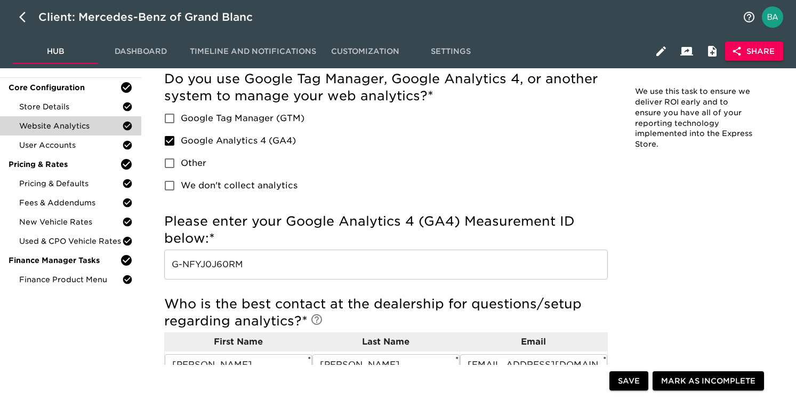
scroll to position [122, 0]
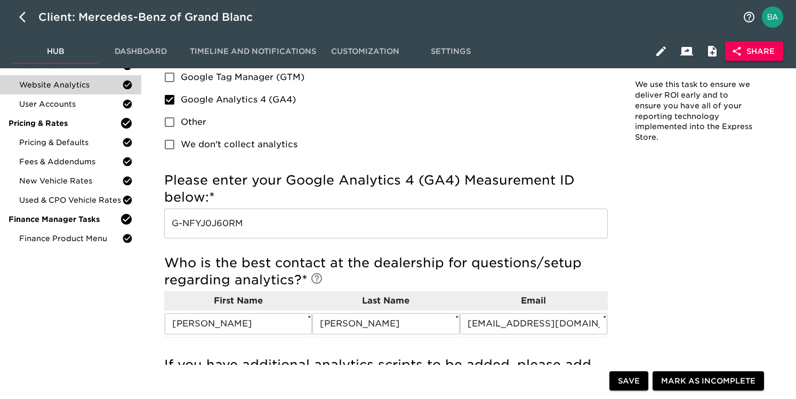
click at [221, 228] on input "G-NFYJ0J60RM" at bounding box center [386, 224] width 444 height 30
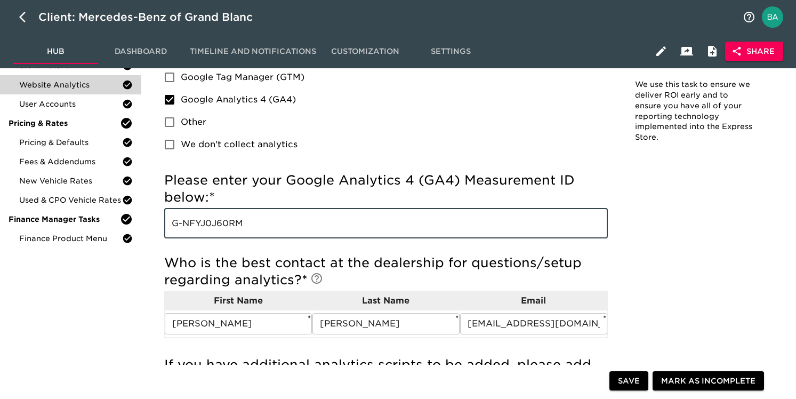
click at [221, 228] on input "G-NFYJ0J60RM" at bounding box center [386, 224] width 444 height 30
click at [58, 106] on span "User Accounts" at bounding box center [70, 104] width 103 height 11
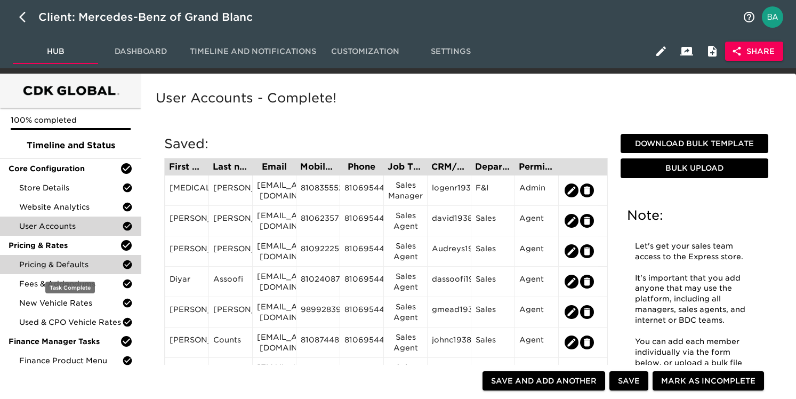
click at [39, 268] on span "Pricing & Defaults" at bounding box center [70, 264] width 103 height 11
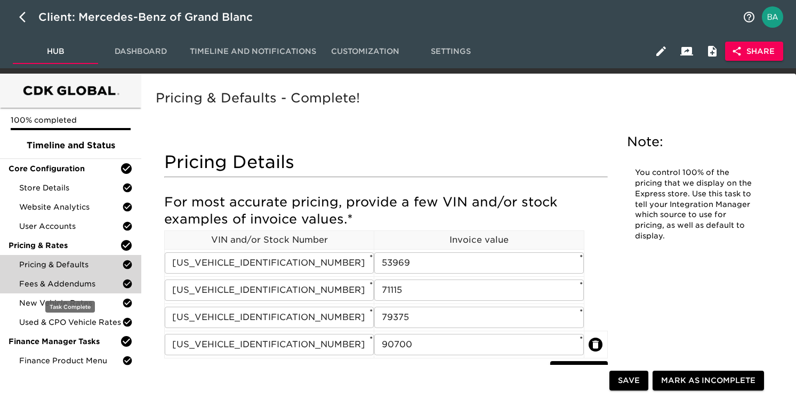
click at [94, 281] on span "Fees & Addendums" at bounding box center [70, 283] width 103 height 11
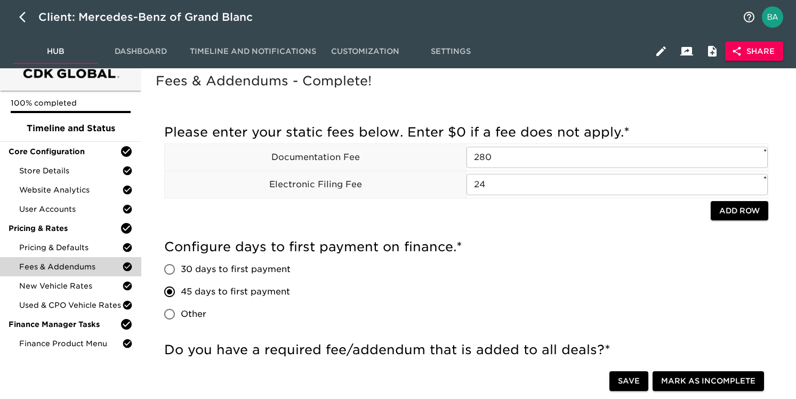
scroll to position [24, 0]
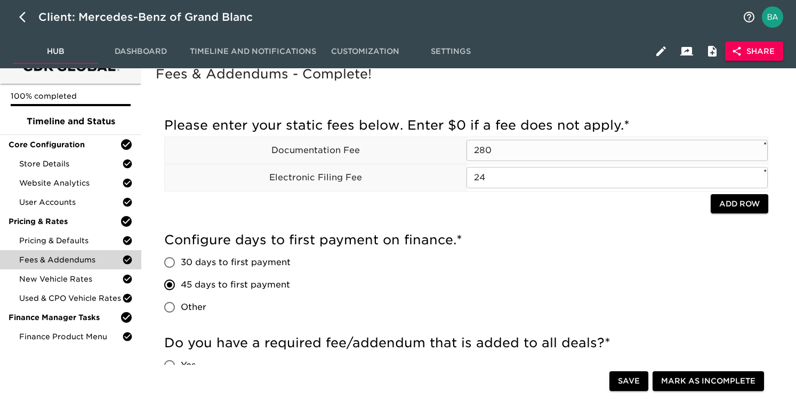
click at [487, 151] on input "280" at bounding box center [617, 150] width 301 height 21
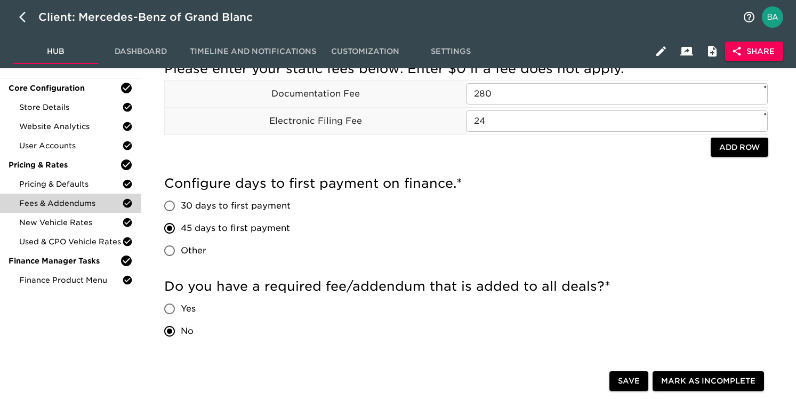
scroll to position [74, 0]
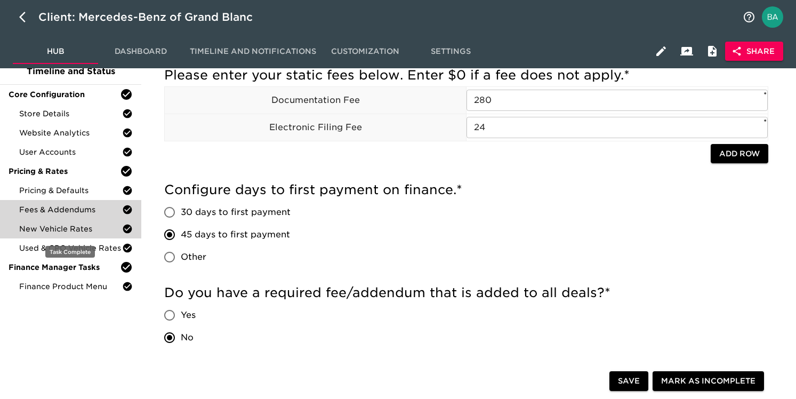
click at [49, 228] on span "New Vehicle Rates" at bounding box center [70, 228] width 103 height 11
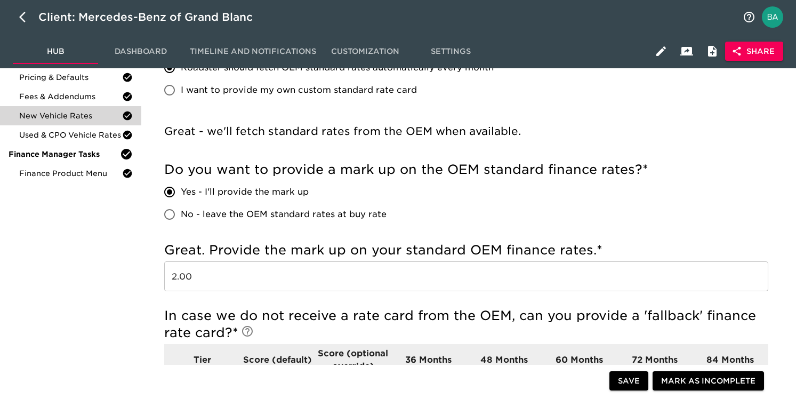
scroll to position [186, 0]
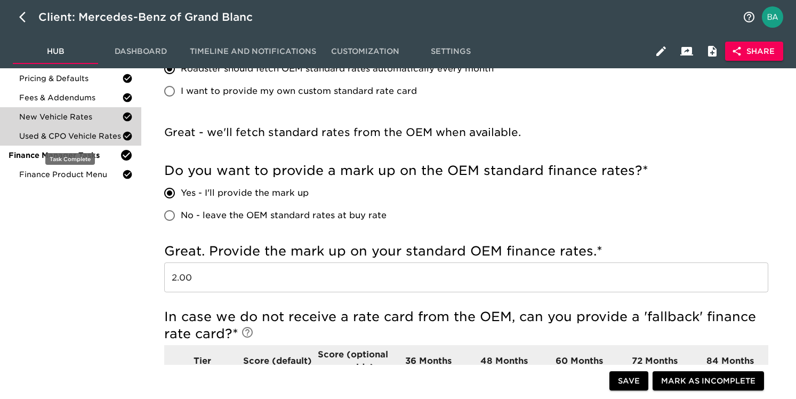
click at [53, 131] on span "Used & CPO Vehicle Rates" at bounding box center [70, 136] width 103 height 11
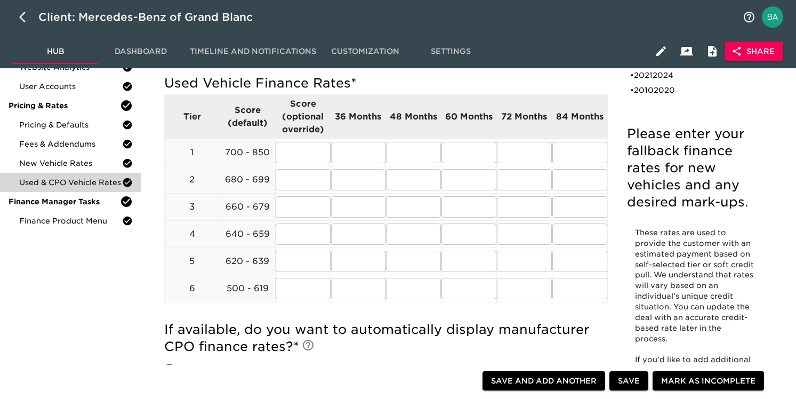
scroll to position [113, 0]
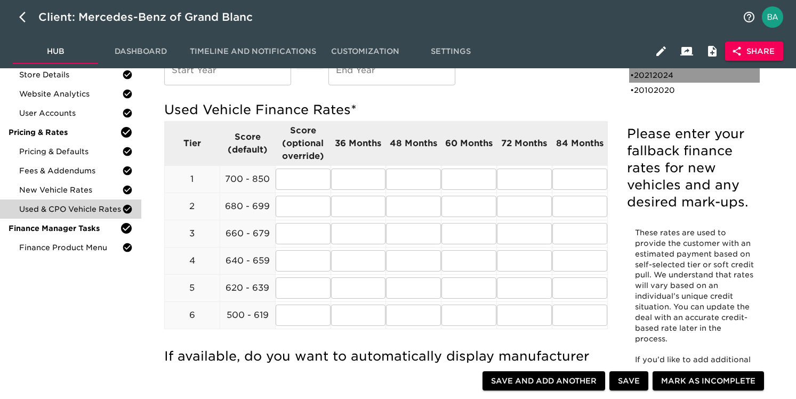
click at [662, 78] on div "• 20212024" at bounding box center [687, 75] width 114 height 11
type input "2021"
type input "2024"
radio input "true"
type input "1.00"
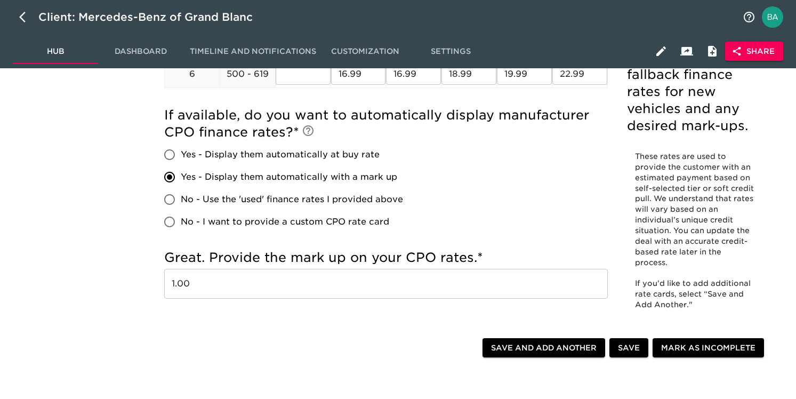
scroll to position [387, 0]
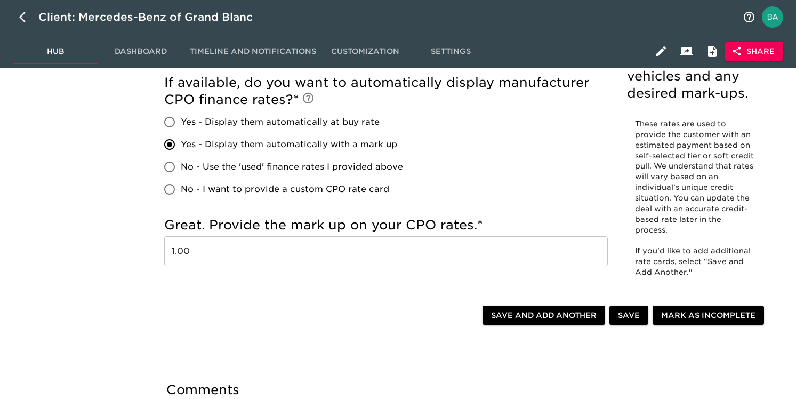
click at [178, 252] on input "1.00" at bounding box center [386, 251] width 444 height 30
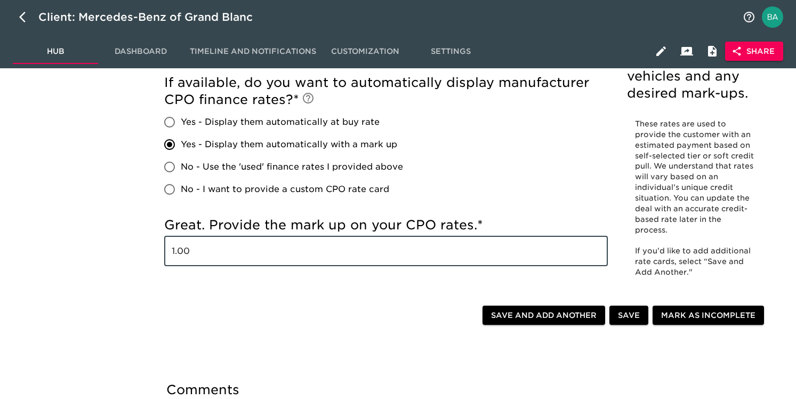
click at [178, 252] on input "1.00" at bounding box center [386, 251] width 444 height 30
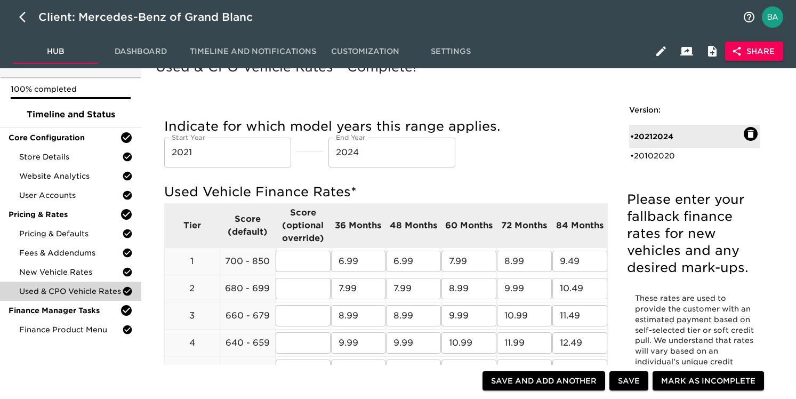
scroll to position [0, 0]
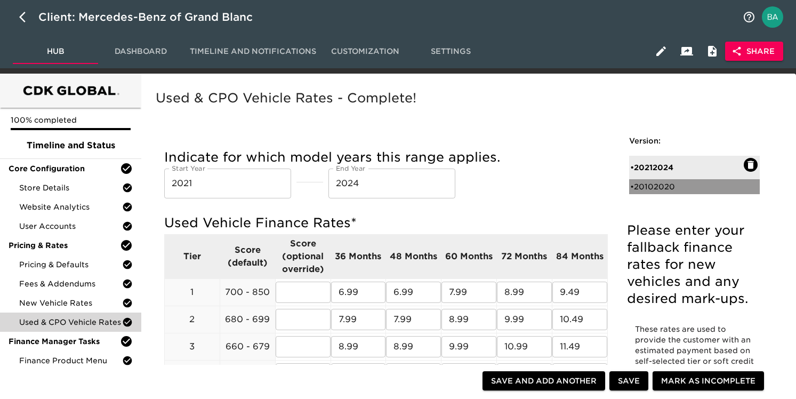
click at [650, 181] on div "• 20102020" at bounding box center [687, 186] width 114 height 11
type input "2010"
type input "2020"
radio input "false"
radio input "true"
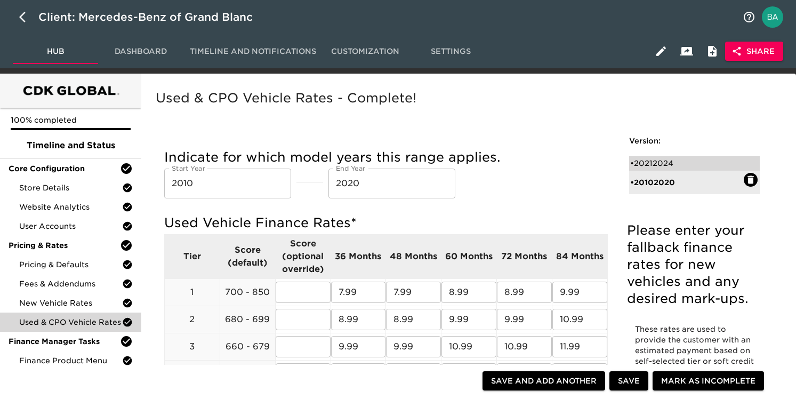
click at [642, 161] on div "• 20212024" at bounding box center [687, 163] width 114 height 11
type input "2021"
type input "2024"
radio input "true"
radio input "false"
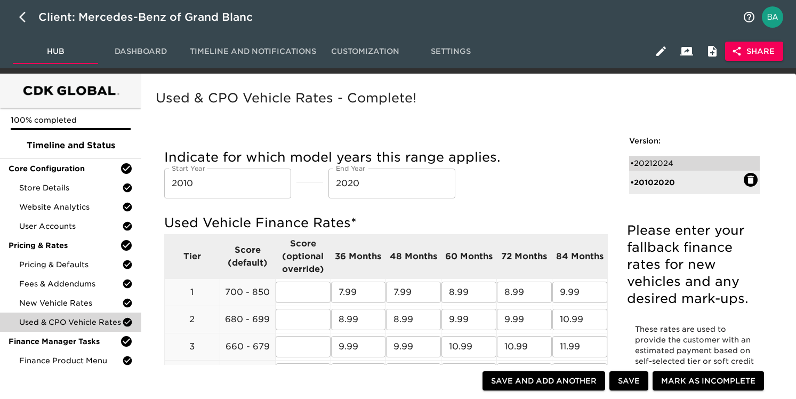
type input "1.00"
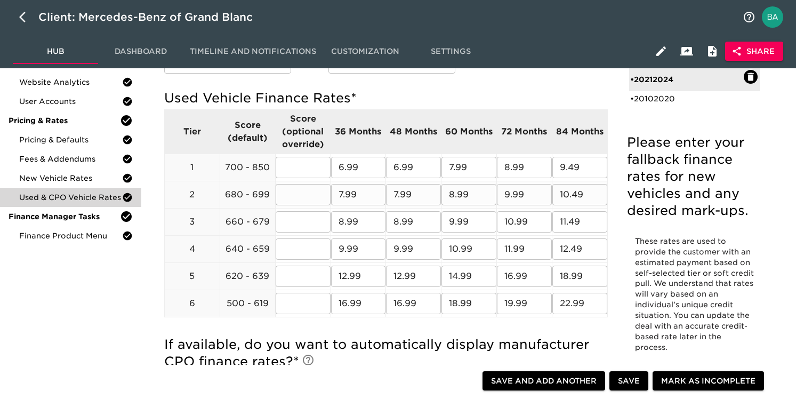
scroll to position [87, 0]
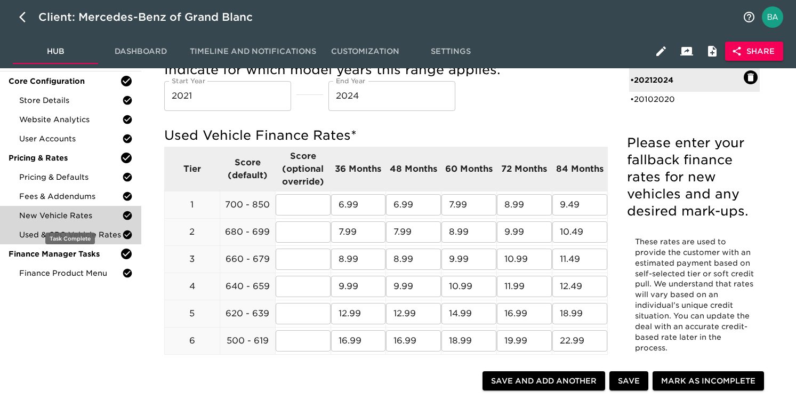
click at [88, 216] on span "New Vehicle Rates" at bounding box center [70, 215] width 103 height 11
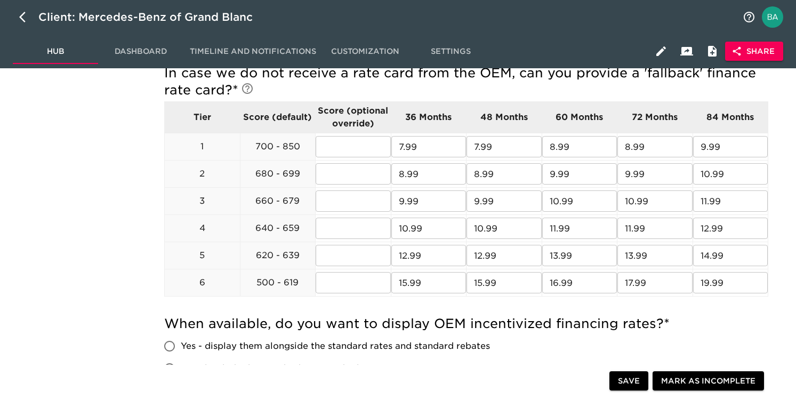
scroll to position [432, 0]
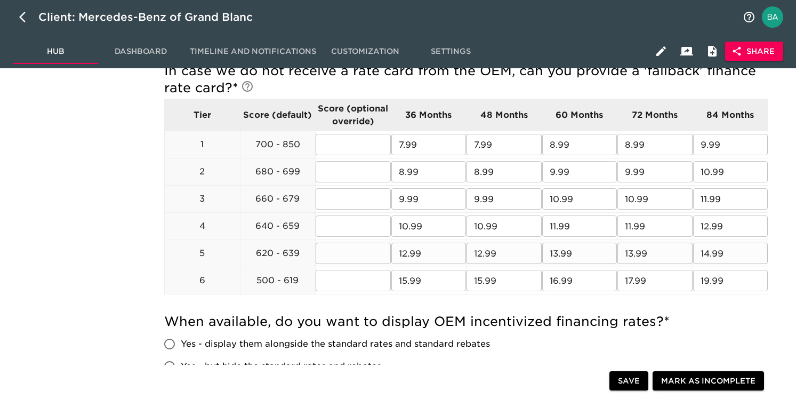
click at [415, 253] on input "12.99" at bounding box center [428, 253] width 75 height 21
click at [429, 283] on input "15.99" at bounding box center [428, 280] width 75 height 21
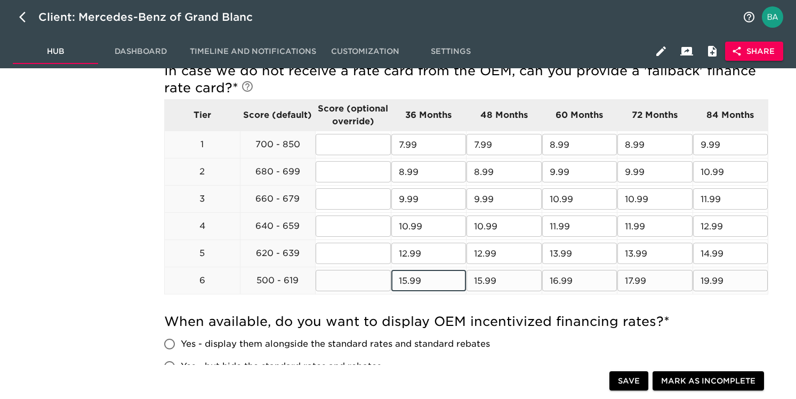
click at [429, 283] on input "15.99" at bounding box center [428, 280] width 75 height 21
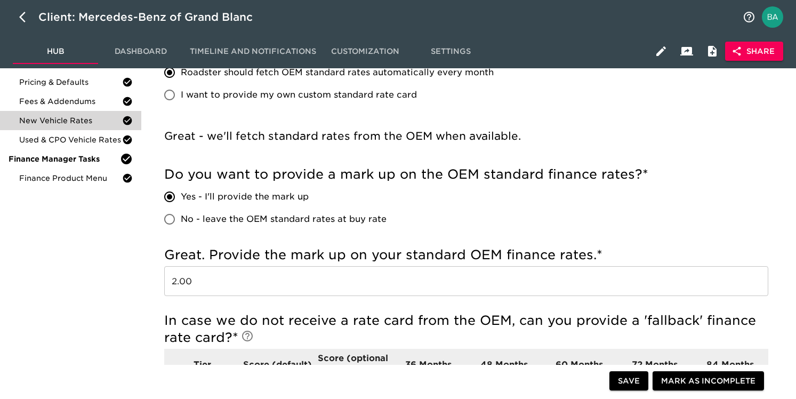
scroll to position [0, 0]
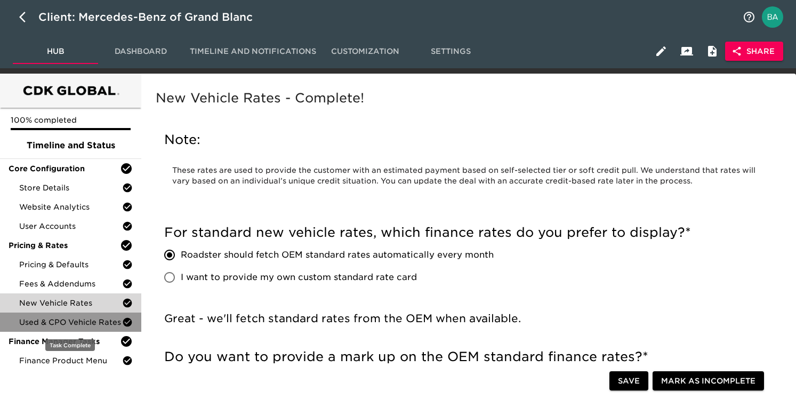
click at [73, 316] on div "Used & CPO Vehicle Rates" at bounding box center [70, 322] width 141 height 19
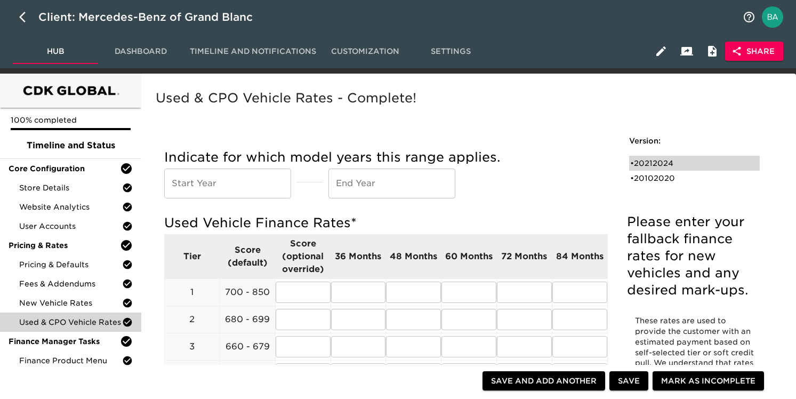
click at [648, 164] on div "• 20212024" at bounding box center [687, 163] width 114 height 11
type input "2021"
type input "2024"
radio input "true"
type input "1.00"
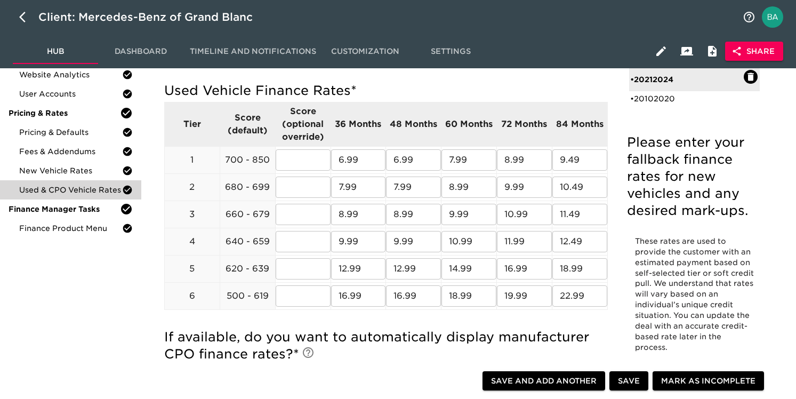
scroll to position [137, 0]
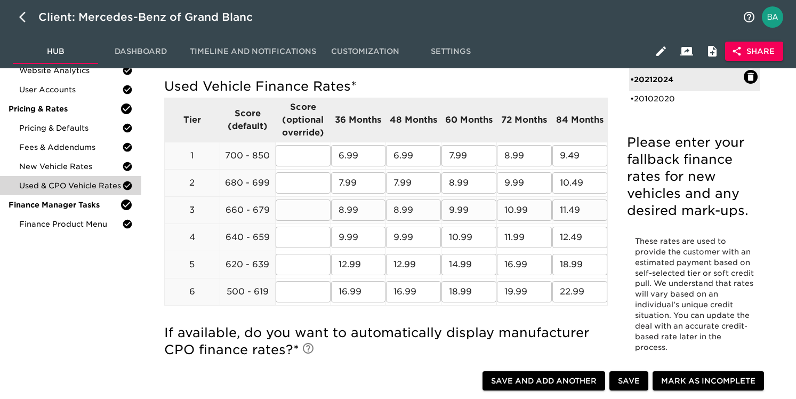
click at [347, 210] on input "8.99" at bounding box center [358, 209] width 55 height 21
click at [351, 236] on input "9.99" at bounding box center [358, 237] width 55 height 21
click at [347, 265] on input "12.99" at bounding box center [358, 264] width 55 height 21
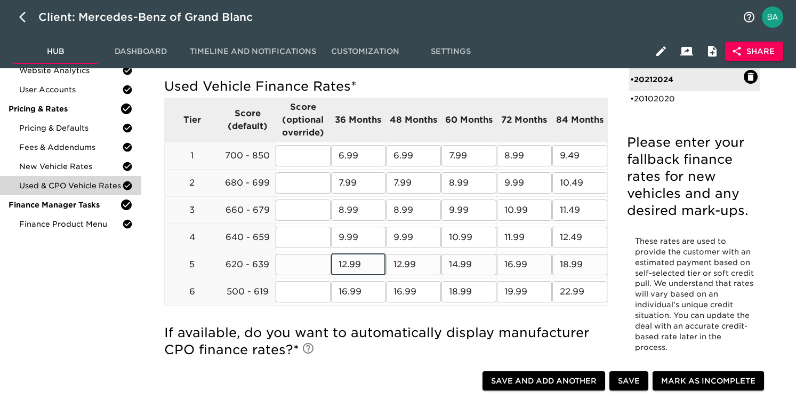
click at [347, 265] on input "12.99" at bounding box center [358, 264] width 55 height 21
click at [530, 261] on input "16.99" at bounding box center [524, 264] width 55 height 21
click at [568, 261] on input "18.99" at bounding box center [579, 264] width 55 height 21
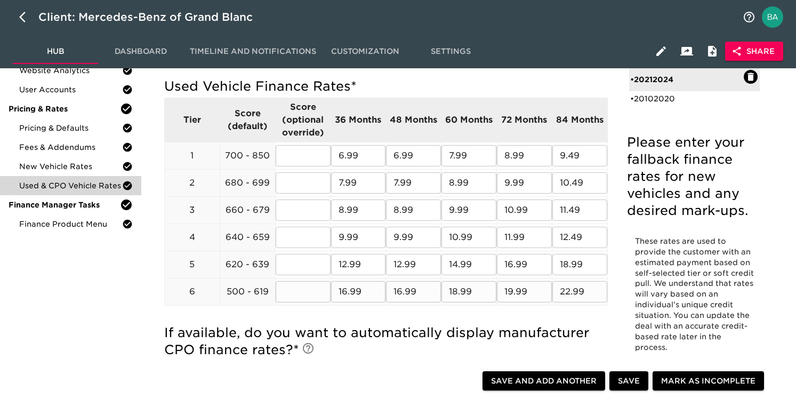
click at [348, 297] on input "16.99" at bounding box center [358, 291] width 55 height 21
click at [463, 287] on input "18.99" at bounding box center [469, 291] width 55 height 21
click at [515, 285] on input "19.99" at bounding box center [524, 291] width 55 height 21
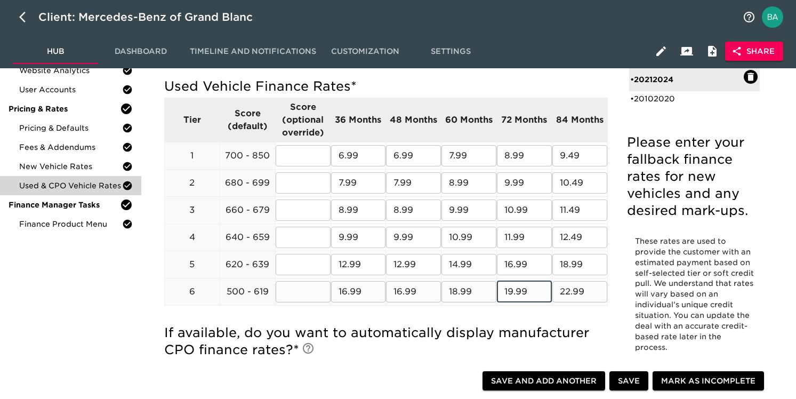
click at [515, 285] on input "19.99" at bounding box center [524, 291] width 55 height 21
click at [660, 100] on div "• 20102020" at bounding box center [687, 98] width 114 height 11
type input "2010"
type input "2020"
radio input "false"
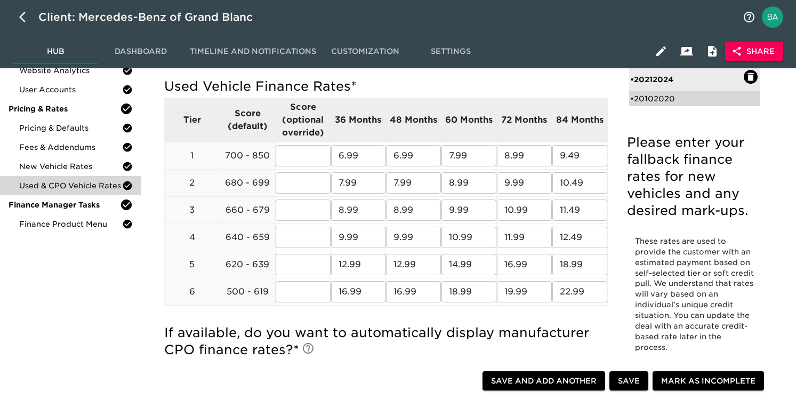
radio input "true"
click at [656, 74] on div "• 20212024" at bounding box center [687, 75] width 114 height 11
type input "2021"
type input "2024"
radio input "true"
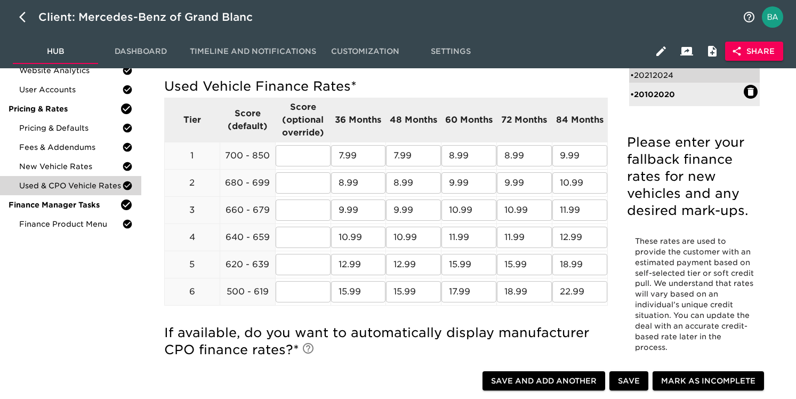
radio input "false"
type input "1.00"
click at [656, 91] on div "• 20212024" at bounding box center [694, 79] width 131 height 23
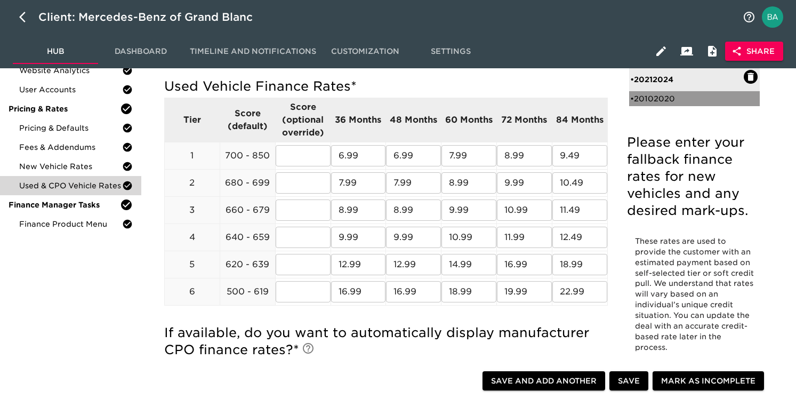
click at [656, 97] on div "• 20102020" at bounding box center [687, 98] width 114 height 11
type input "2010"
type input "2020"
radio input "false"
radio input "true"
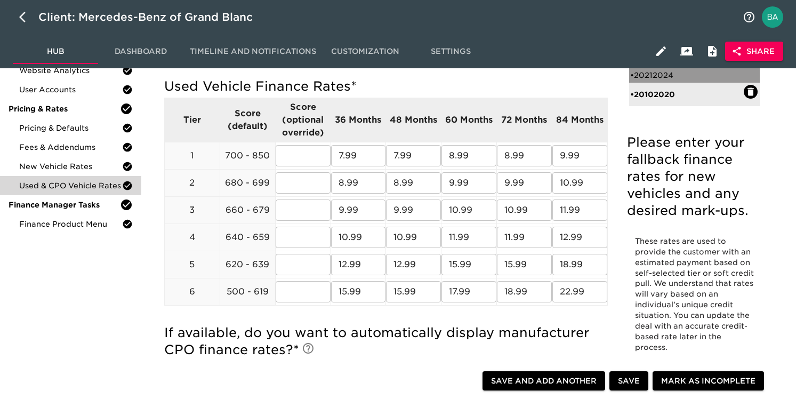
click at [655, 70] on div "• 20212024" at bounding box center [687, 75] width 114 height 11
type input "2021"
type input "2024"
radio input "true"
radio input "false"
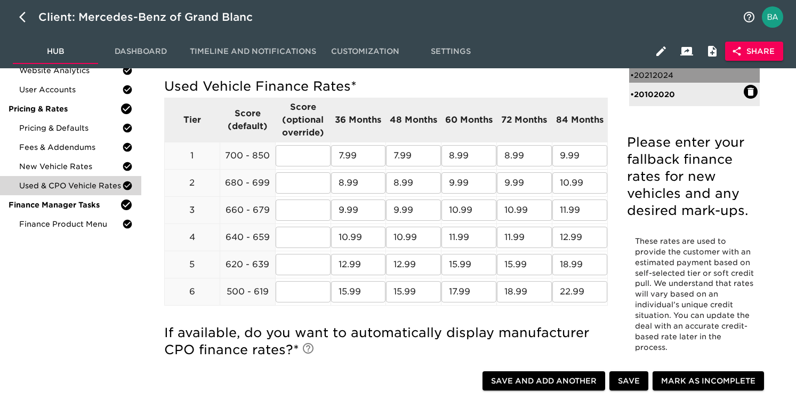
type input "1.00"
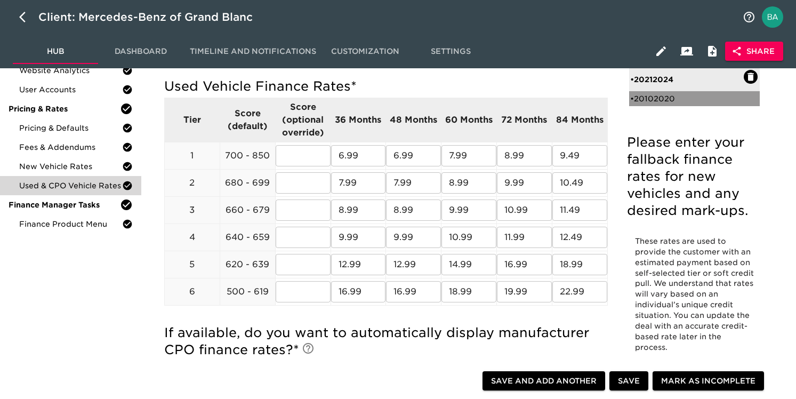
click at [654, 94] on div "• 20102020" at bounding box center [687, 98] width 114 height 11
type input "2010"
type input "2020"
radio input "false"
radio input "true"
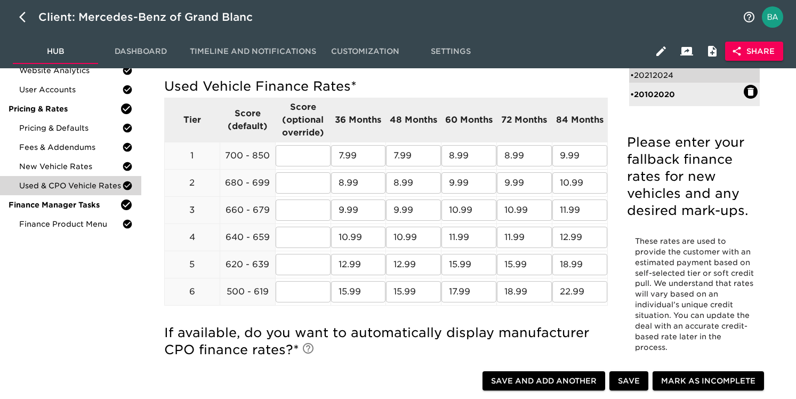
click at [655, 75] on div "• 20212024" at bounding box center [687, 75] width 114 height 11
type input "2021"
type input "2024"
radio input "true"
radio input "false"
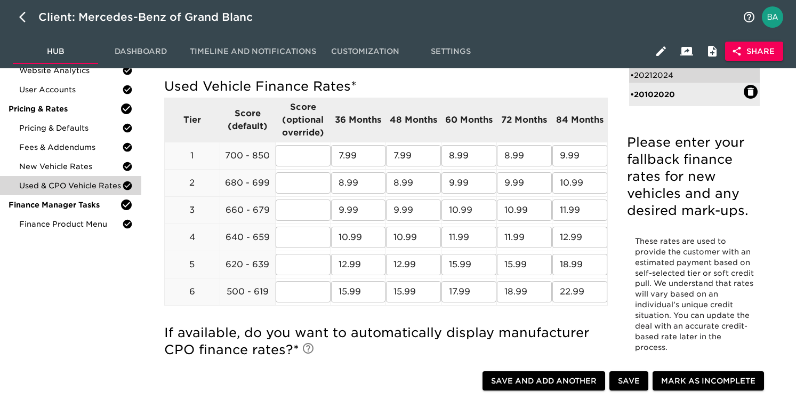
type input "1.00"
click at [654, 97] on div "• 20102020" at bounding box center [687, 98] width 114 height 11
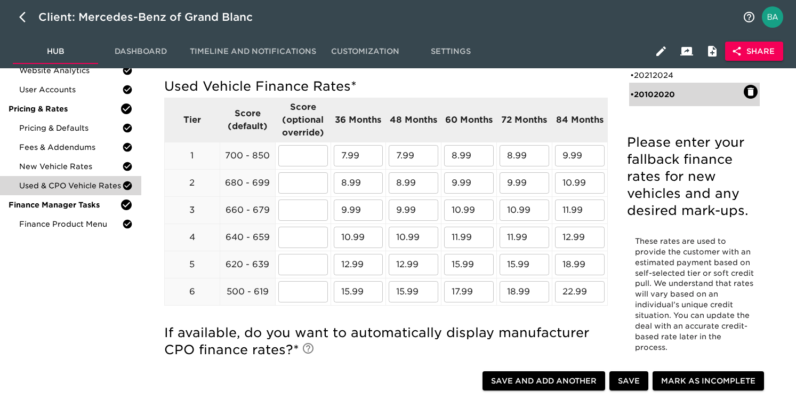
type input "2010"
type input "2020"
radio input "false"
radio input "true"
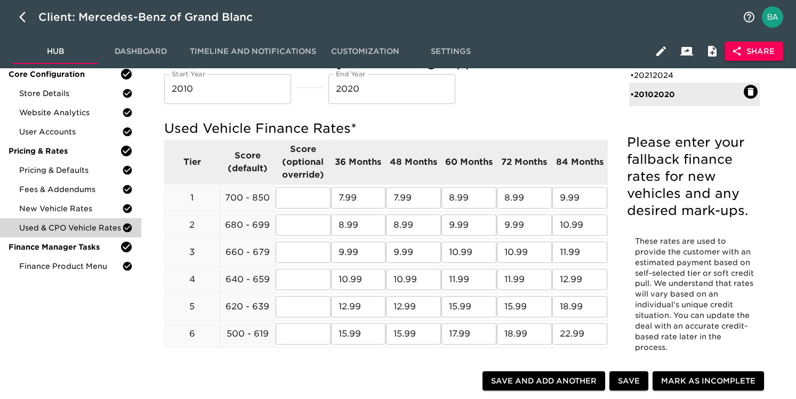
scroll to position [80, 0]
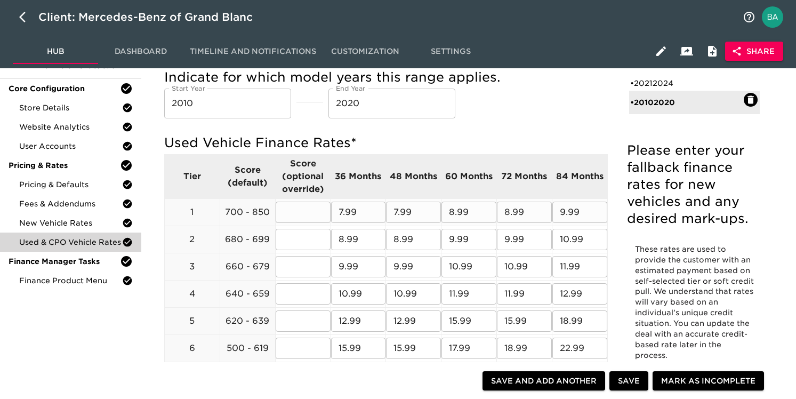
click at [408, 210] on input "7.99" at bounding box center [413, 212] width 55 height 21
click at [579, 213] on input "9.99" at bounding box center [579, 212] width 55 height 21
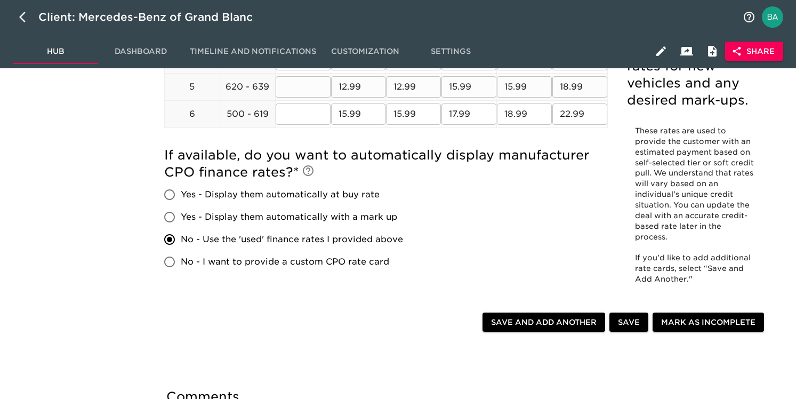
scroll to position [321, 0]
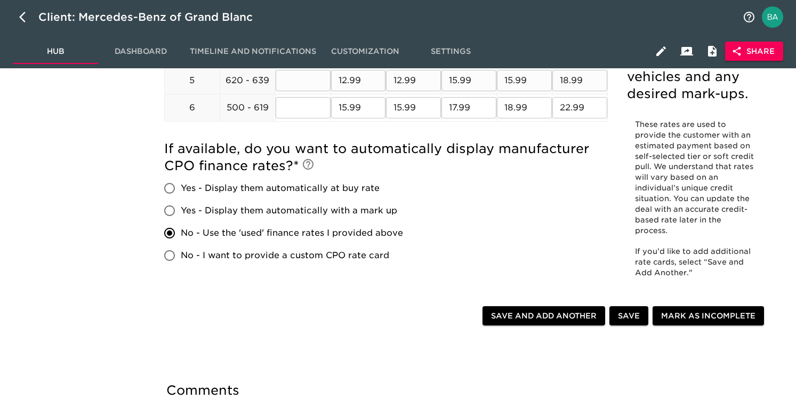
click at [461, 85] on input "15.99" at bounding box center [469, 80] width 55 height 21
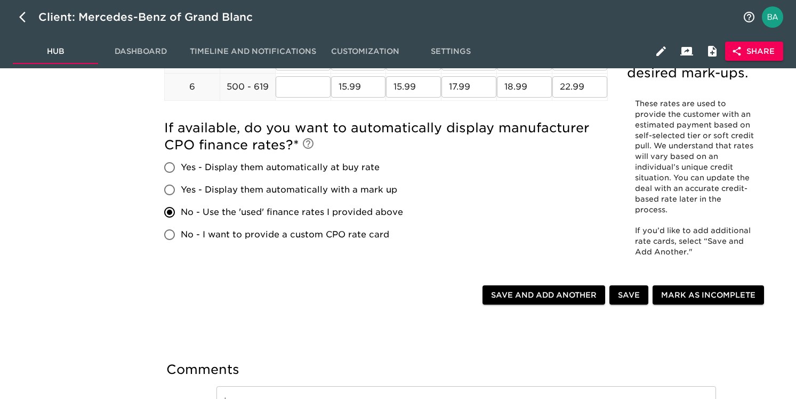
scroll to position [339, 0]
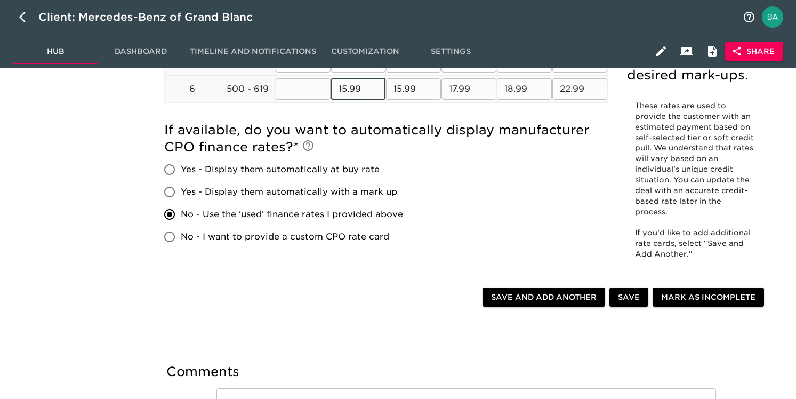
click at [354, 89] on input "15.99" at bounding box center [358, 88] width 55 height 21
click at [518, 87] on input "18.99" at bounding box center [524, 88] width 55 height 21
click at [573, 92] on input "22.99" at bounding box center [579, 88] width 55 height 21
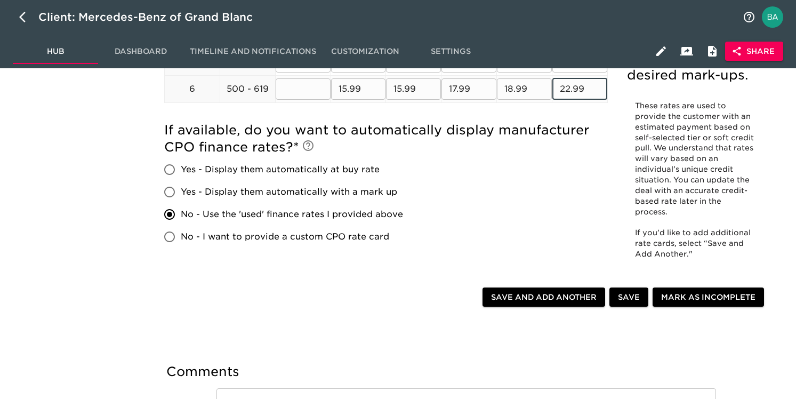
click at [573, 92] on input "22.99" at bounding box center [579, 88] width 55 height 21
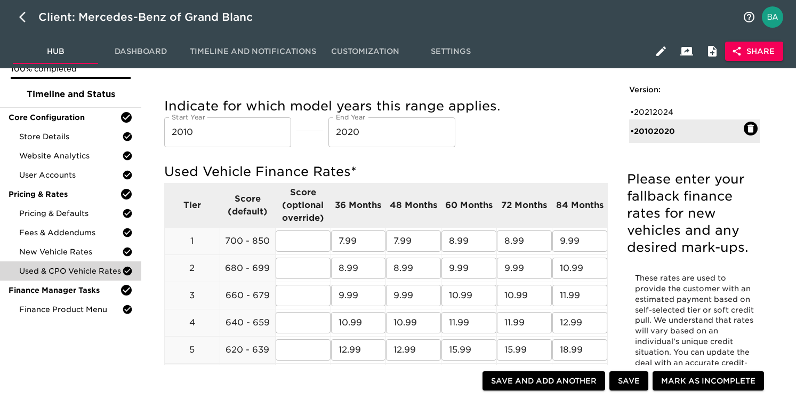
scroll to position [101, 0]
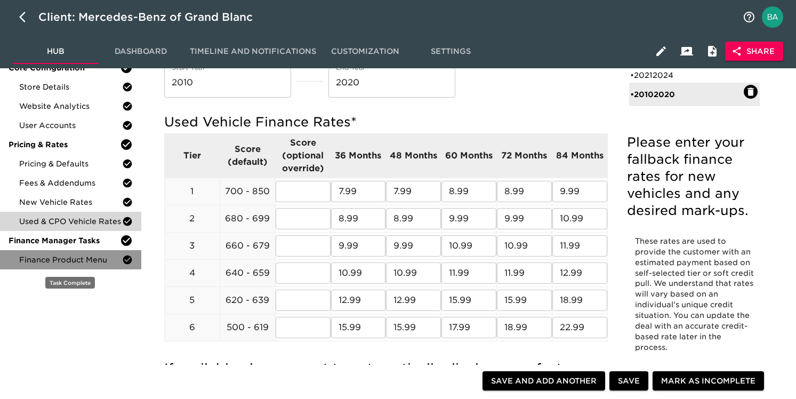
click at [67, 260] on span "Finance Product Menu" at bounding box center [70, 259] width 103 height 11
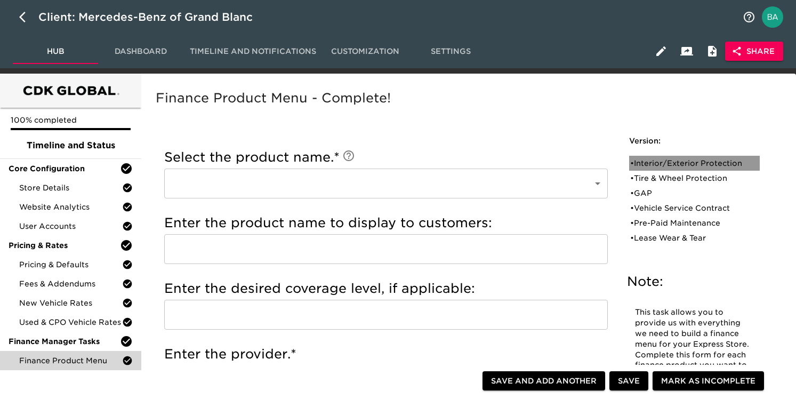
click at [661, 169] on div "• Interior/Exterior Protection" at bounding box center [687, 163] width 114 height 11
type input "Interior/Exterior Protection"
type input "Ceramic Coating"
type input "IAS"
checkbox input "true"
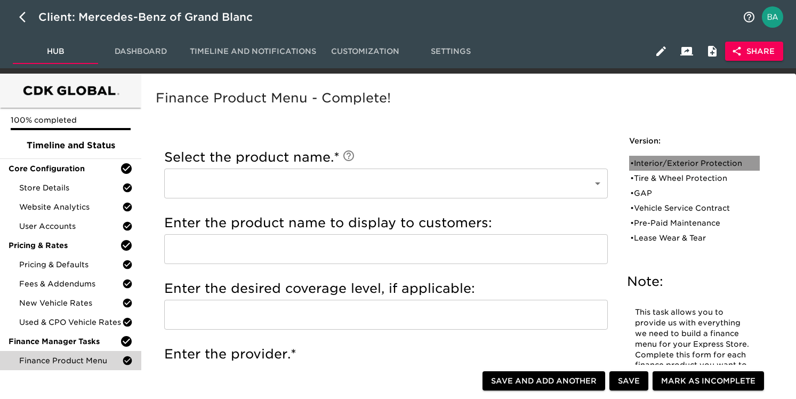
radio input "true"
type input "1399"
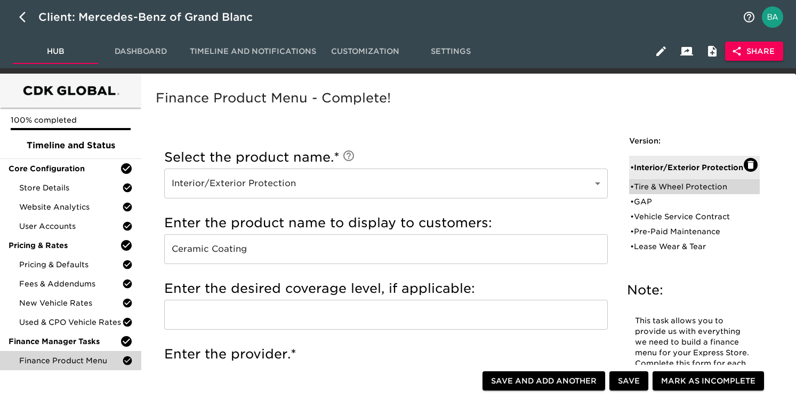
click at [653, 191] on div "• Tire & Wheel Protection" at bounding box center [687, 186] width 114 height 11
type input "Tire & Wheel Protection"
type input "Mercedes Benz First Class Protection"
checkbox input "false"
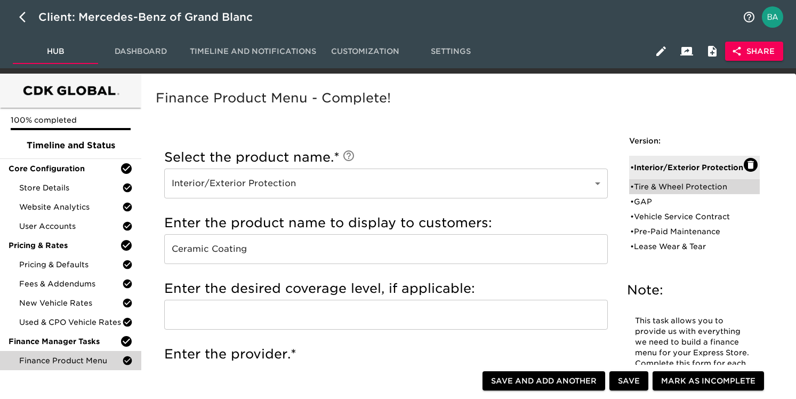
radio input "true"
radio input "false"
radio input "true"
type input "39180"
radio input "true"
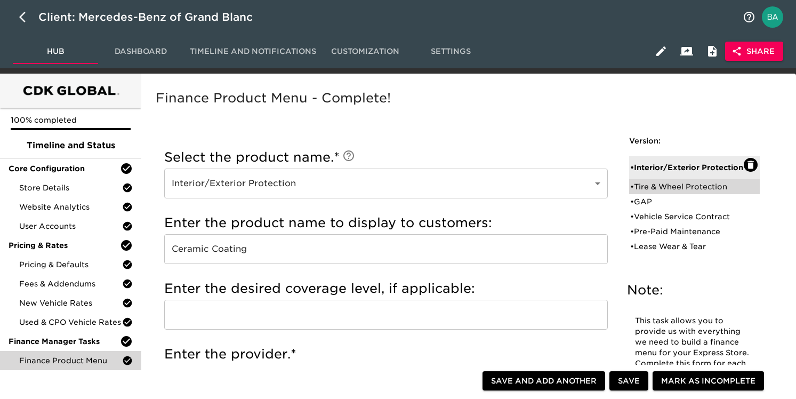
type input "+$1500"
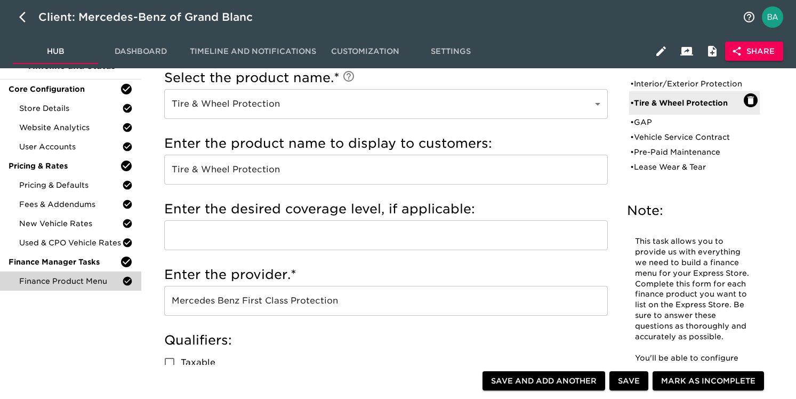
scroll to position [101, 0]
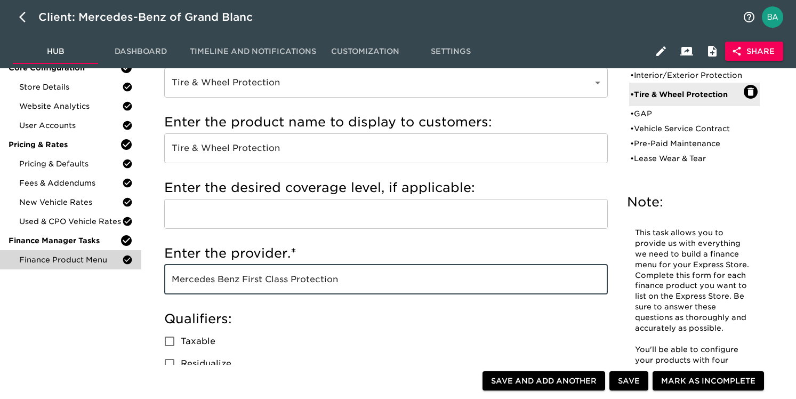
drag, startPoint x: 348, startPoint y: 281, endPoint x: 138, endPoint y: 285, distance: 210.7
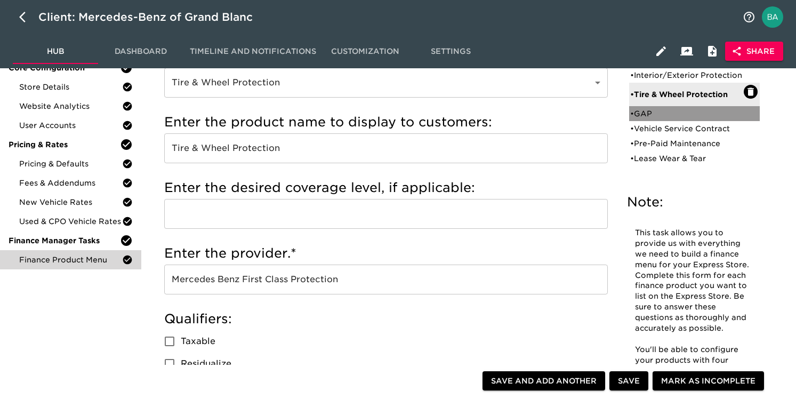
click at [653, 119] on div "• GAP" at bounding box center [687, 113] width 114 height 11
type input "GAP"
type input "GAP Wise"
radio input "false"
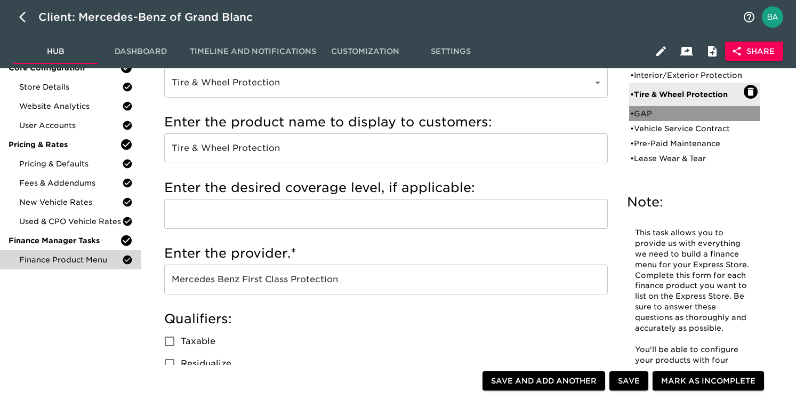
radio input "true"
checkbox input "true"
radio input "true"
radio input "false"
type input "994"
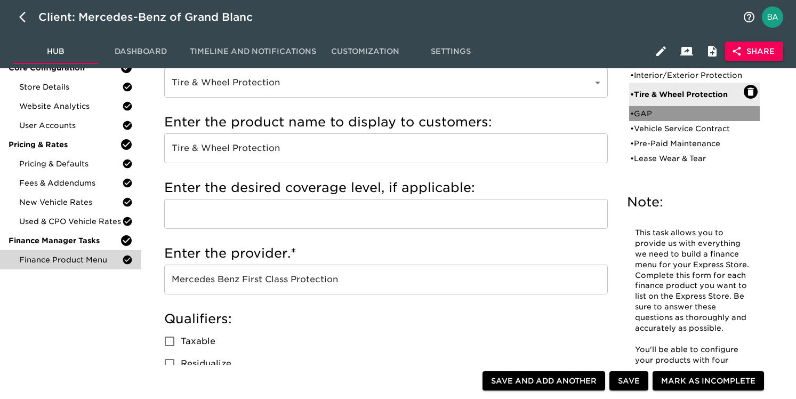
radio input "false"
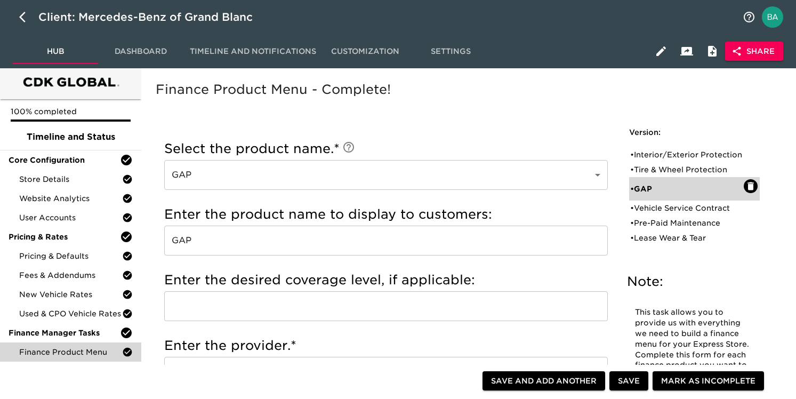
scroll to position [0, 0]
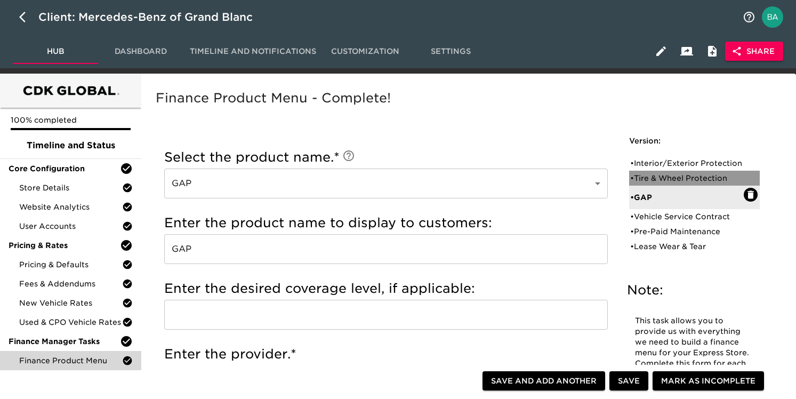
click at [653, 183] on div "• Tire & Wheel Protection" at bounding box center [687, 178] width 114 height 11
type input "Tire & Wheel Protection"
type input "Mercedes Benz First Class Protection"
radio input "true"
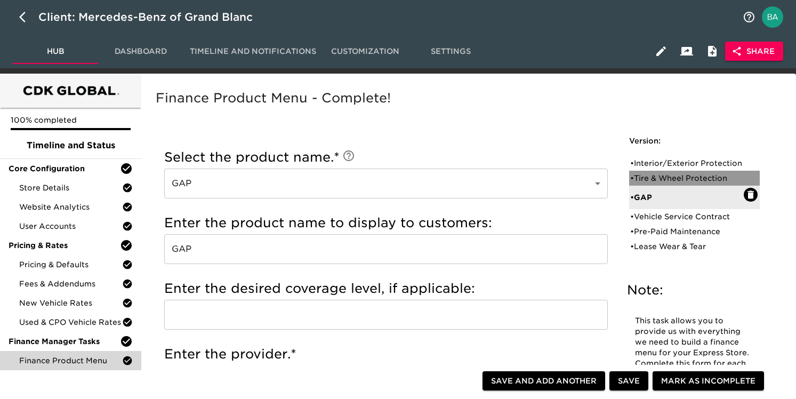
radio input "false"
checkbox input "false"
radio input "false"
radio input "true"
type input "39180"
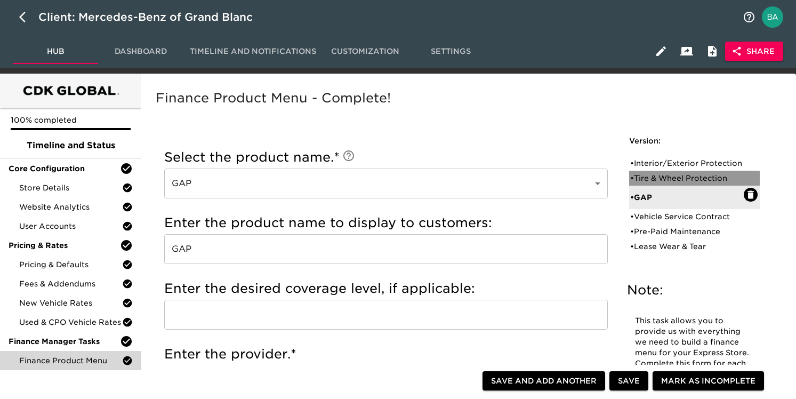
radio input "true"
type input "+$1500"
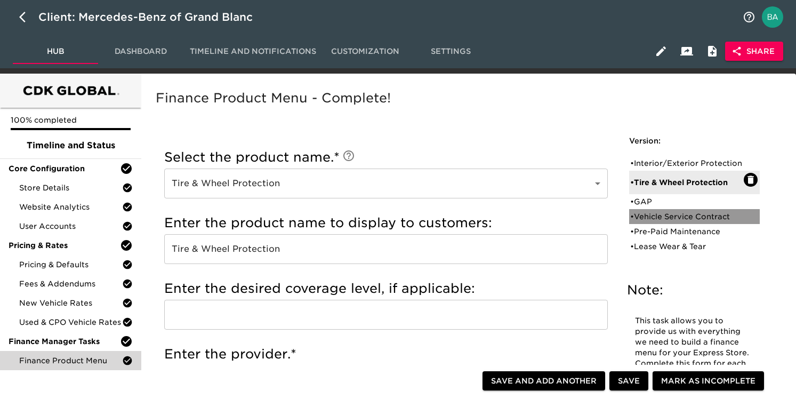
click at [658, 222] on div "• Vehicle Service Contract" at bounding box center [687, 216] width 114 height 11
type input "Vehicle Service Contract"
type input "Mercedes Benz"
radio input "false"
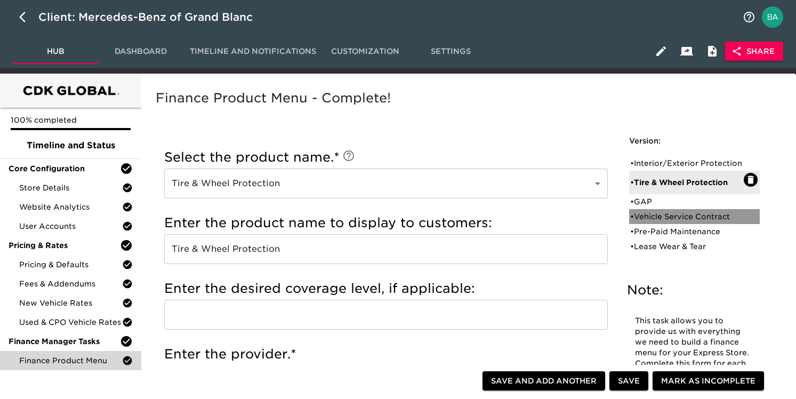
radio input "true"
checkbox input "true"
radio input "true"
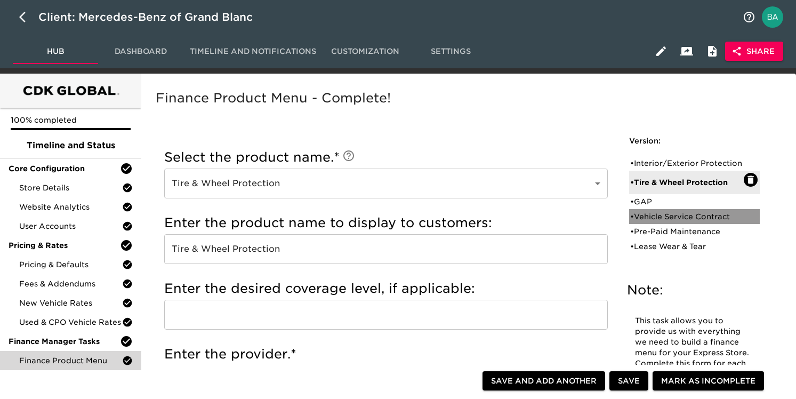
type input "+$2000"
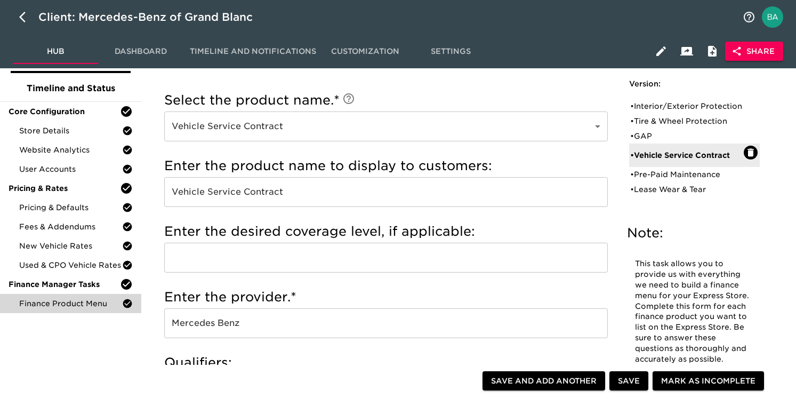
scroll to position [108, 0]
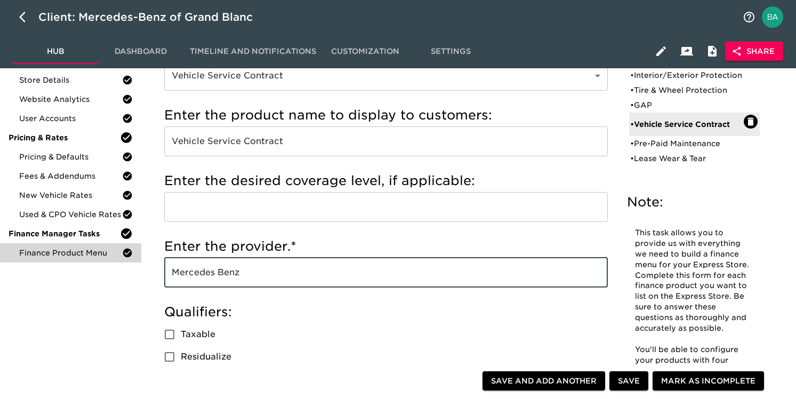
click at [198, 275] on input "Mercedes Benz" at bounding box center [386, 273] width 444 height 30
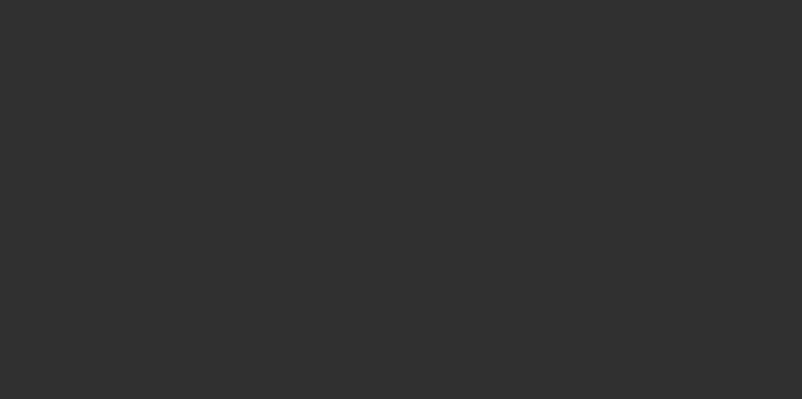
select select "10"
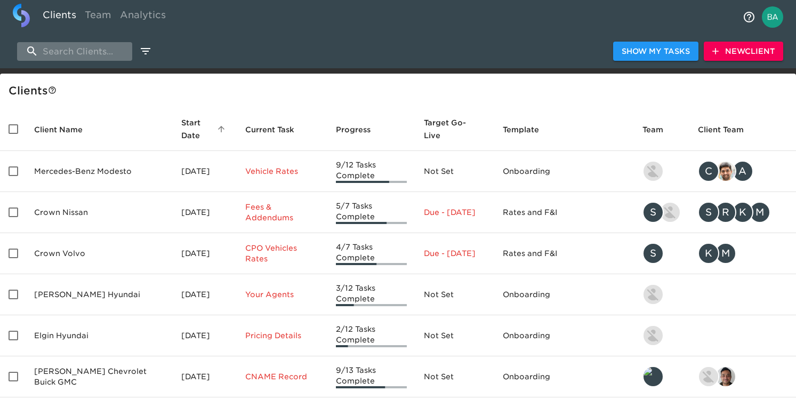
click at [77, 53] on input "search" at bounding box center [74, 51] width 115 height 19
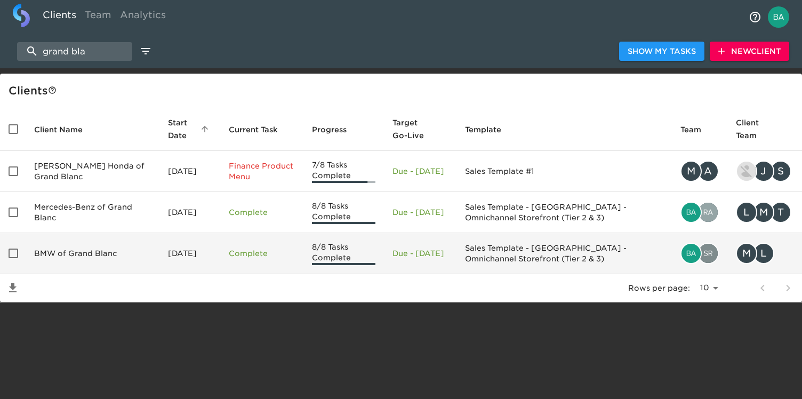
type input "grand bla"
click at [74, 253] on td "BMW of Grand Blanc" at bounding box center [93, 253] width 134 height 41
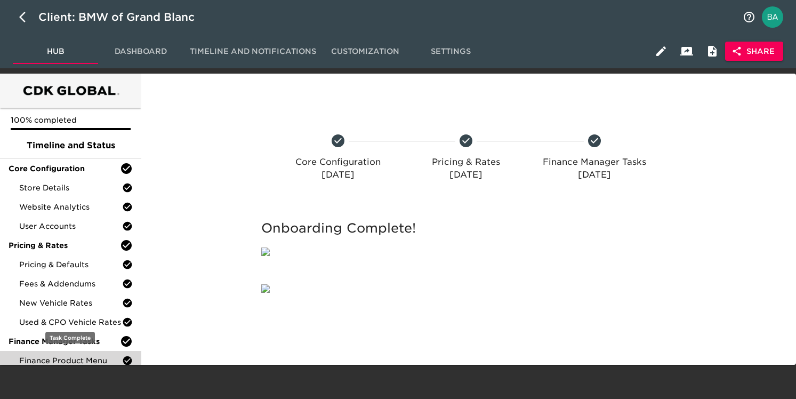
click at [54, 365] on span "Finance Product Menu" at bounding box center [70, 360] width 103 height 11
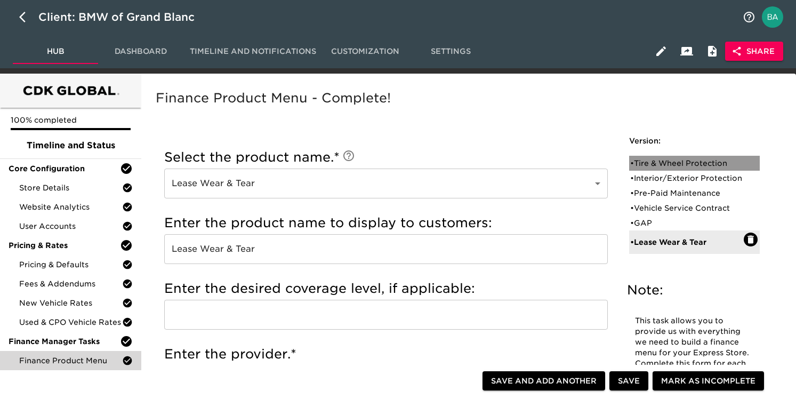
click at [645, 162] on div "• Tire & Wheel Protection" at bounding box center [687, 163] width 114 height 11
type input "Tire & Wheel Protection"
type input "Tire and Wheel Protection"
type input "BMW Protect"
radio input "true"
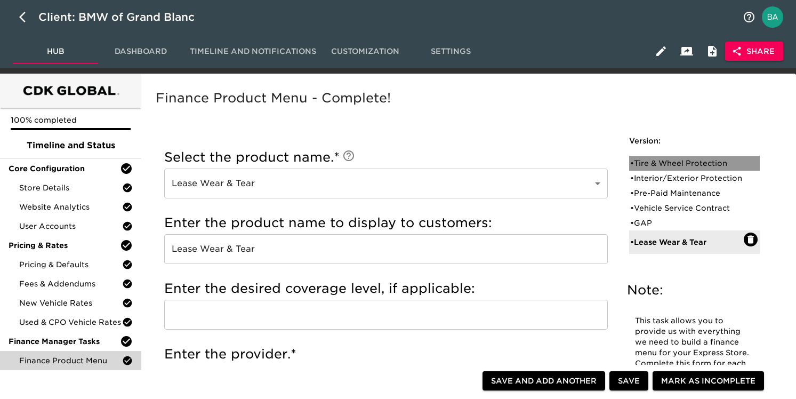
radio input "false"
checkbox input "false"
radio input "true"
type input "+$1500"
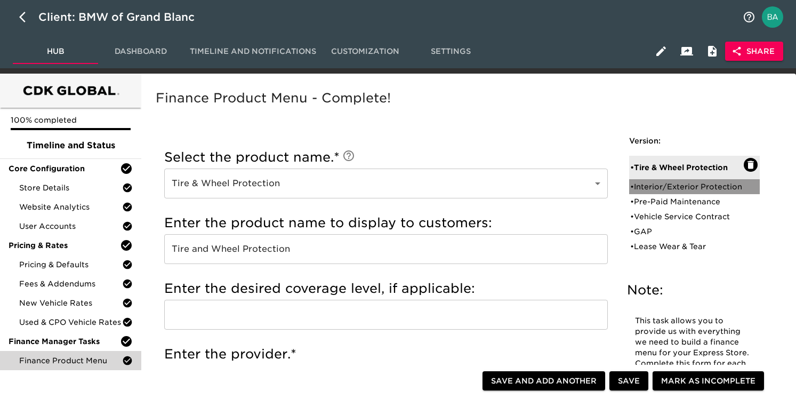
click at [662, 186] on div "• Interior/Exterior Protection" at bounding box center [687, 186] width 114 height 11
type input "Interior/Exterior Protection"
type input "Ceramic Coating"
type input "IAS"
checkbox input "true"
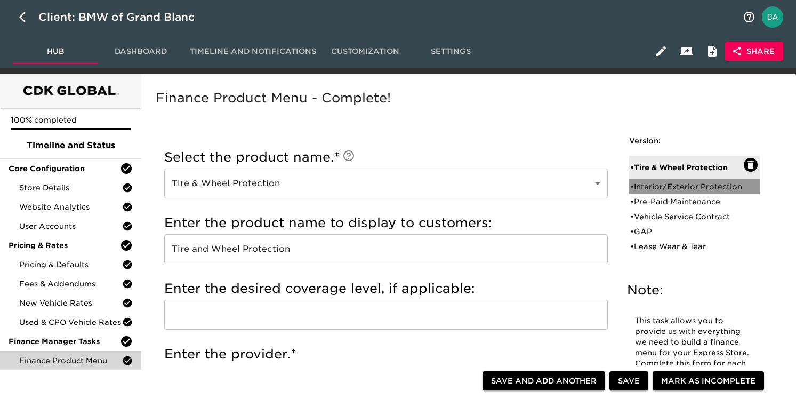
radio input "true"
radio input "false"
type input "$1399"
radio input "false"
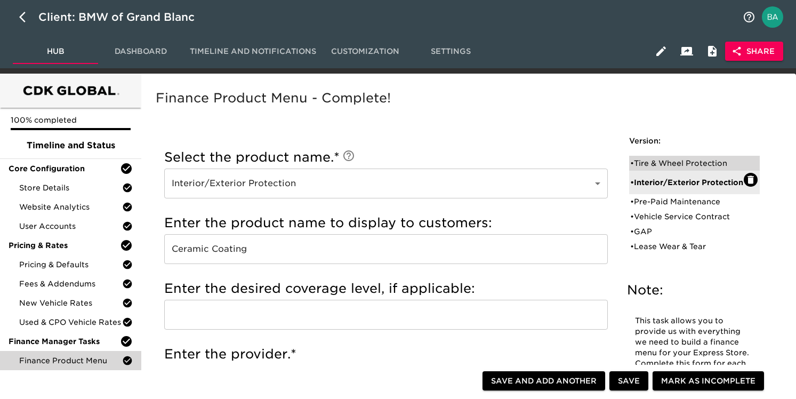
click at [659, 161] on div "• Tire & Wheel Protection" at bounding box center [687, 163] width 114 height 11
type input "Tire & Wheel Protection"
type input "Tire and Wheel Protection"
type input "BMW Protect"
checkbox input "false"
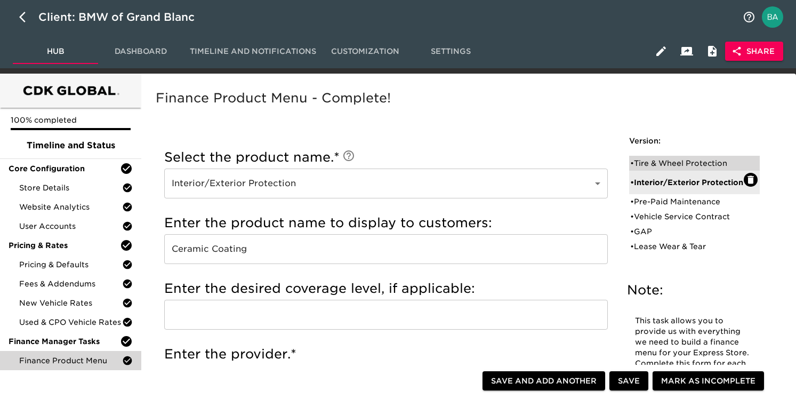
radio input "false"
radio input "true"
type input "50888"
radio input "true"
type input "+$1500"
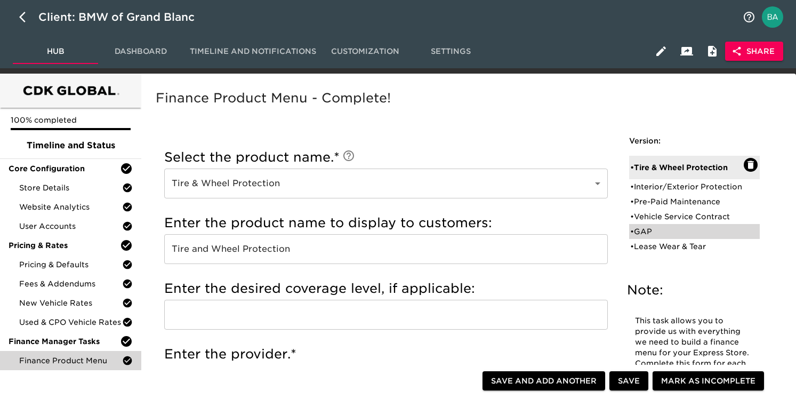
click at [656, 237] on div "• GAP" at bounding box center [687, 231] width 114 height 11
type input "GAP"
type input "GAP Wise"
radio input "false"
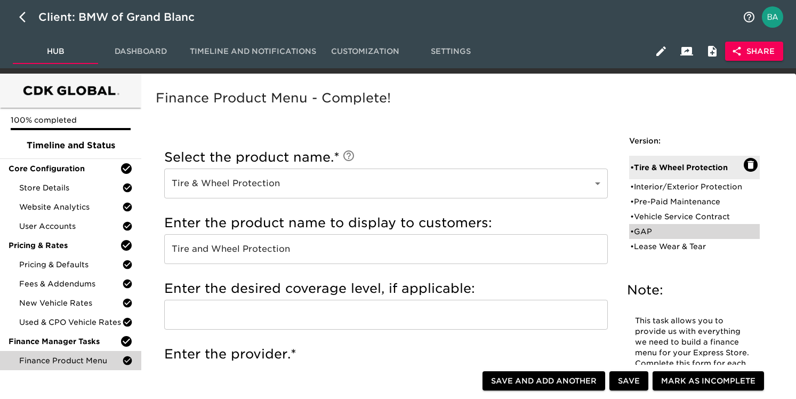
radio input "true"
checkbox input "true"
radio input "true"
radio input "false"
type input "994"
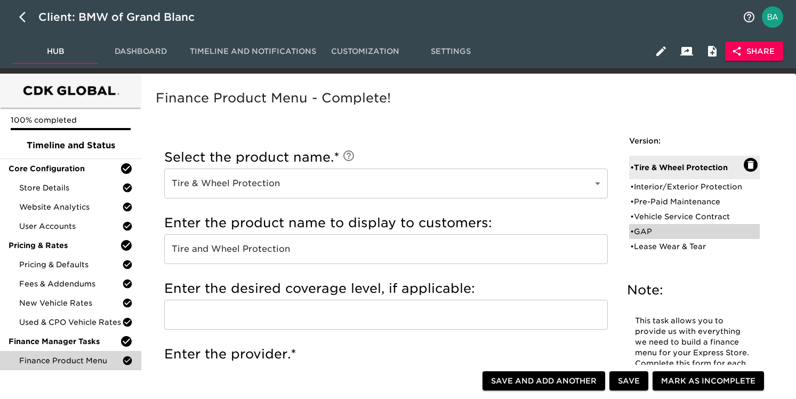
radio input "false"
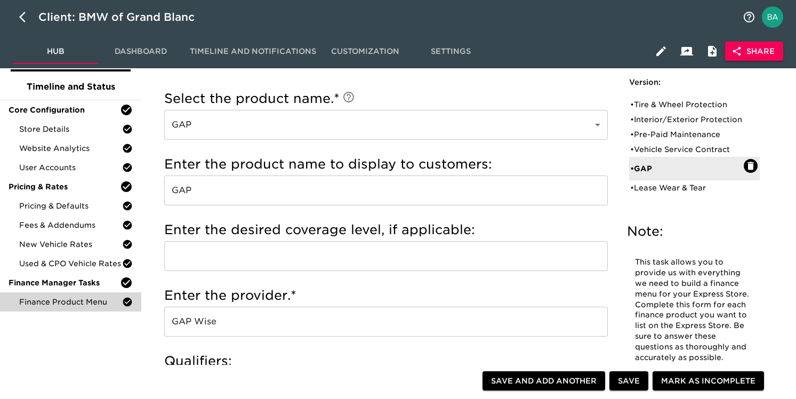
scroll to position [69, 0]
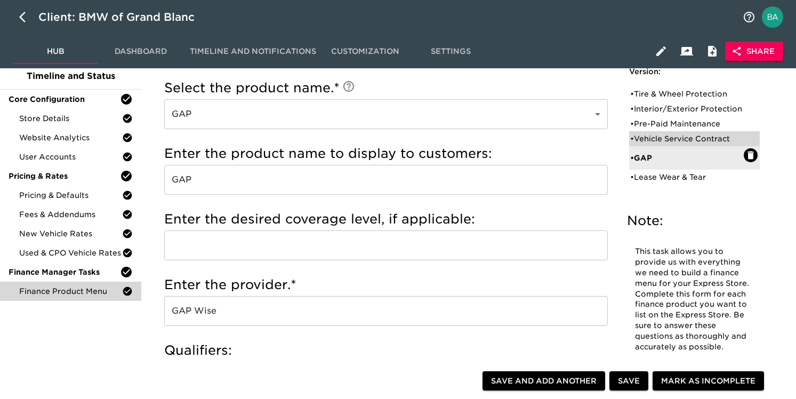
click at [706, 143] on div "• Vehicle Service Contract" at bounding box center [694, 138] width 131 height 15
type input "Vehicle Service Contract"
type input "BMW"
radio input "true"
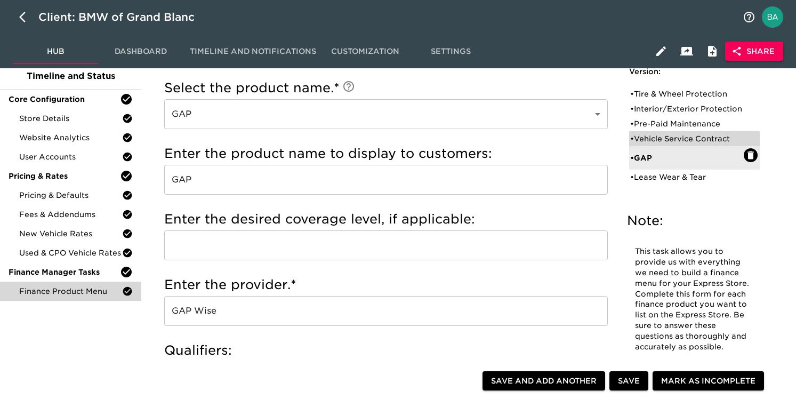
radio input "false"
checkbox input "false"
radio input "false"
radio input "true"
type input "50888"
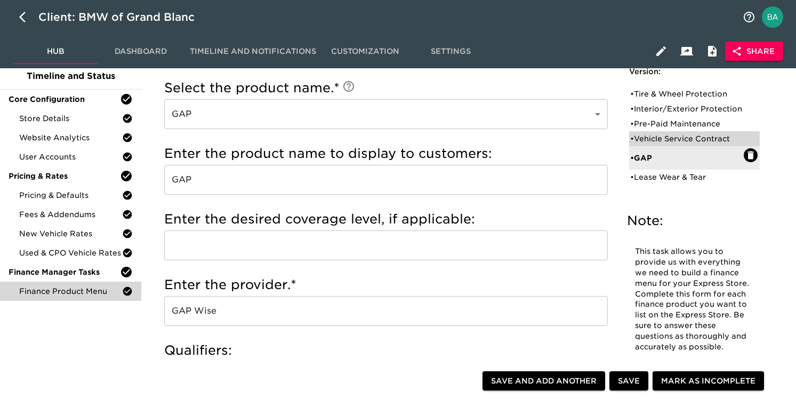
radio input "true"
type input "+$2000"
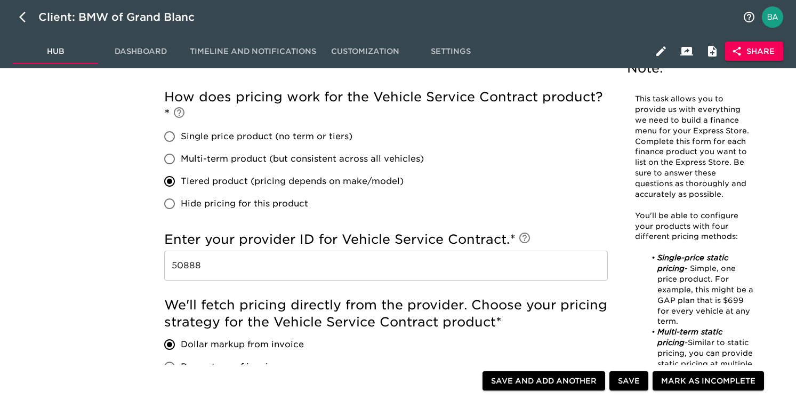
scroll to position [562, 0]
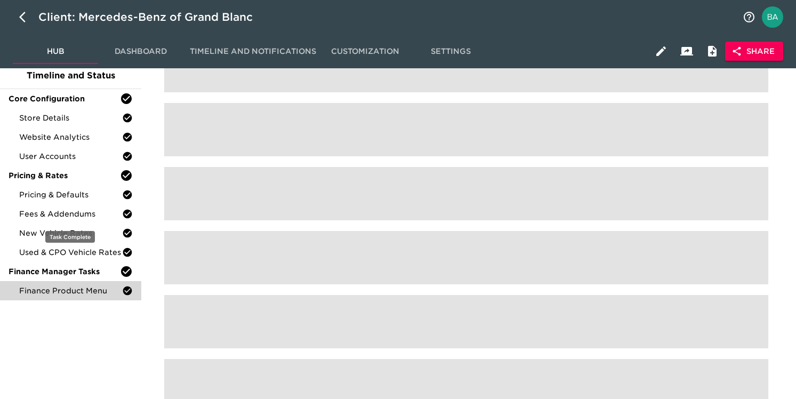
scroll to position [91, 0]
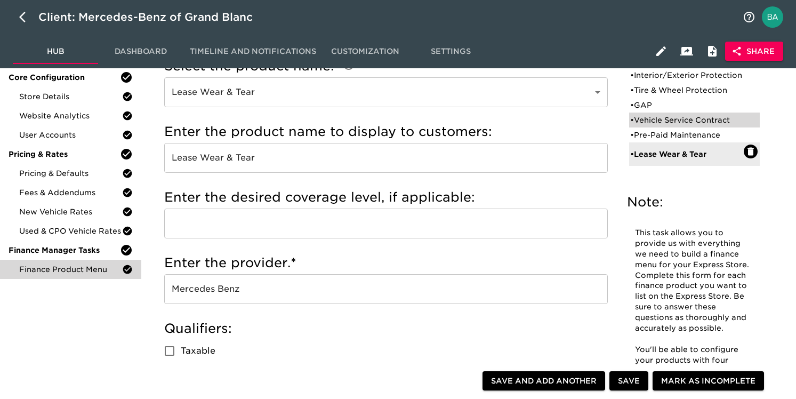
click at [658, 125] on div "• Vehicle Service Contract" at bounding box center [687, 120] width 114 height 11
type input "Vehicle Service Contract"
type input "Mercedes Benz"
radio input "true"
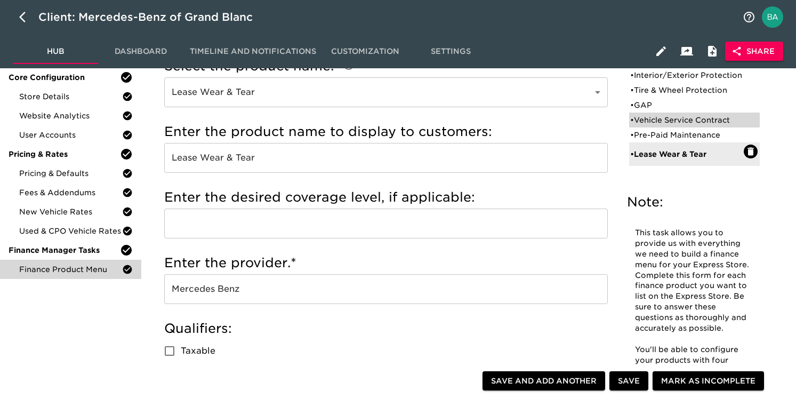
checkbox input "true"
checkbox input "false"
radio input "true"
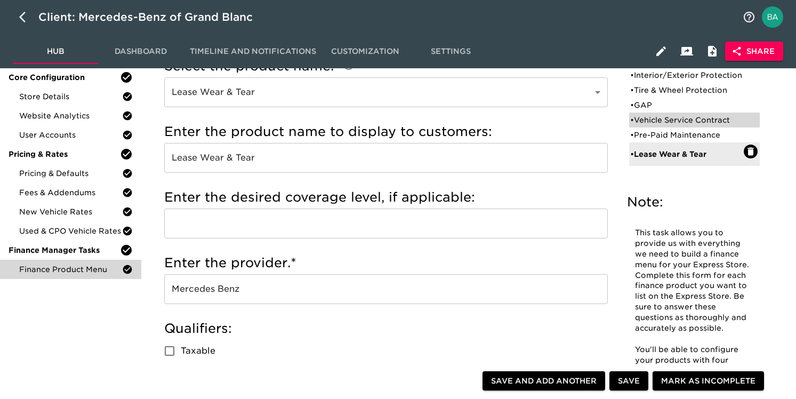
type input "+$2000"
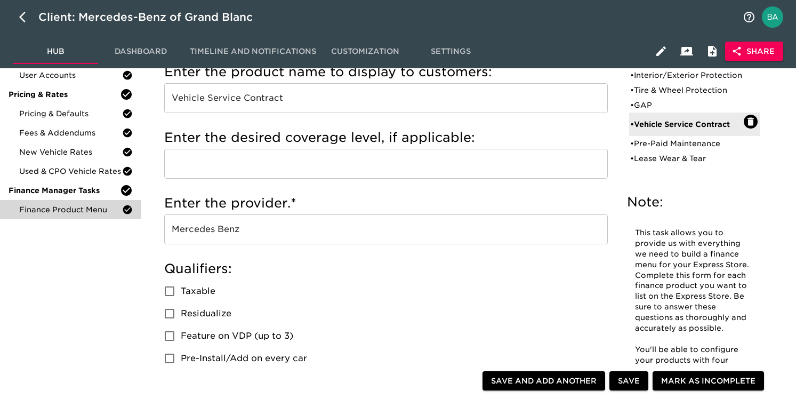
scroll to position [196, 0]
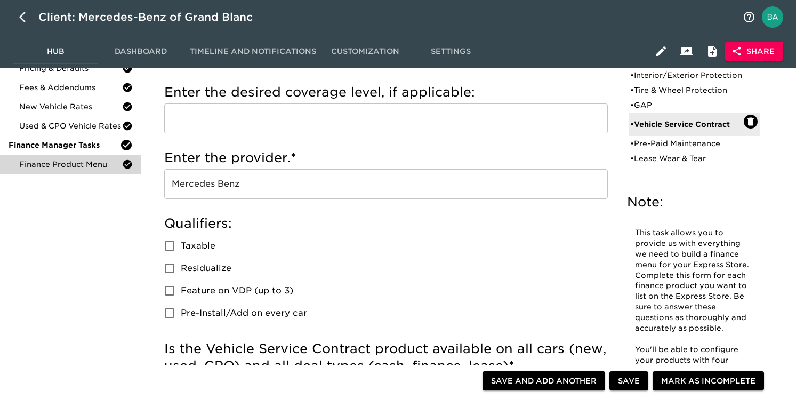
click at [206, 190] on input "Mercedes Benz" at bounding box center [386, 184] width 444 height 30
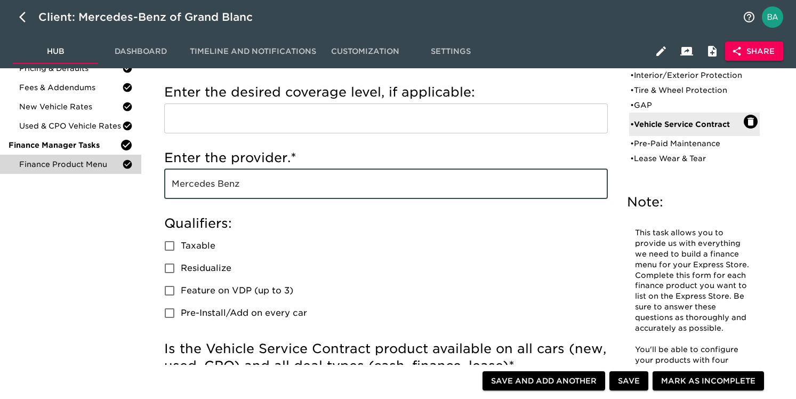
click at [206, 190] on input "Mercedes Benz" at bounding box center [386, 184] width 444 height 30
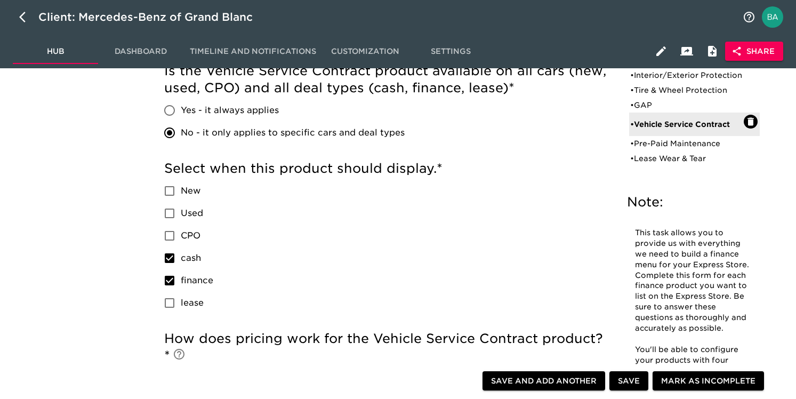
scroll to position [471, 0]
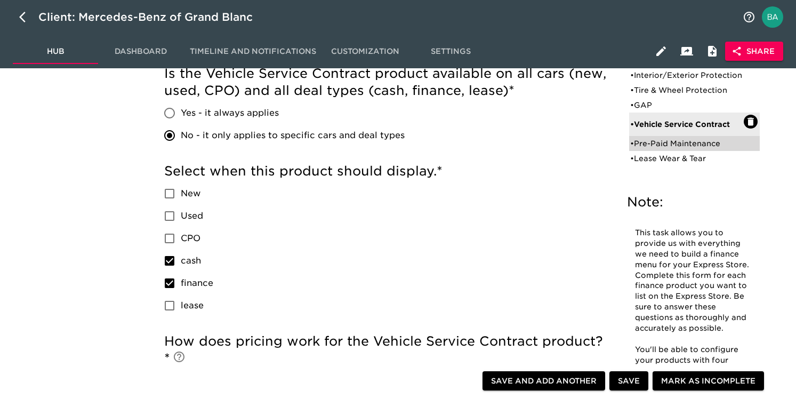
click at [669, 149] on div "• Pre-Paid Maintenance" at bounding box center [687, 143] width 114 height 11
type input "Pre-Paid Maintenance"
type input "Mercedes Benz"
checkbox input "true"
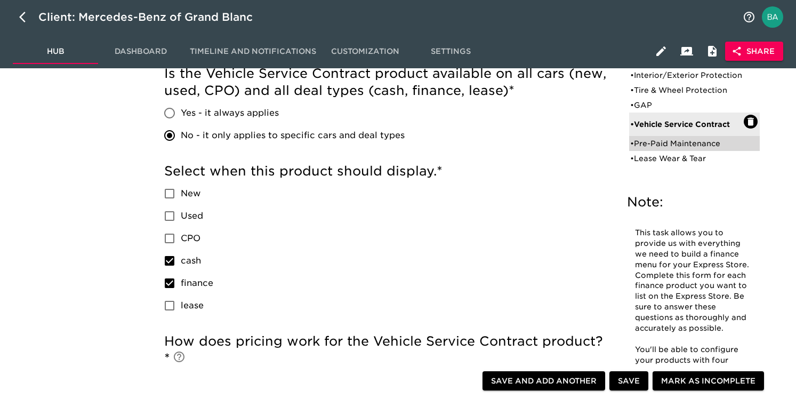
radio input "true"
radio input "false"
checkbox input "true"
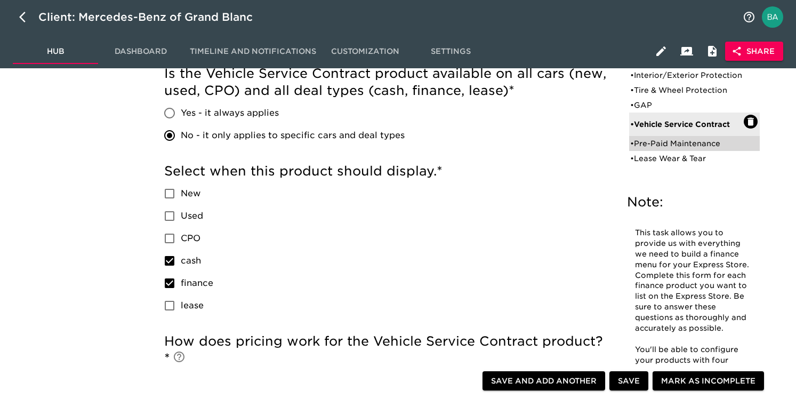
checkbox input "false"
radio input "true"
radio input "false"
radio input "true"
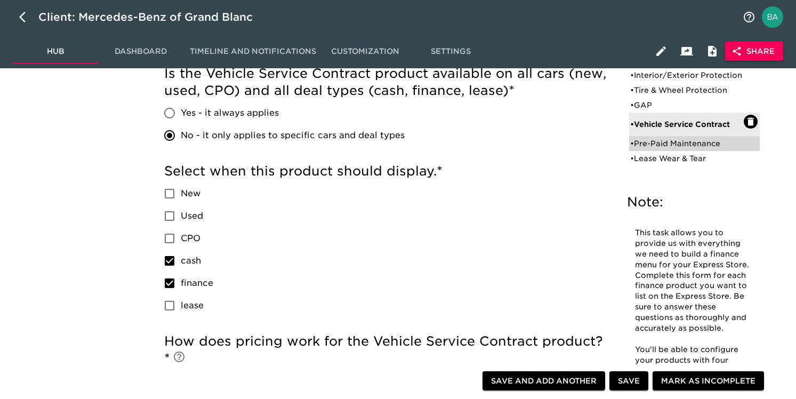
type input "+$500"
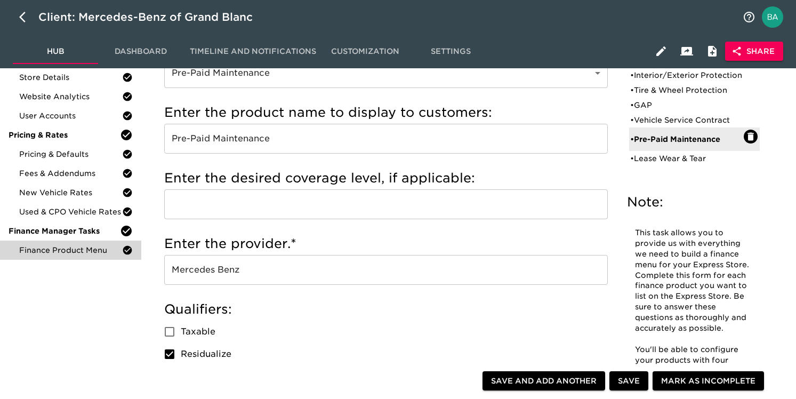
scroll to position [125, 0]
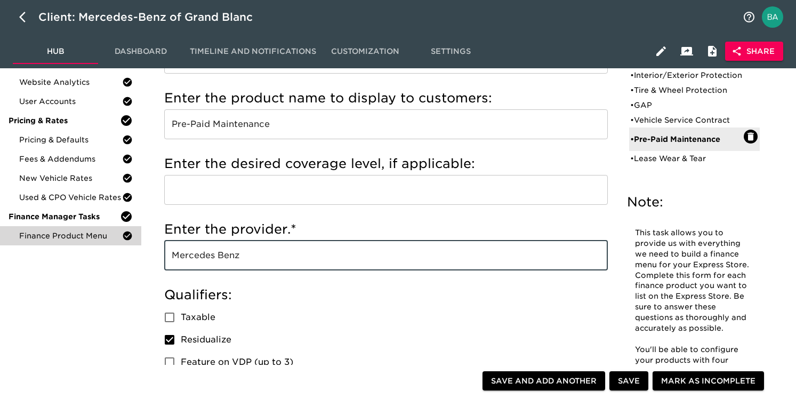
click at [209, 253] on input "Mercedes Benz" at bounding box center [386, 256] width 444 height 30
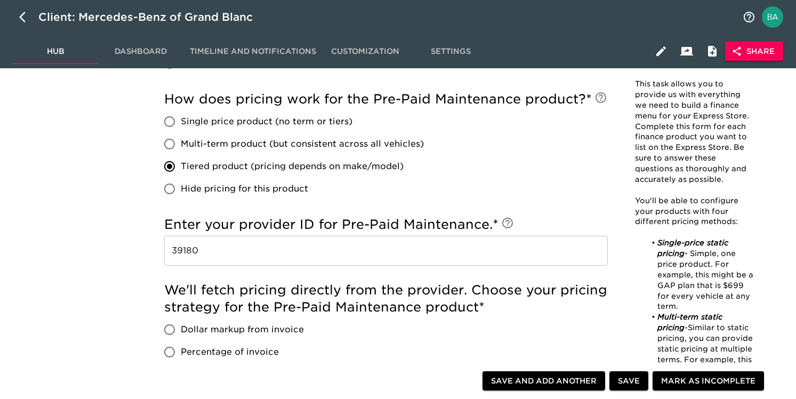
scroll to position [0, 0]
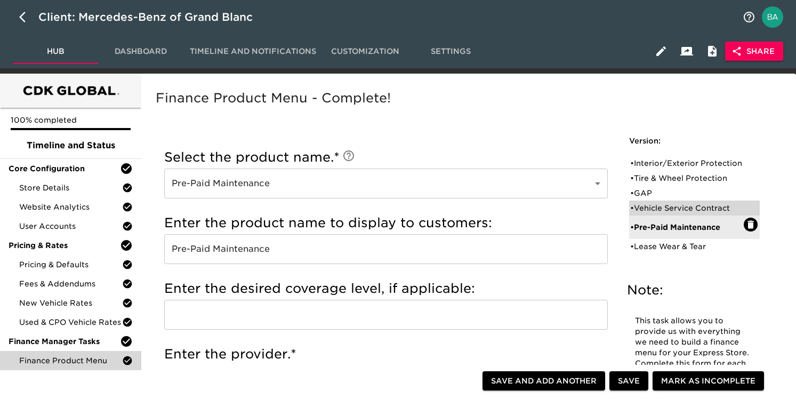
click at [654, 213] on div "• Vehicle Service Contract" at bounding box center [687, 208] width 114 height 11
type input "Vehicle Service Contract"
type input "Mercedes Benz"
checkbox input "false"
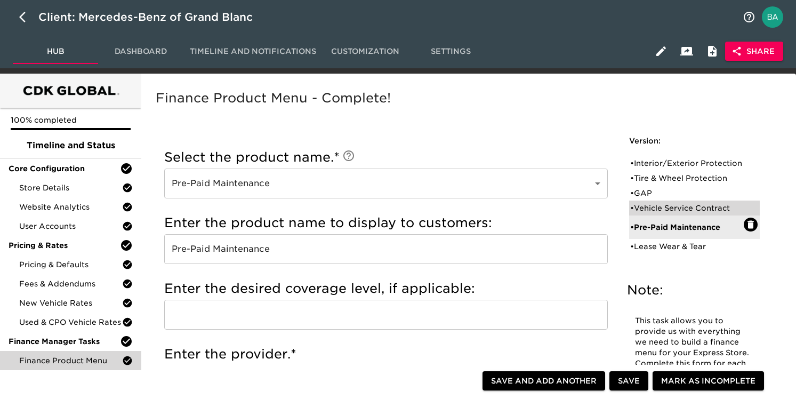
radio input "false"
radio input "true"
checkbox input "false"
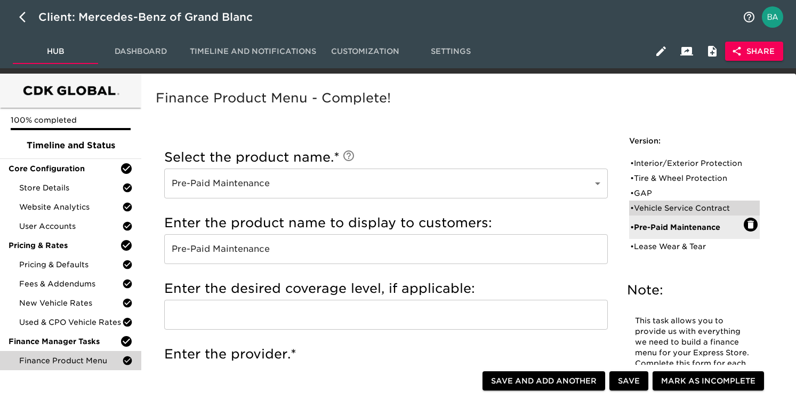
checkbox input "true"
radio input "true"
radio input "false"
type input "+$2000"
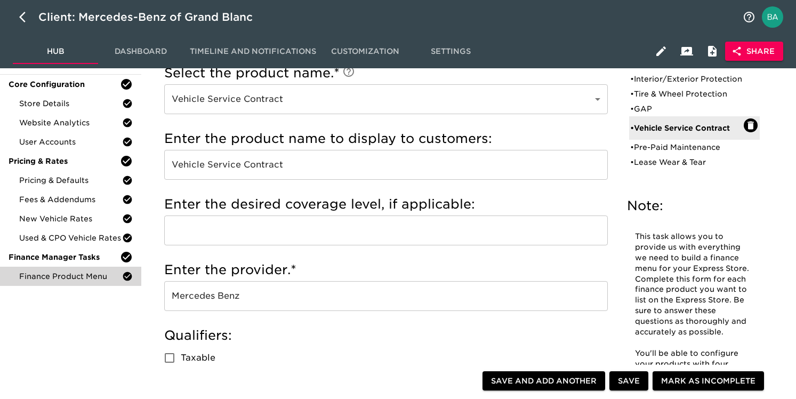
scroll to position [113, 0]
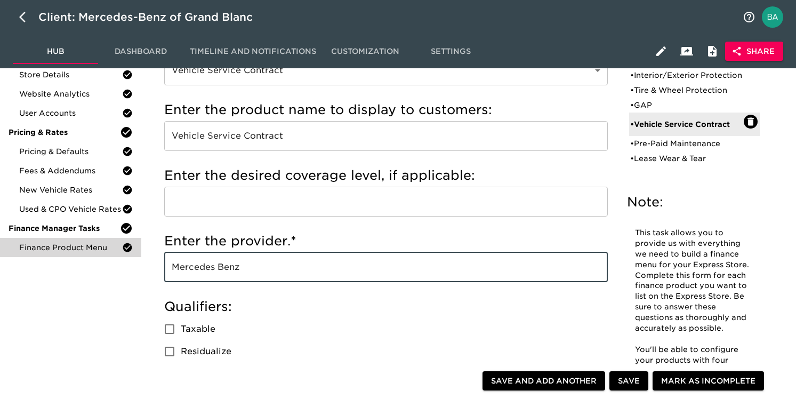
click at [207, 268] on input "Mercedes Benz" at bounding box center [386, 267] width 444 height 30
click at [645, 110] on div "• GAP" at bounding box center [687, 105] width 114 height 11
type input "GAP"
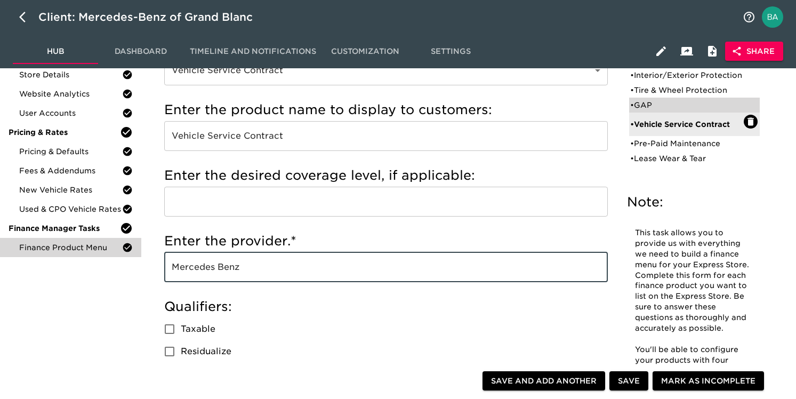
type input "GAP"
type input "GAP Wise"
radio input "true"
checkbox input "false"
checkbox input "true"
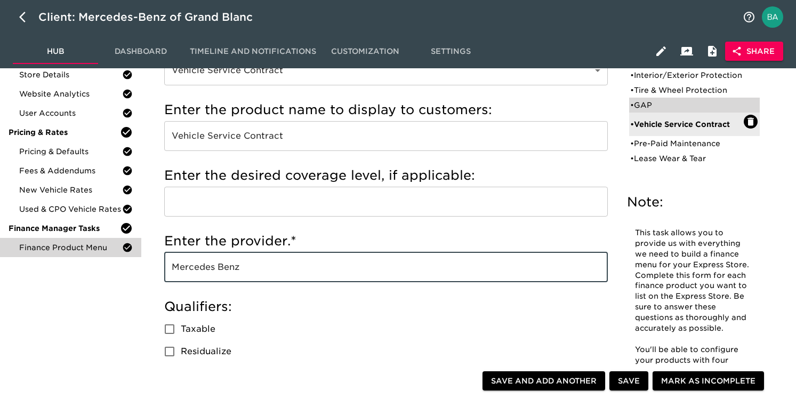
radio input "true"
radio input "false"
type input "994"
radio input "false"
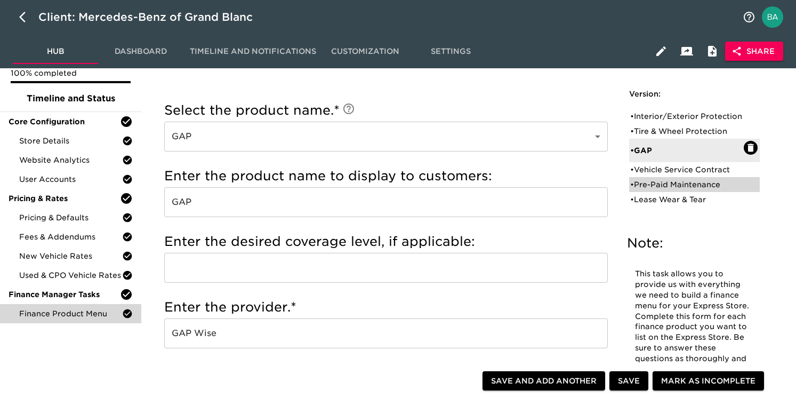
scroll to position [50, 0]
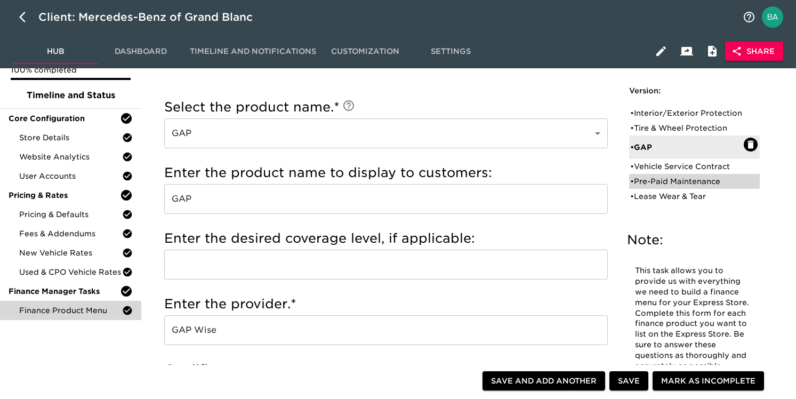
click at [660, 187] on div "• Pre-Paid Maintenance" at bounding box center [687, 181] width 114 height 11
type input "Pre-Paid Maintenance"
type input "Mercedes Benz"
checkbox input "true"
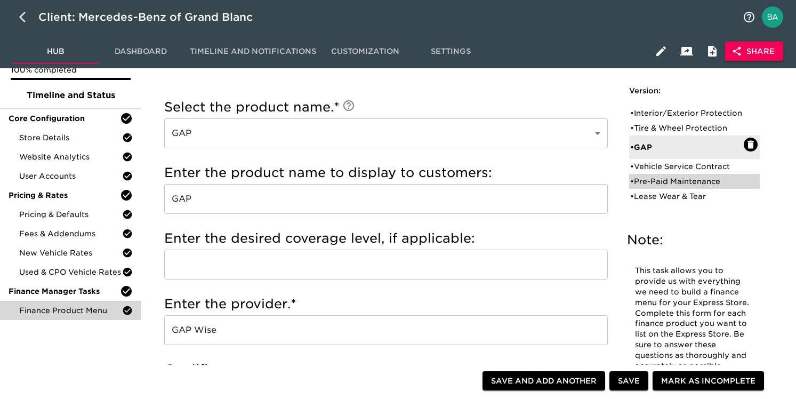
radio input "true"
radio input "false"
checkbox input "true"
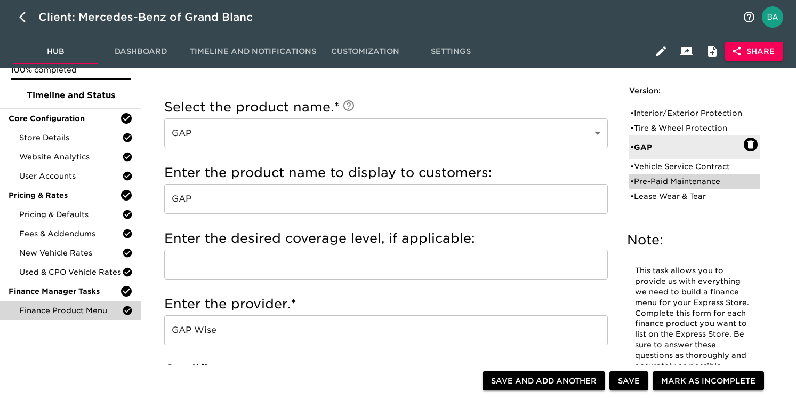
checkbox input "false"
radio input "false"
radio input "true"
type input "39180"
radio input "true"
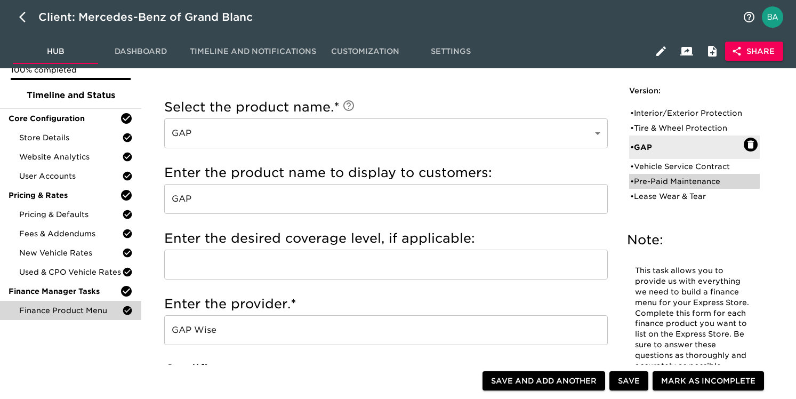
type input "+$500"
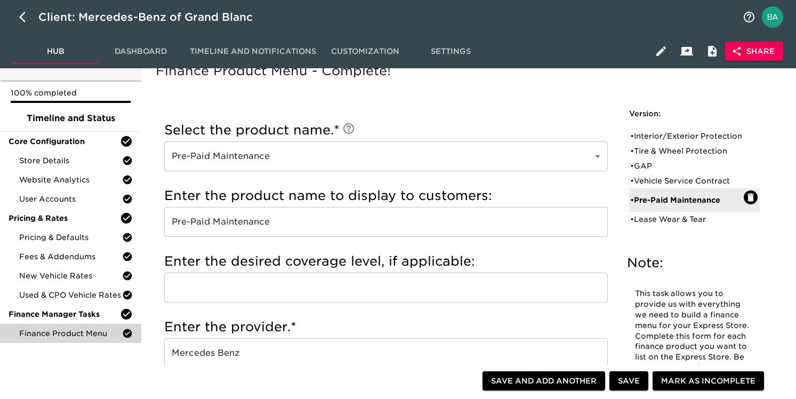
scroll to position [0, 0]
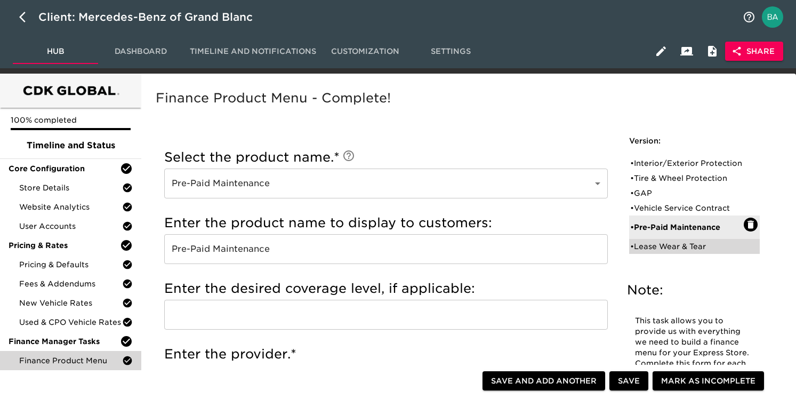
click at [671, 252] on div "• Lease Wear & Tear" at bounding box center [687, 246] width 114 height 11
type input "Lease Wear & Tear"
checkbox input "false"
radio input "false"
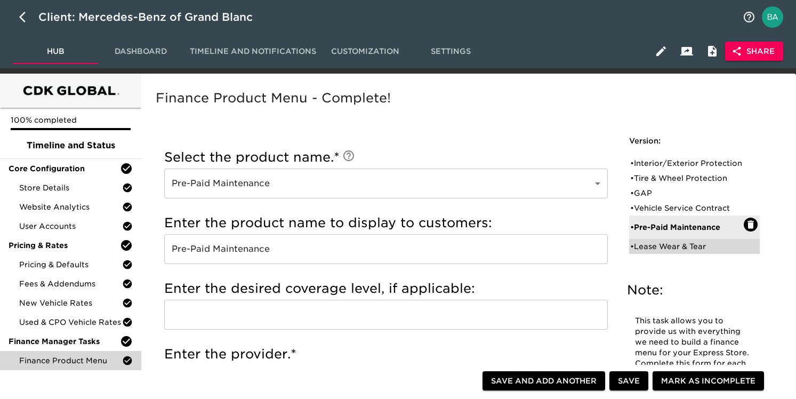
radio input "true"
checkbox input "false"
checkbox input "true"
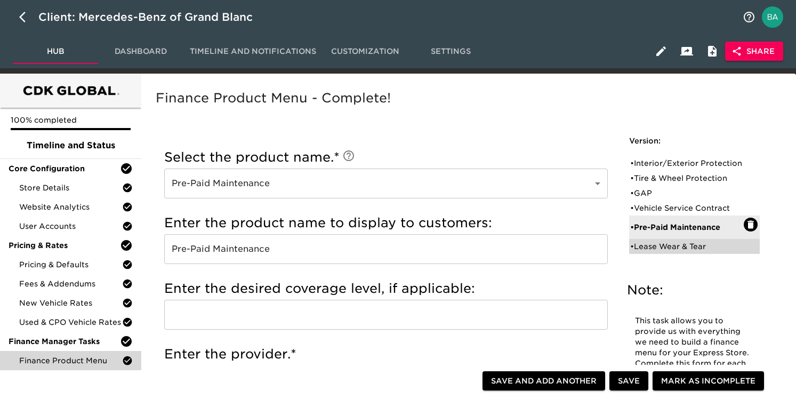
radio input "true"
radio input "false"
type input "+$1000"
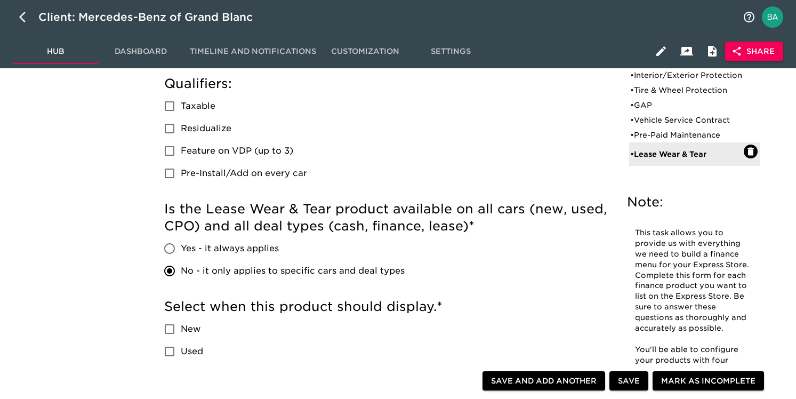
scroll to position [240, 0]
